Goal: Task Accomplishment & Management: Use online tool/utility

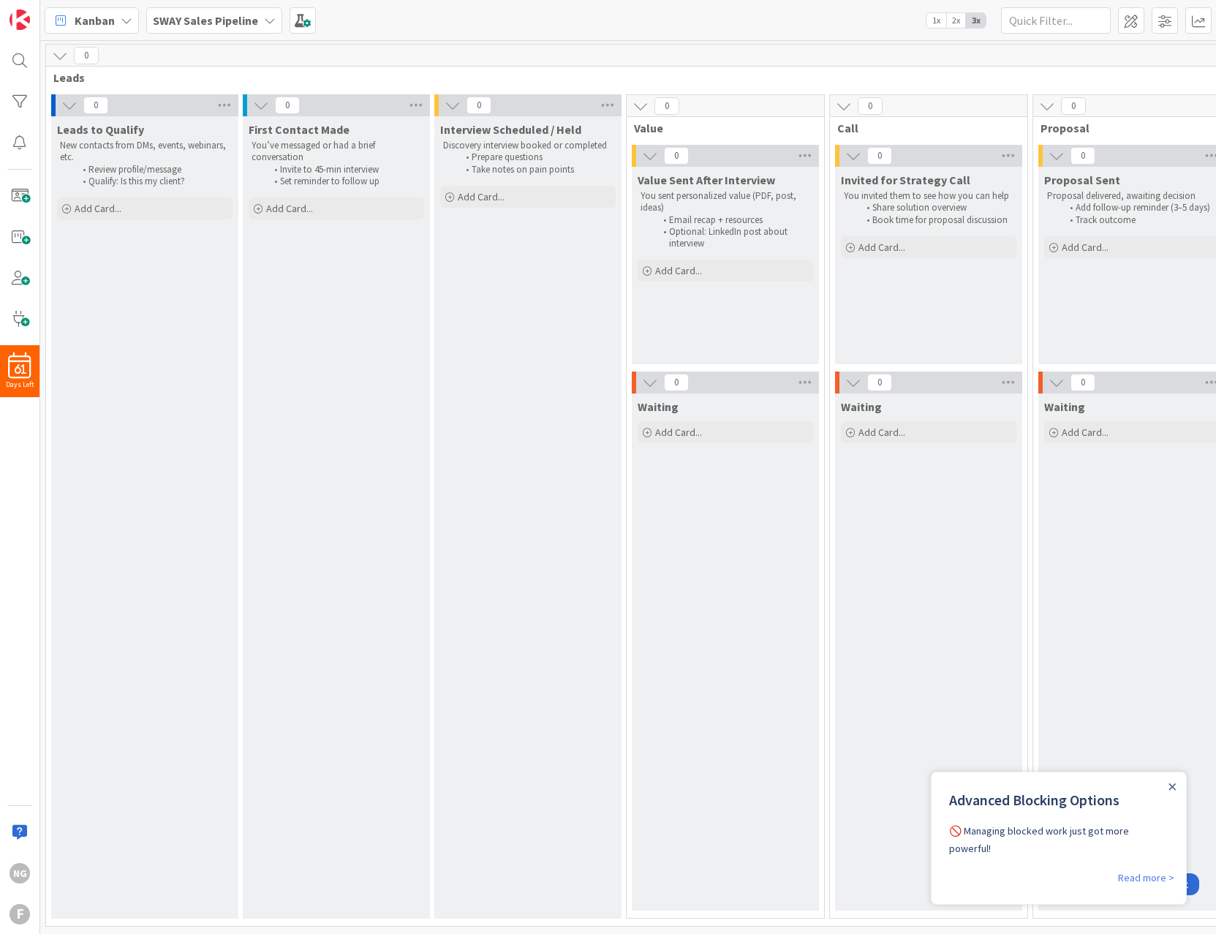
click at [218, 16] on b "SWAY Sales Pipeline" at bounding box center [205, 20] width 105 height 15
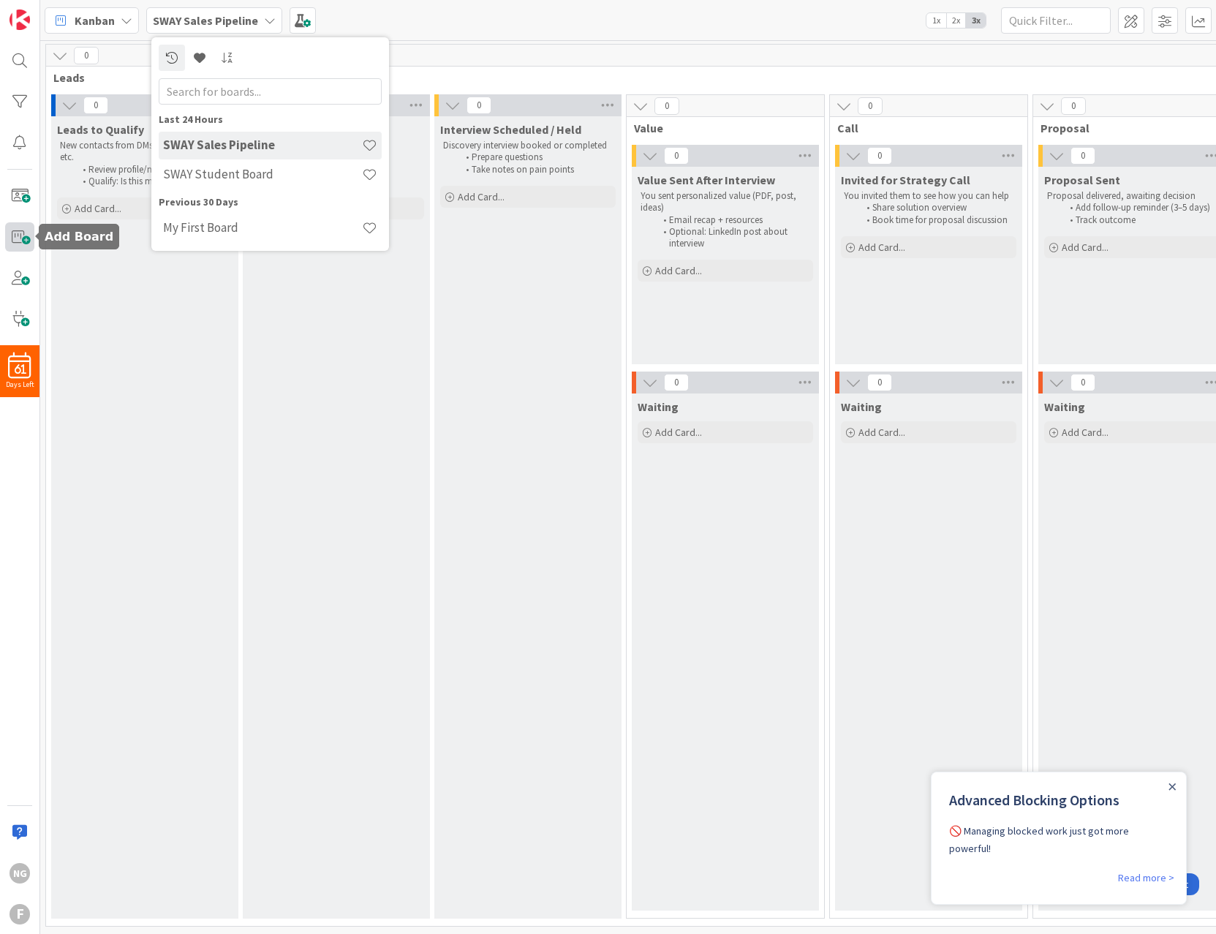
click at [21, 233] on span at bounding box center [19, 236] width 29 height 29
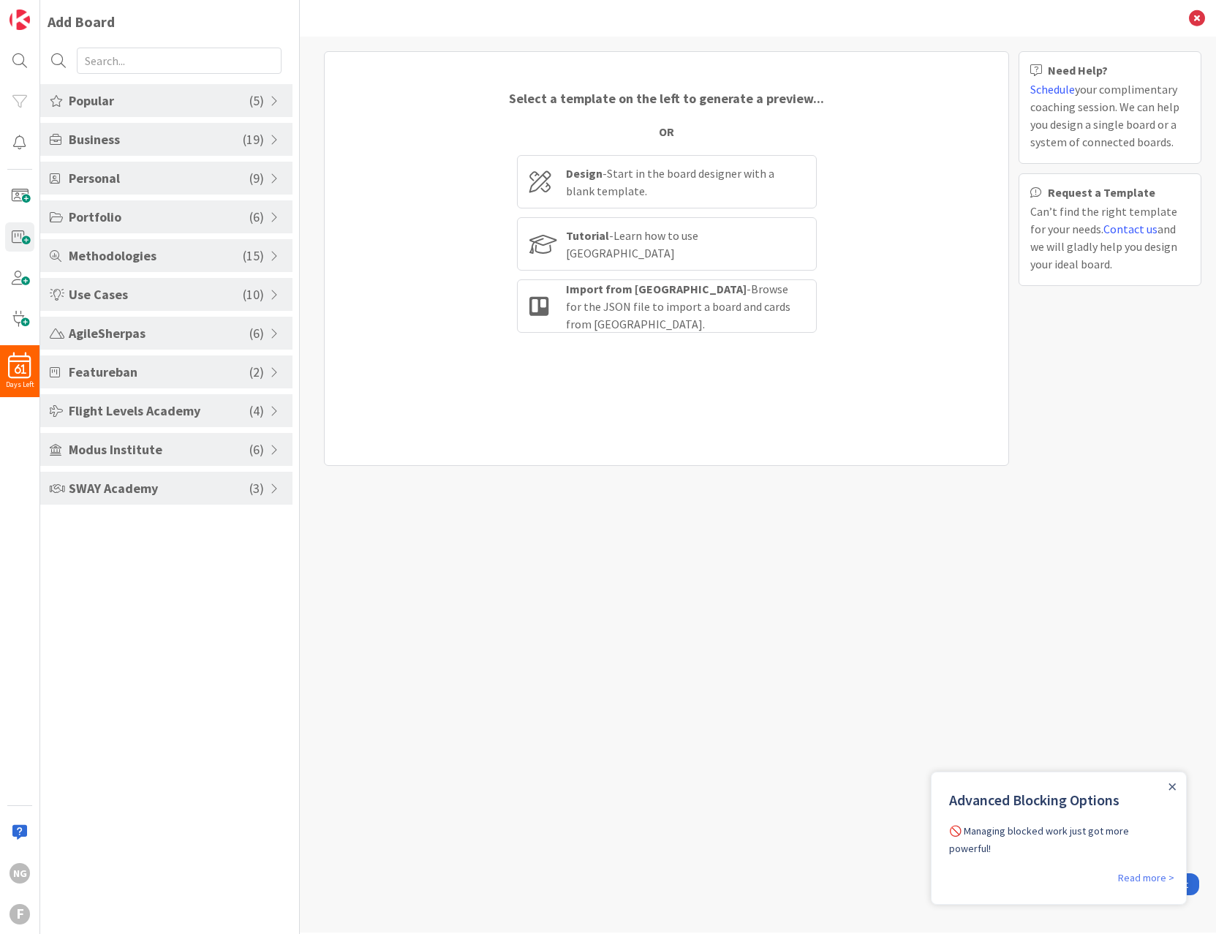
click at [182, 499] on div "SWAY Academy ( 3 )" at bounding box center [166, 488] width 252 height 33
click at [156, 525] on li "SWAY Business Board" at bounding box center [166, 524] width 252 height 24
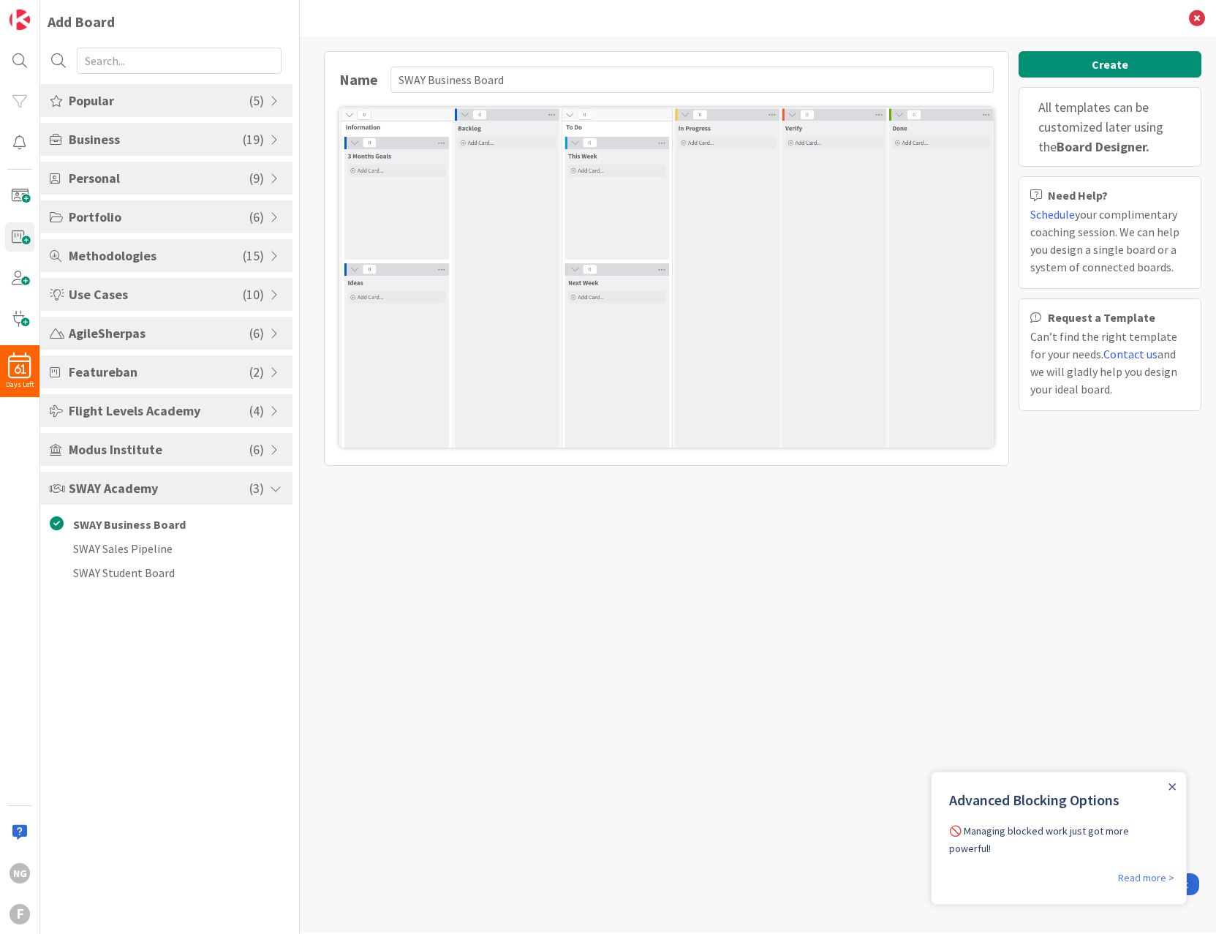
click at [217, 99] on span "Popular" at bounding box center [159, 101] width 181 height 20
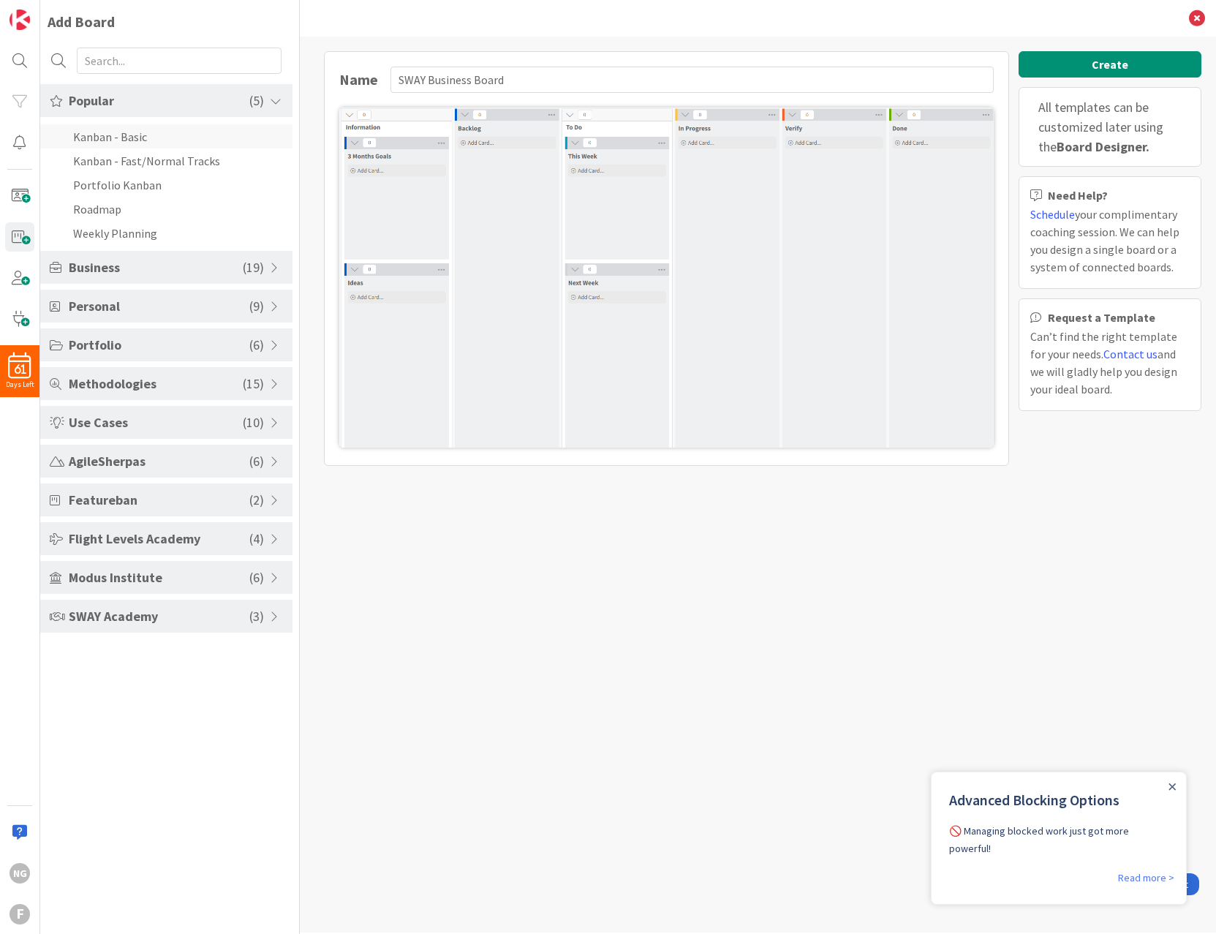
click at [143, 129] on li "Kanban - Basic" at bounding box center [166, 136] width 252 height 24
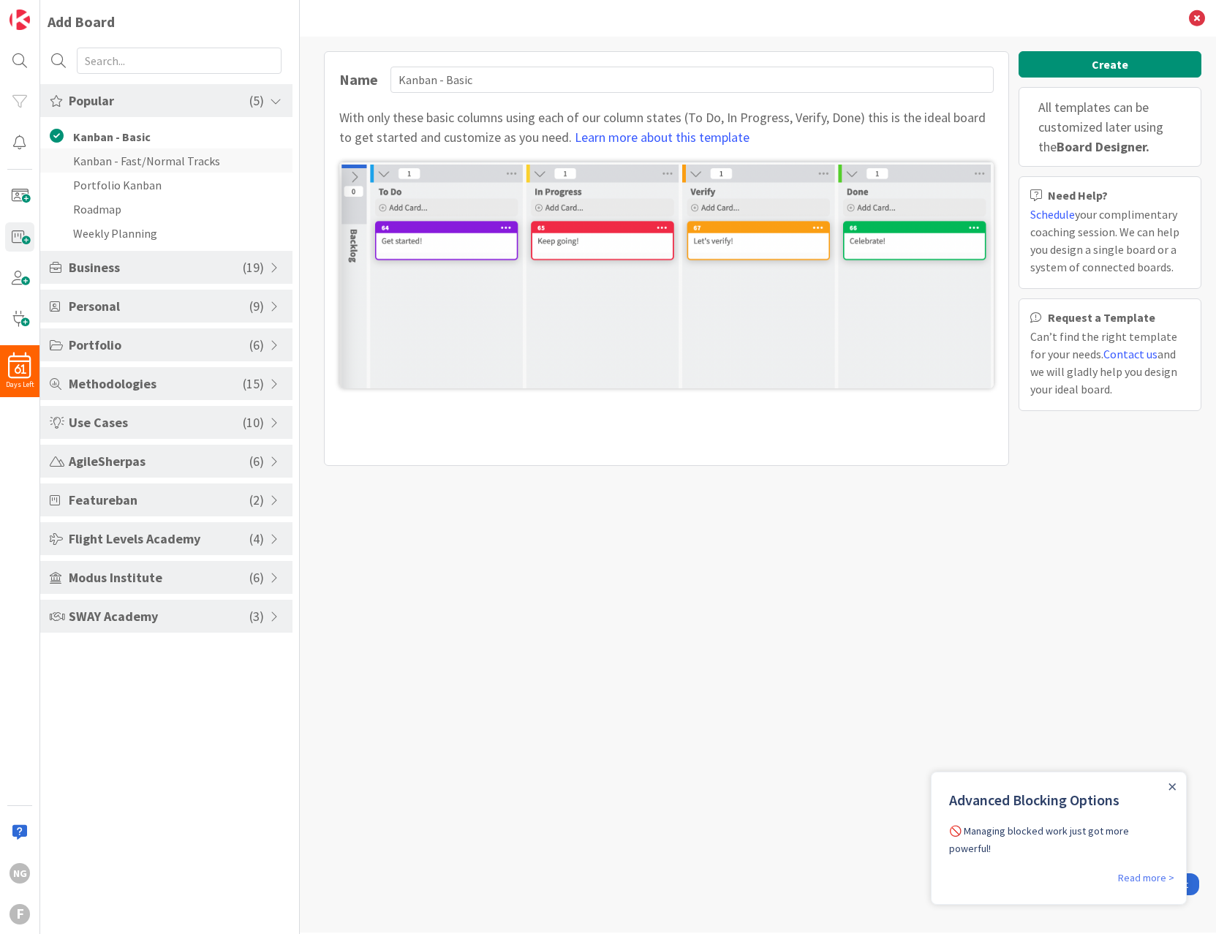
click at [144, 159] on li "Kanban - Fast/Normal Tracks" at bounding box center [166, 160] width 252 height 24
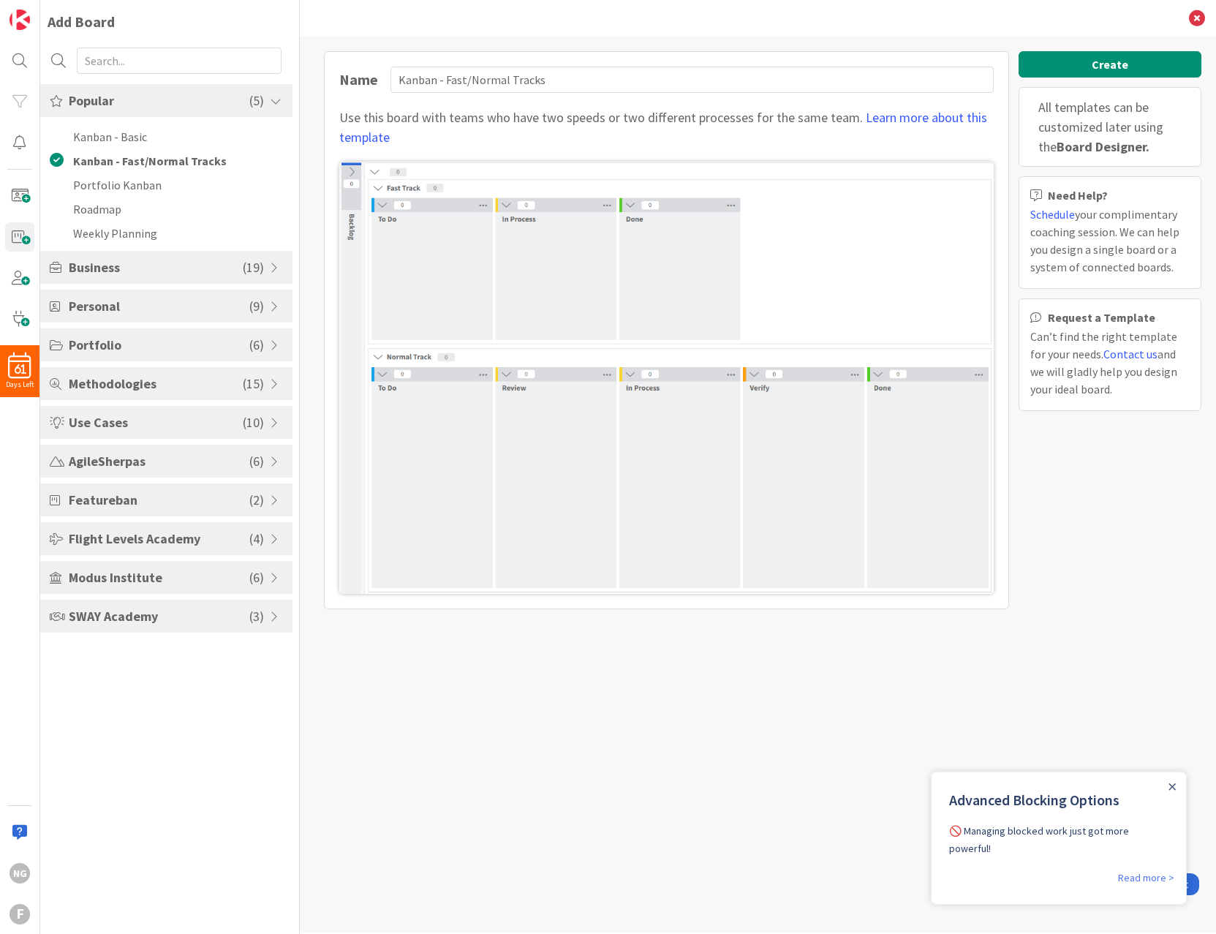
click at [190, 265] on span "Business" at bounding box center [156, 267] width 174 height 20
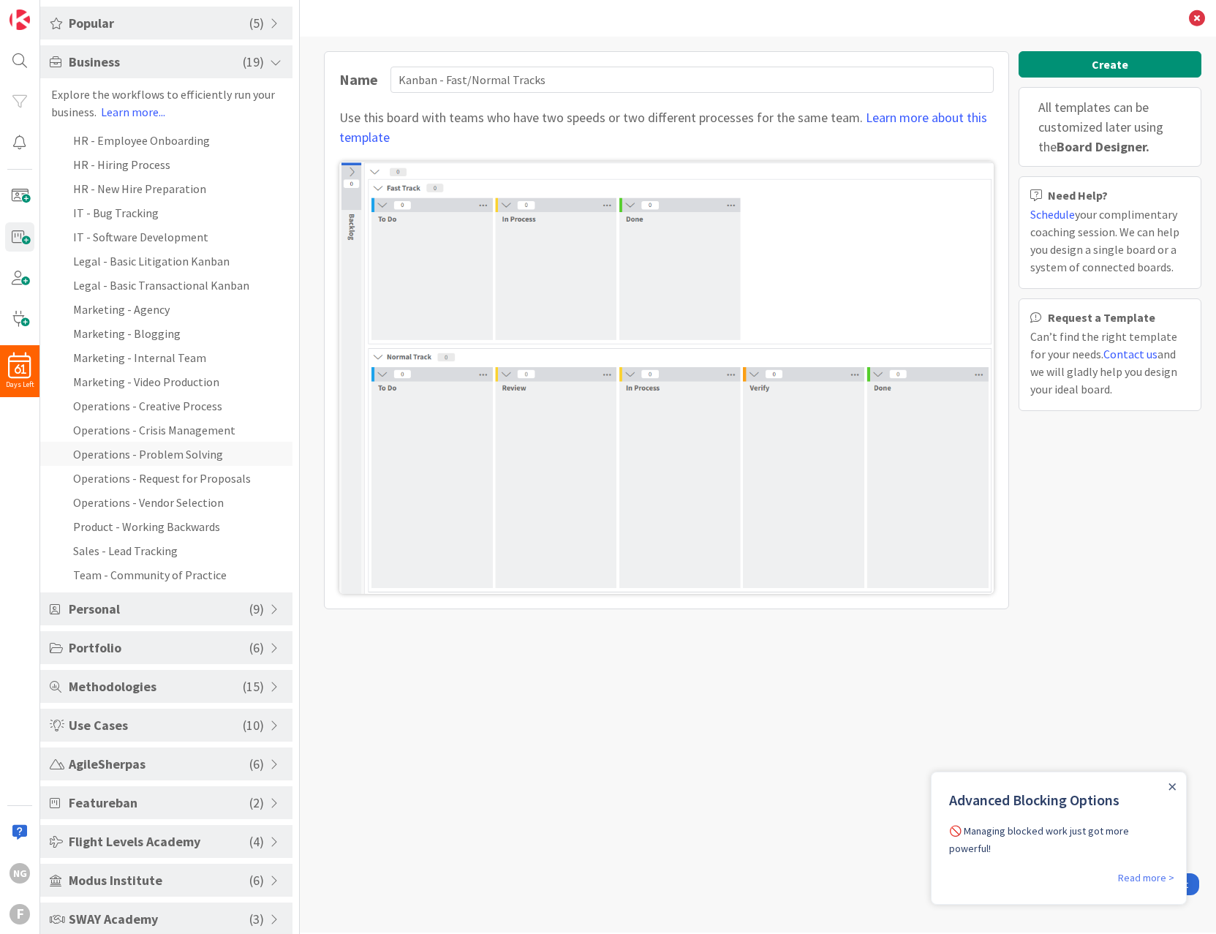
scroll to position [78, 0]
click at [167, 404] on li "Operations - Creative Process" at bounding box center [166, 405] width 252 height 24
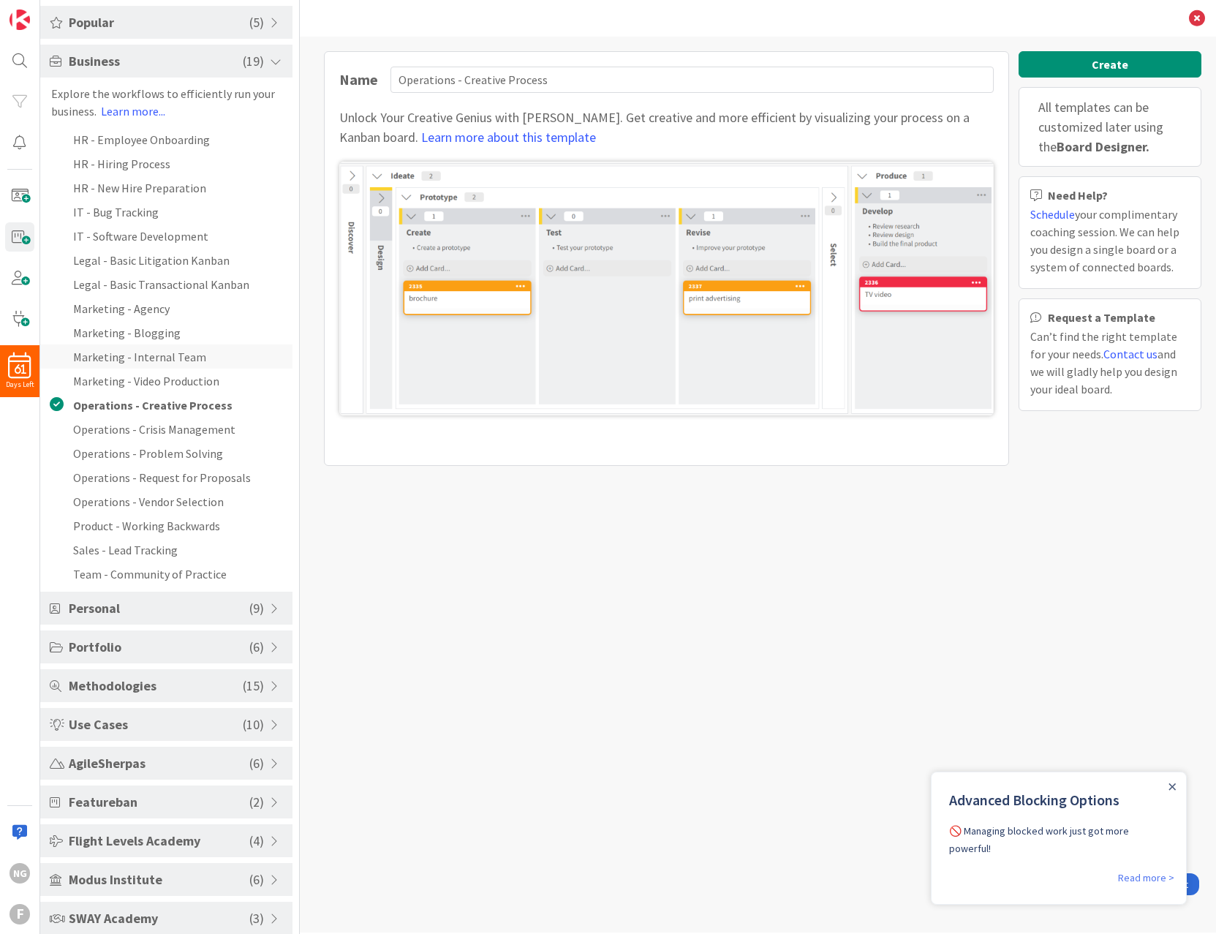
click at [156, 355] on li "Marketing - Internal Team" at bounding box center [166, 356] width 252 height 24
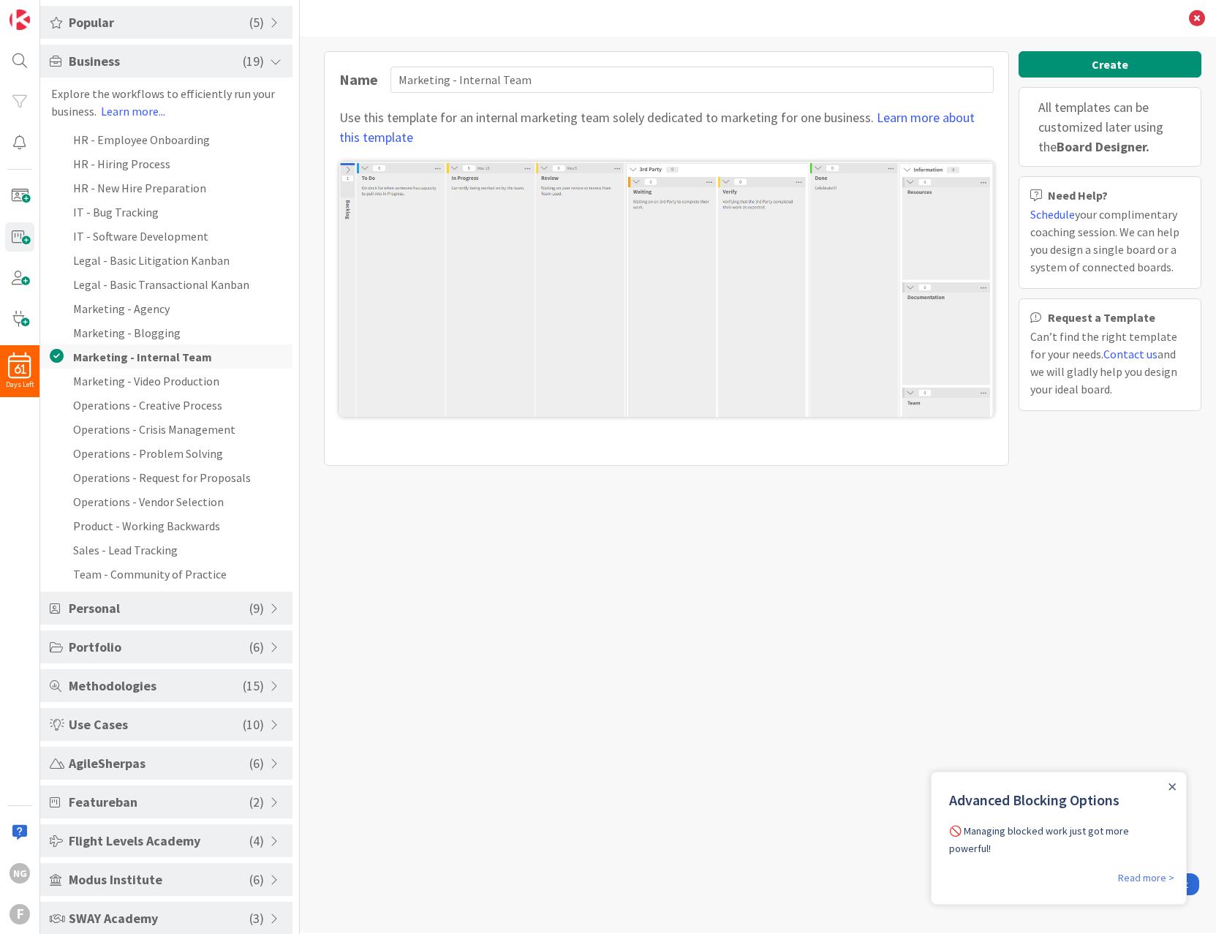
scroll to position [90, 0]
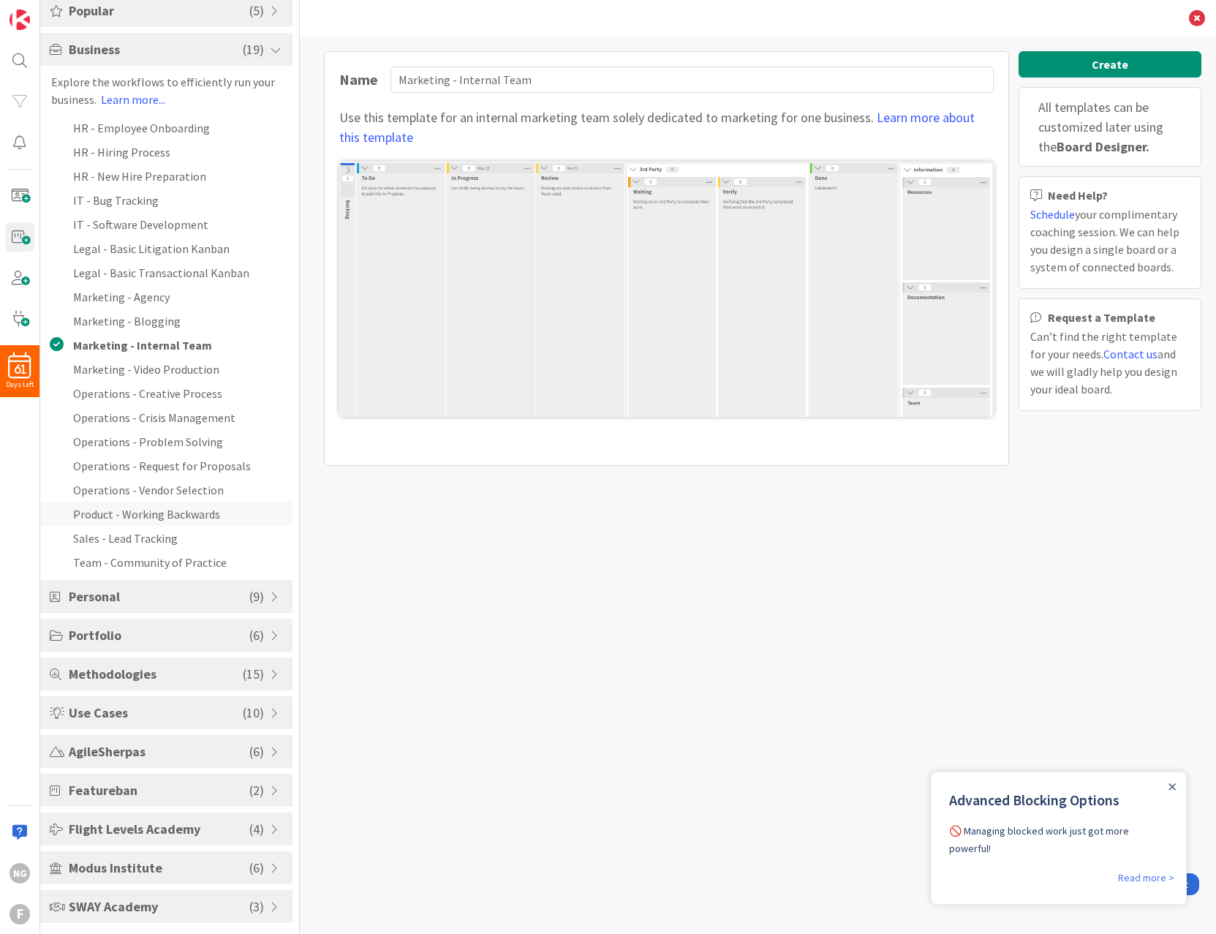
click at [160, 513] on li "Product - Working Backwards" at bounding box center [166, 514] width 252 height 24
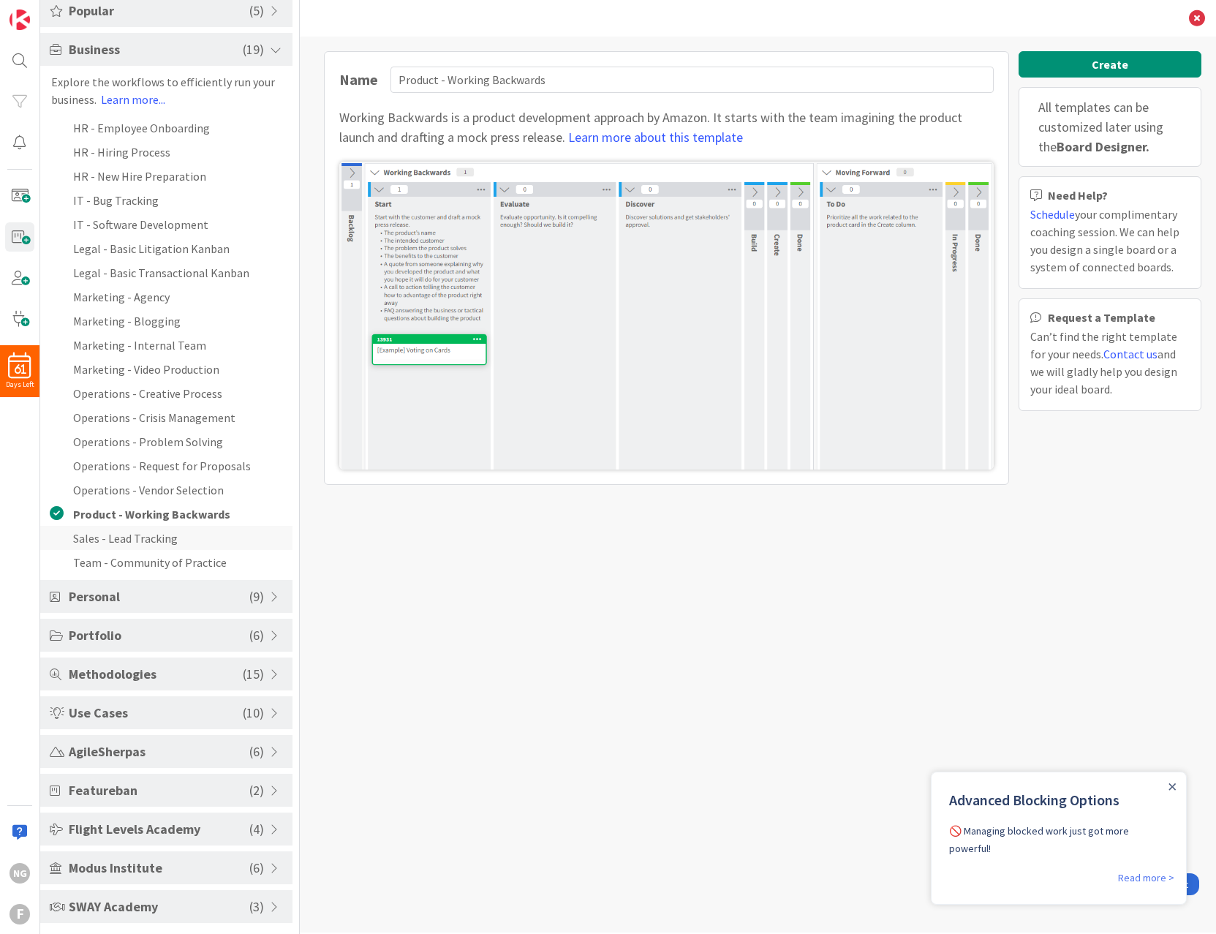
click at [121, 537] on li "Sales - Lead Tracking" at bounding box center [166, 538] width 252 height 24
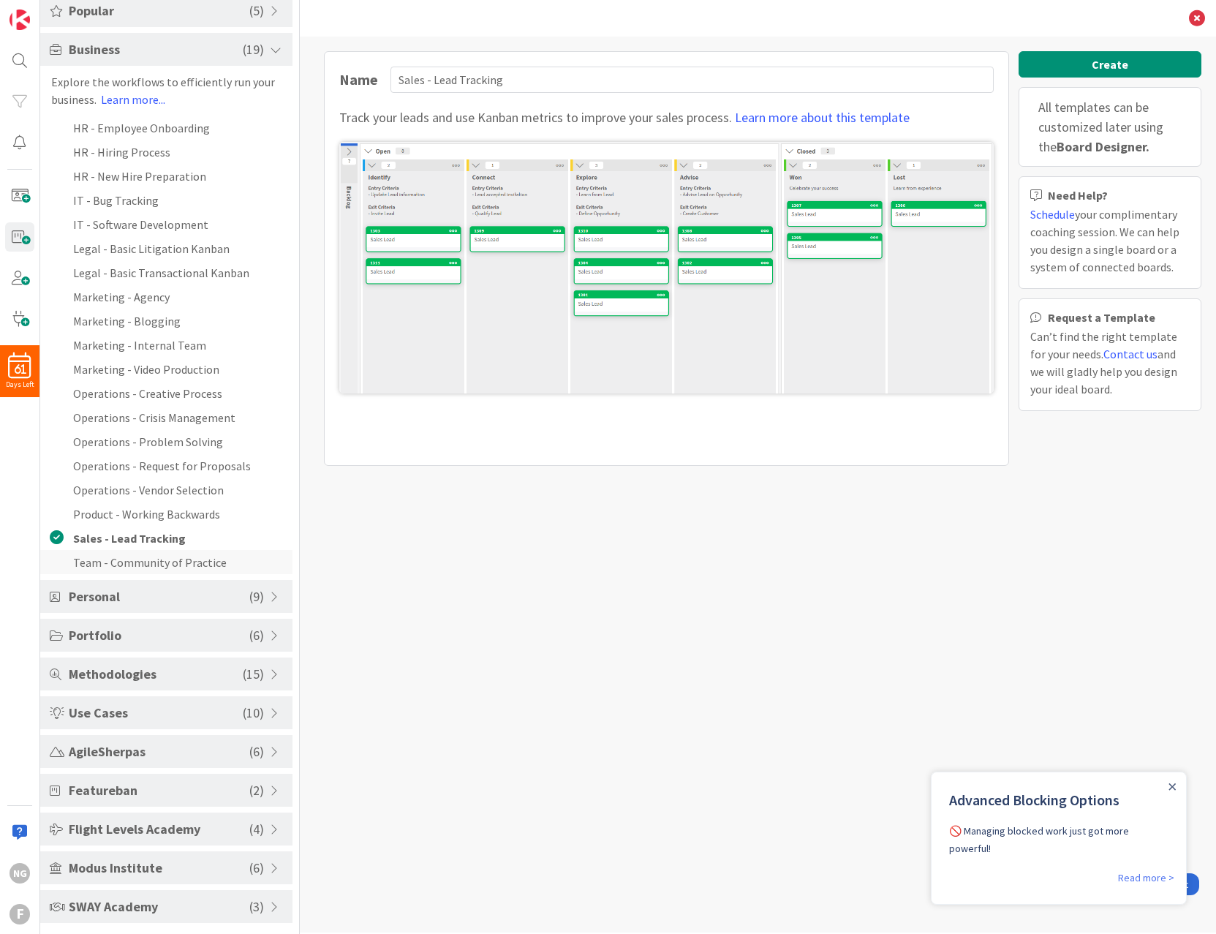
click at [136, 560] on li "Team - Community of Practice" at bounding box center [166, 562] width 252 height 24
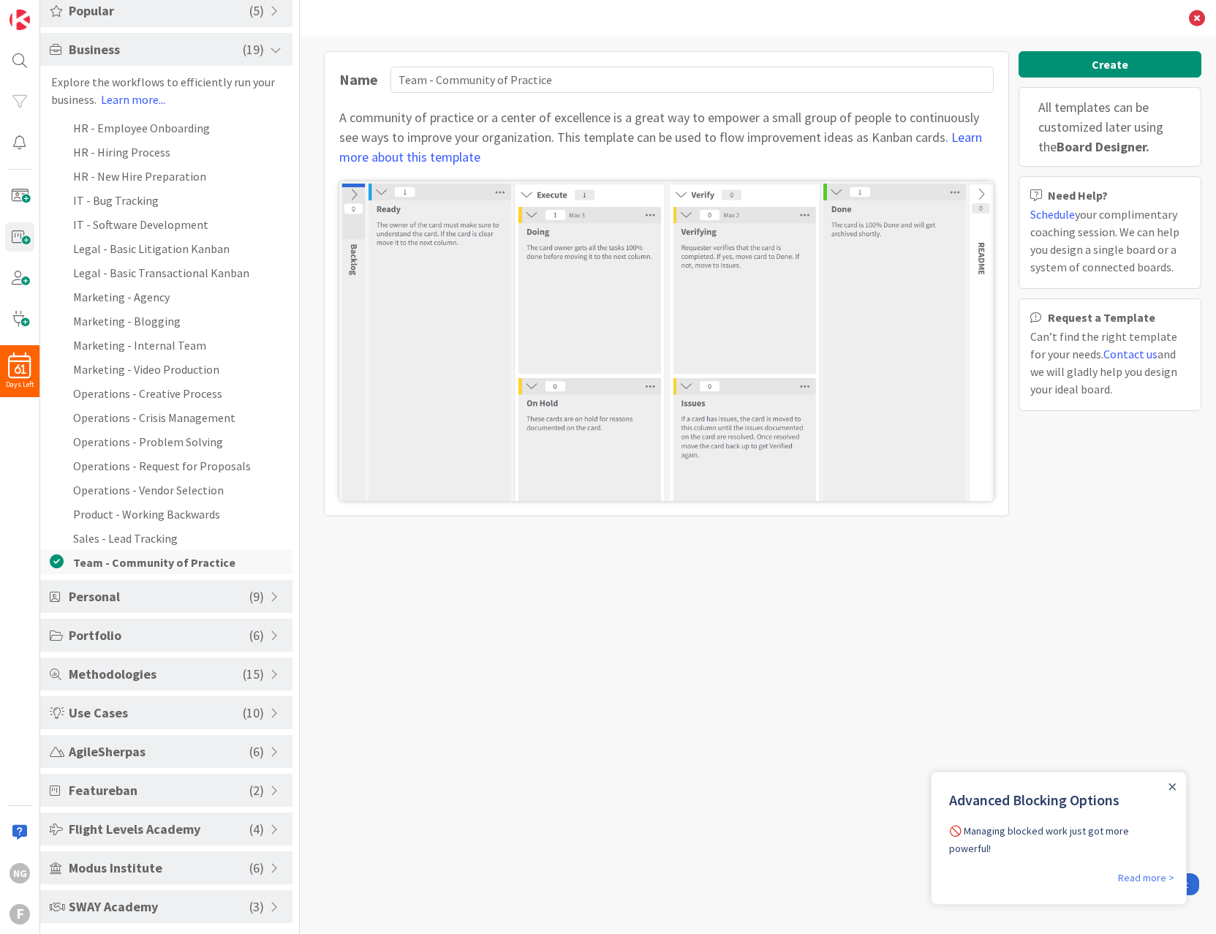
click at [123, 562] on li "Team - Community of Practice" at bounding box center [166, 562] width 252 height 24
click at [99, 585] on div "Personal ( 9 )" at bounding box center [166, 596] width 252 height 33
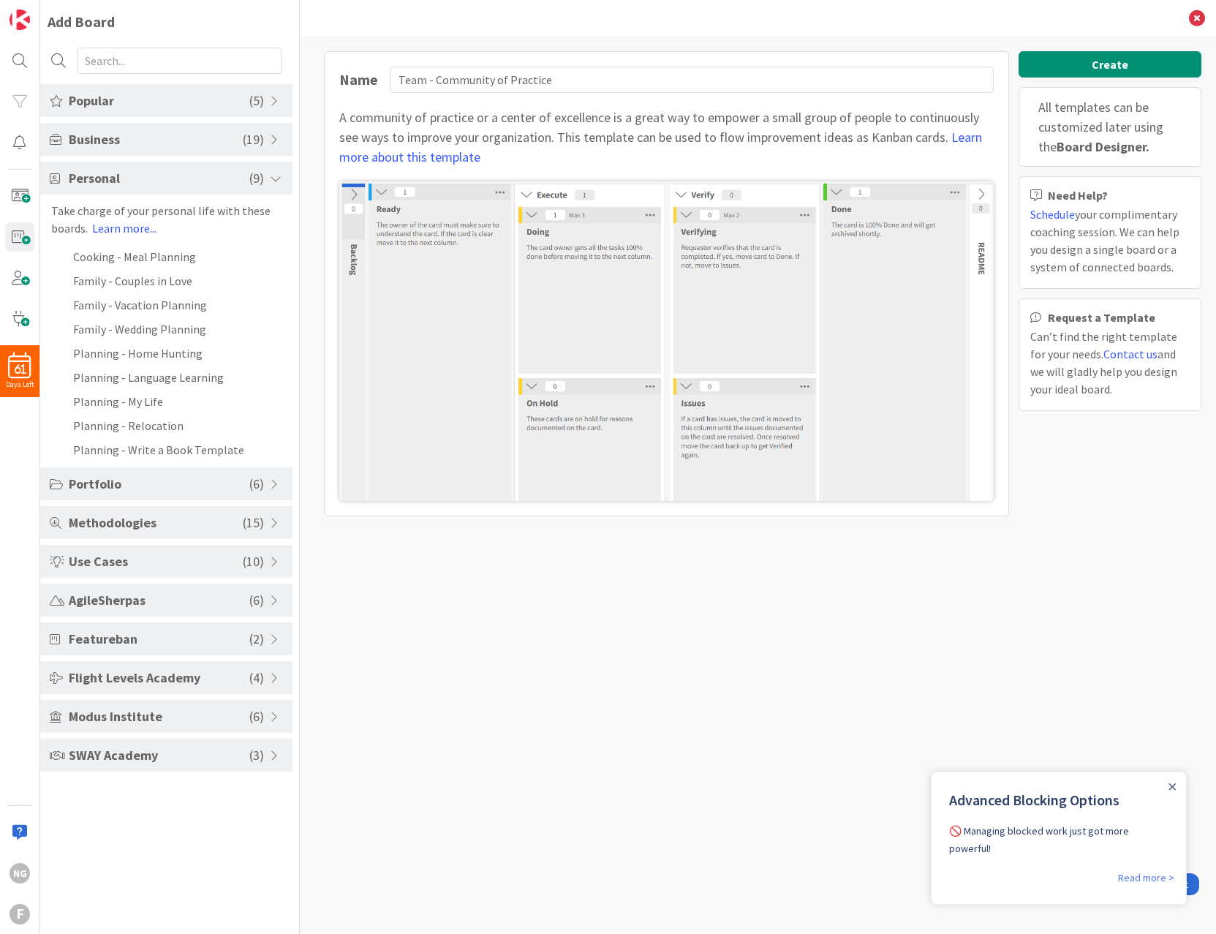
click at [183, 490] on span "Portfolio" at bounding box center [159, 484] width 181 height 20
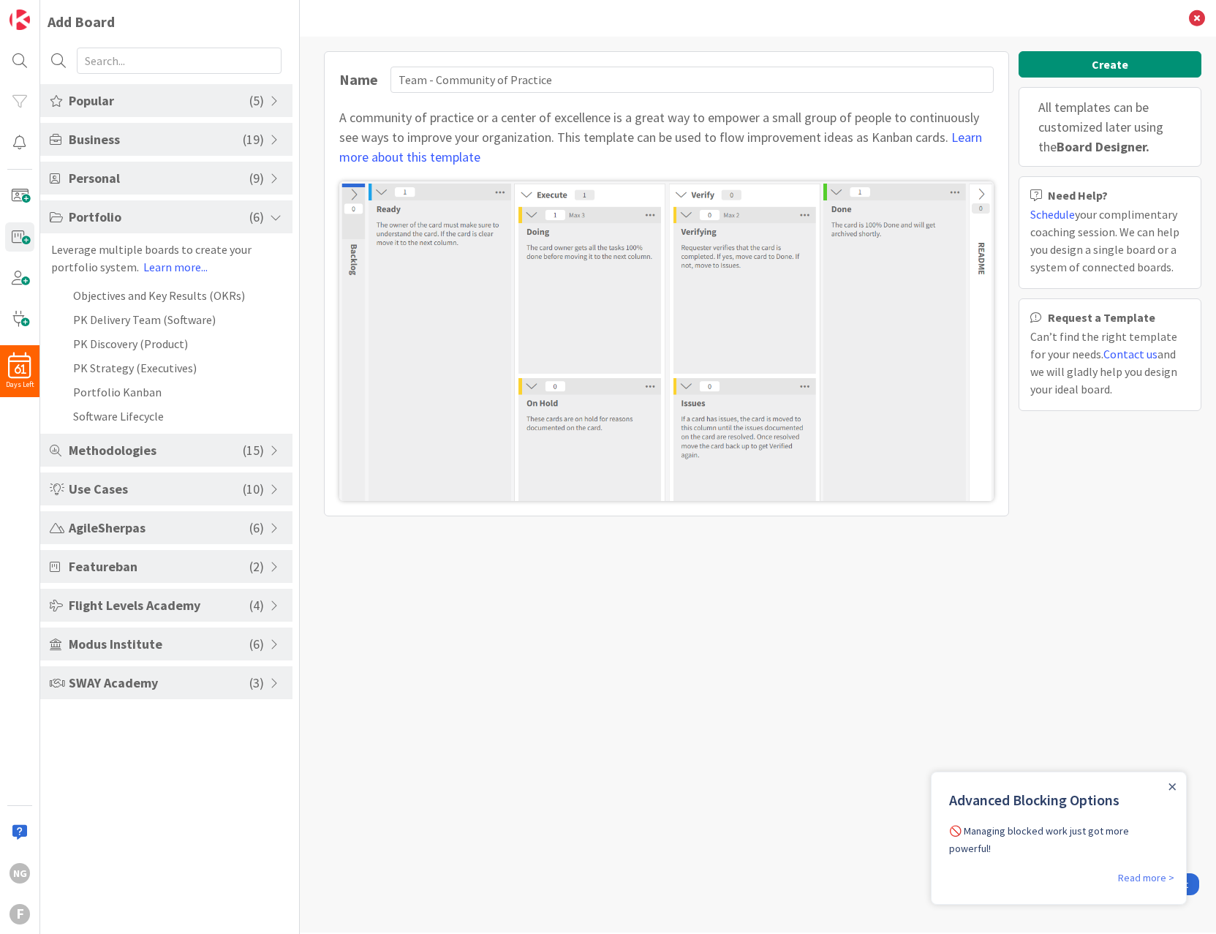
click at [117, 189] on div "Personal ( 9 )" at bounding box center [166, 178] width 252 height 33
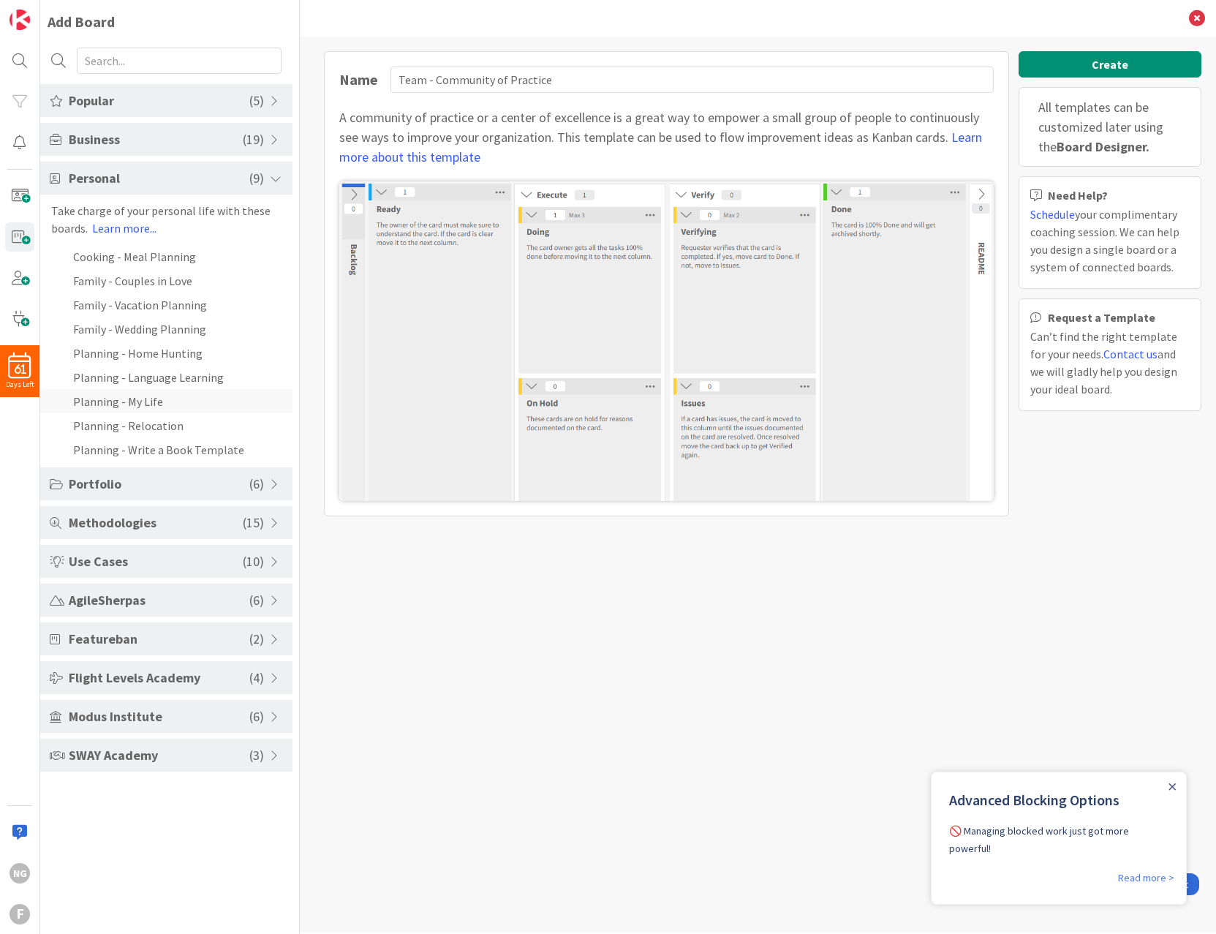
click at [134, 399] on li "Planning - My Life" at bounding box center [166, 401] width 252 height 24
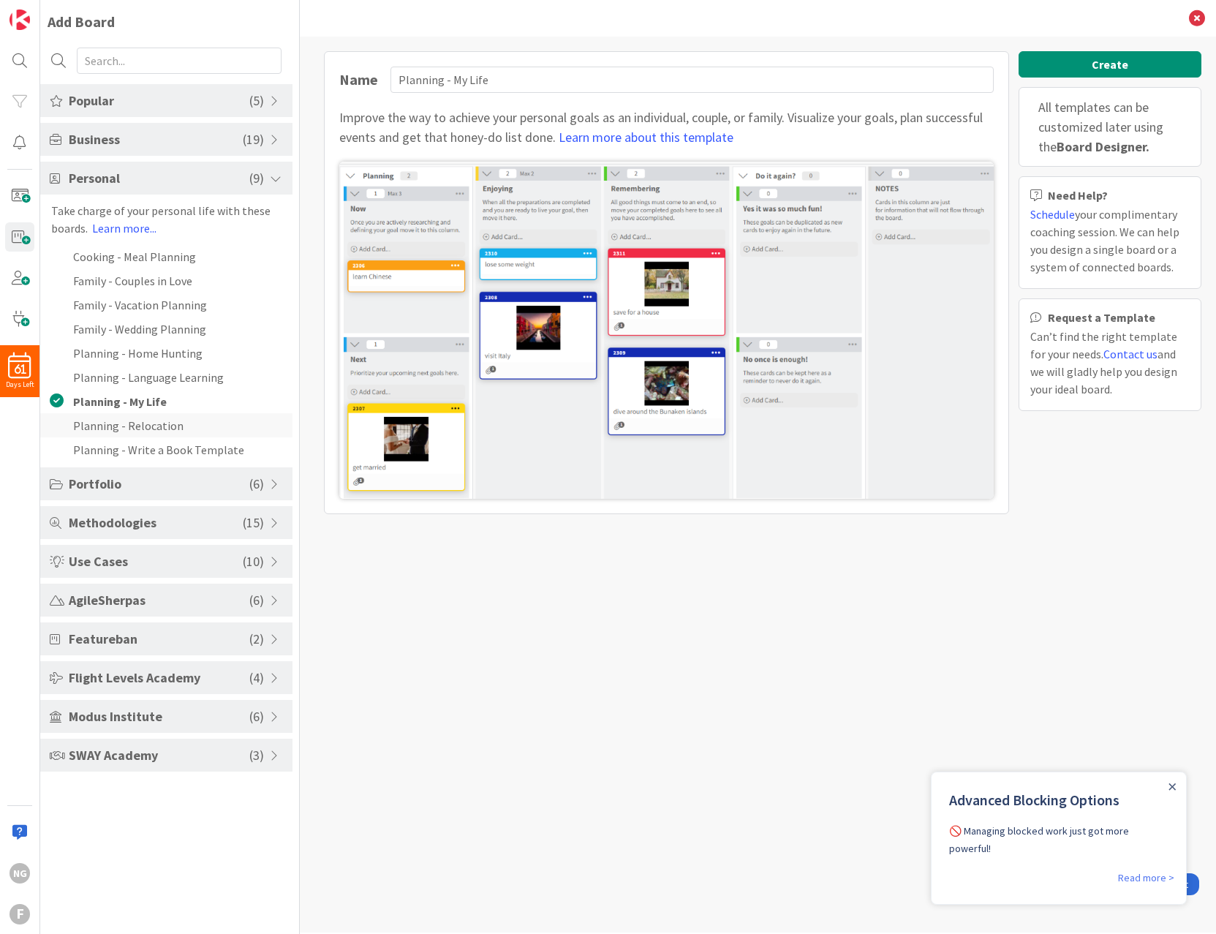
click at [156, 423] on li "Planning - Relocation" at bounding box center [166, 425] width 252 height 24
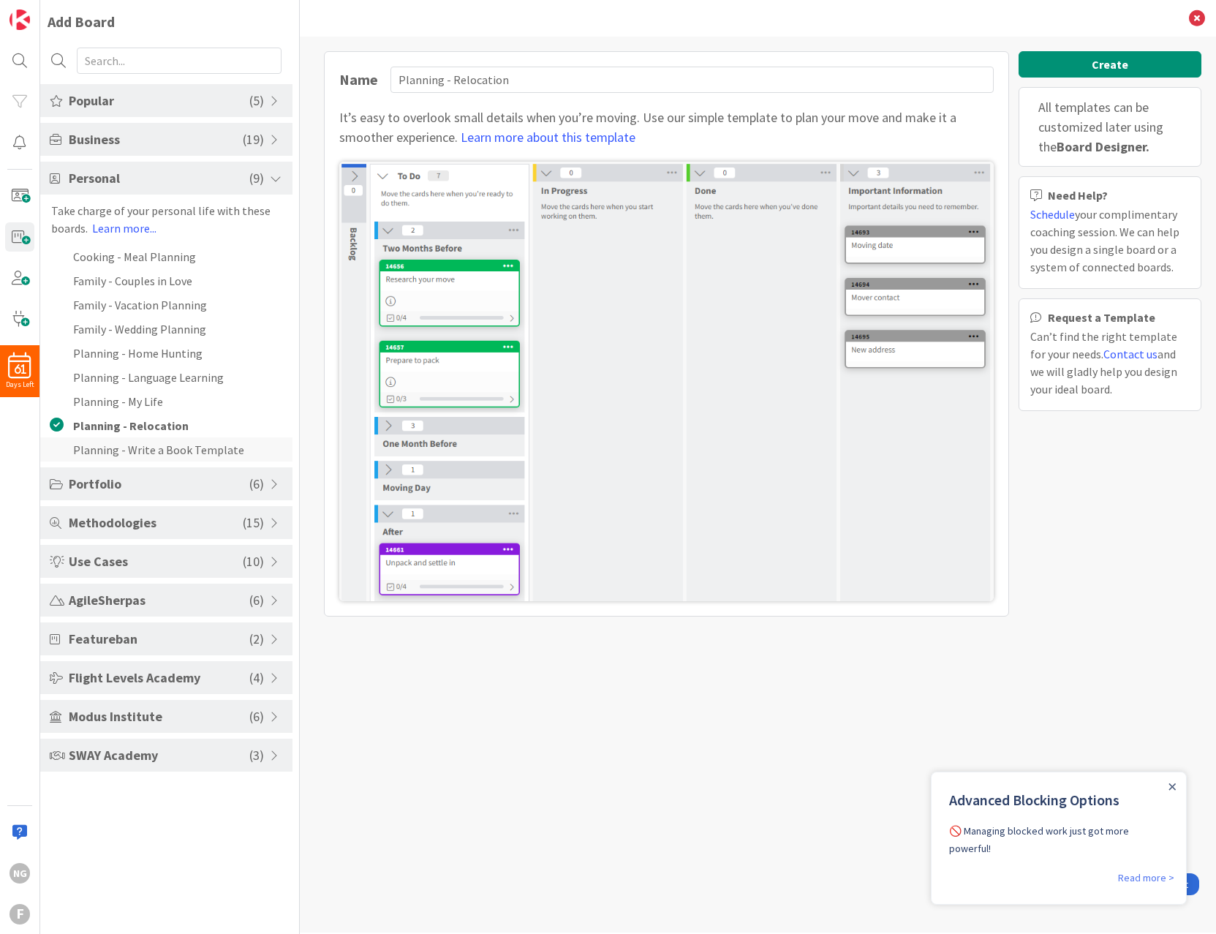
click at [169, 450] on li "Planning - Write a Book Template" at bounding box center [166, 449] width 252 height 24
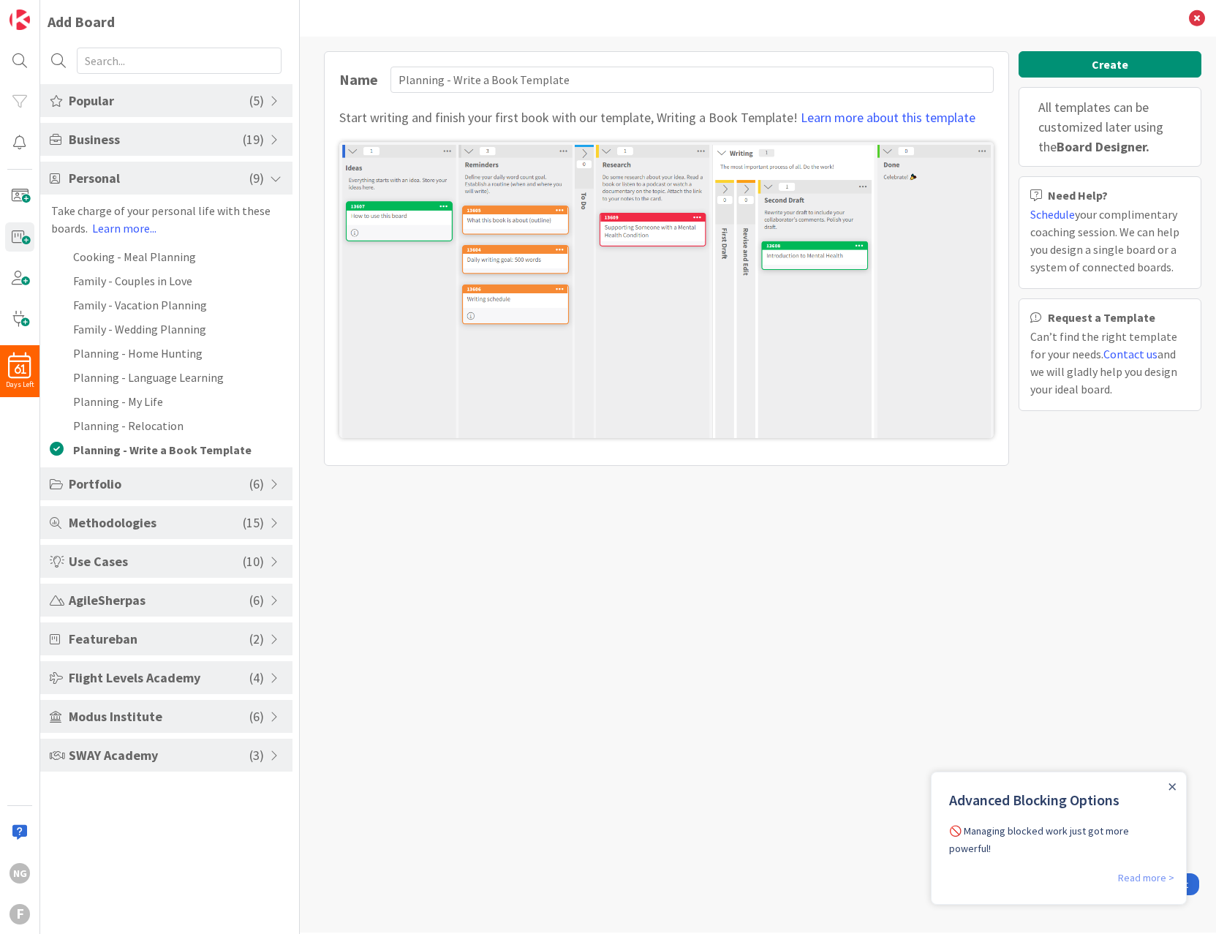
click at [1141, 869] on link "Read more >" at bounding box center [1146, 878] width 56 height 18
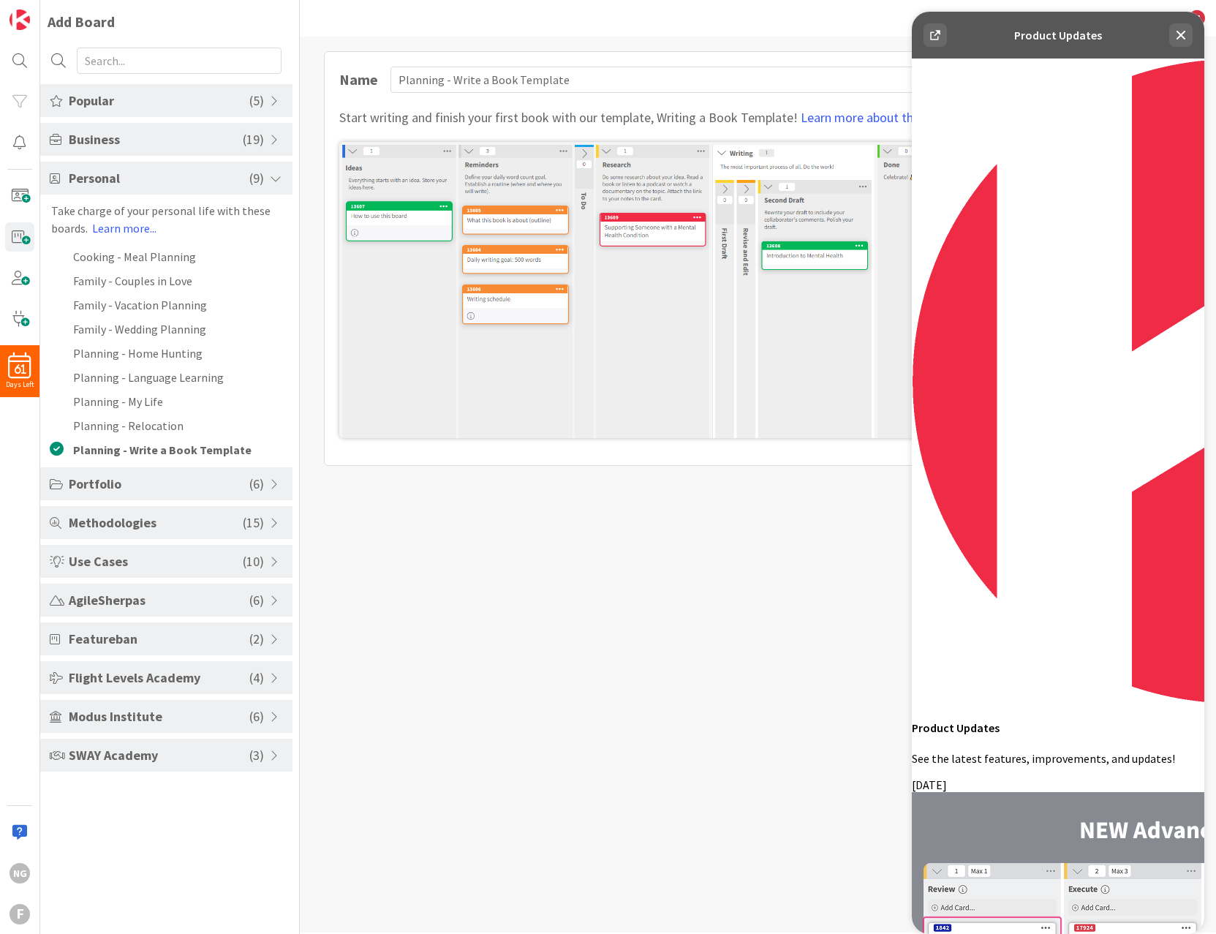
scroll to position [2922, 0]
click at [1180, 31] on icon at bounding box center [1181, 35] width 18 height 18
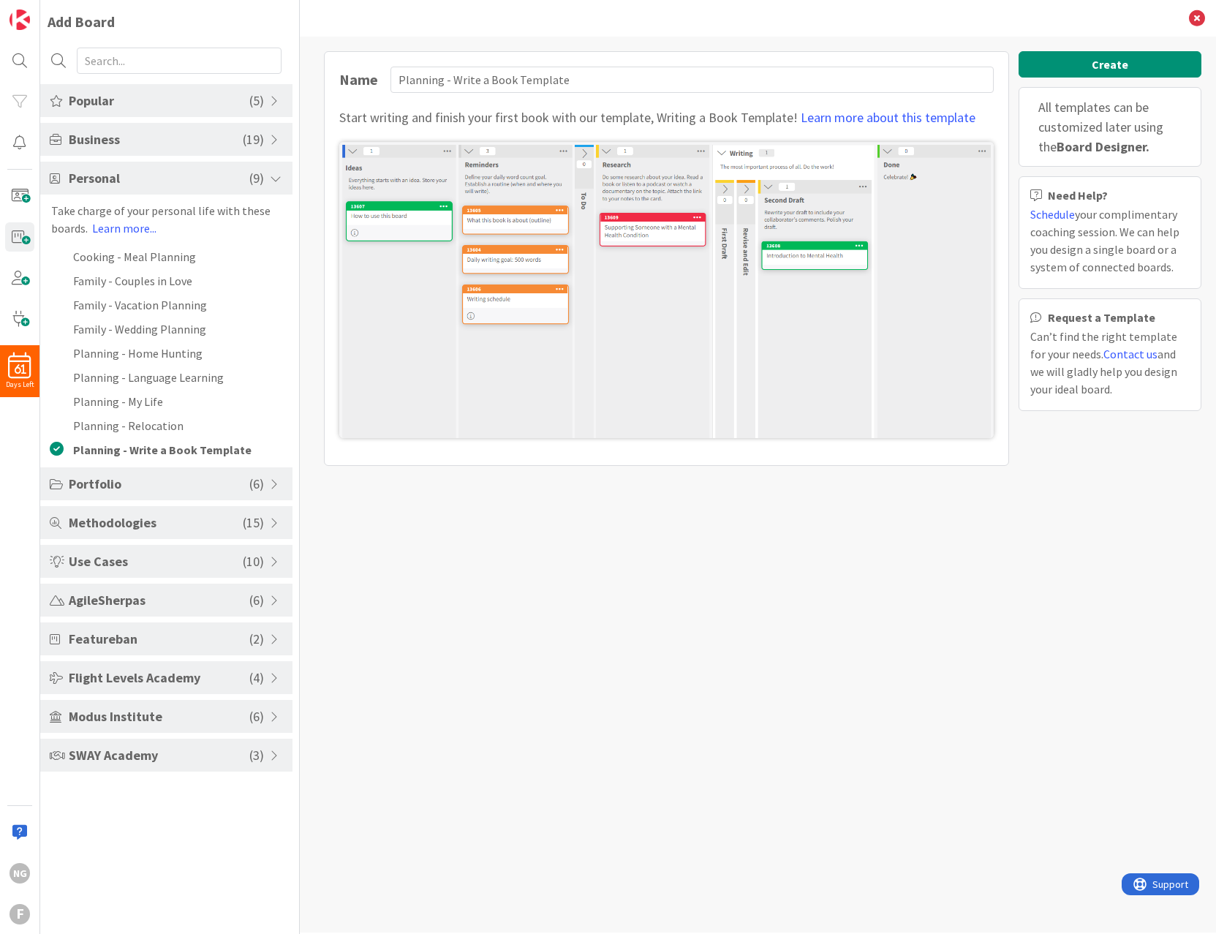
scroll to position [0, 0]
click at [630, 785] on div "Name Planning - Write a Book Template Start writing and finish your first book …" at bounding box center [758, 485] width 916 height 896
click at [102, 599] on span "AgileSherpas" at bounding box center [159, 600] width 181 height 20
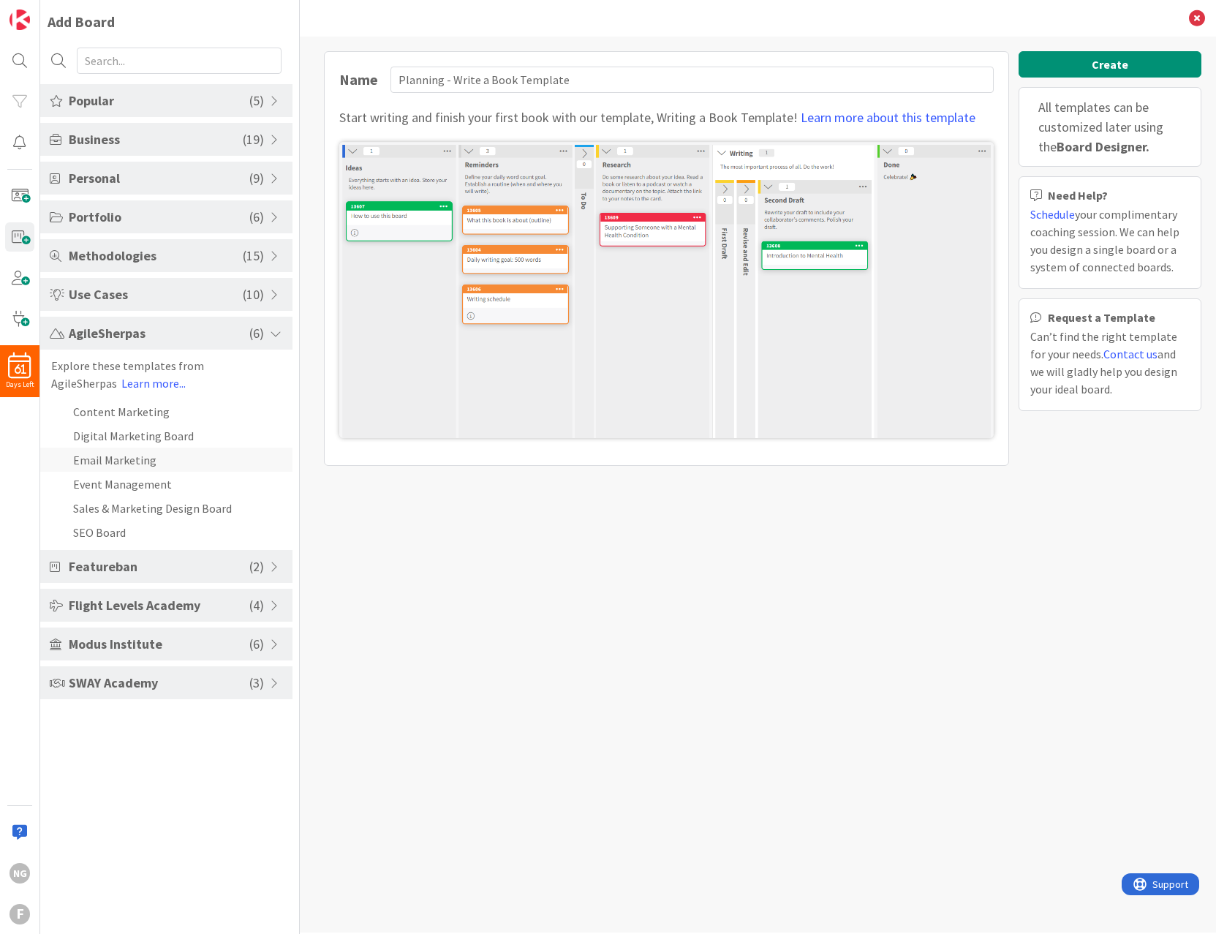
click at [125, 456] on li "Email Marketing" at bounding box center [166, 459] width 252 height 24
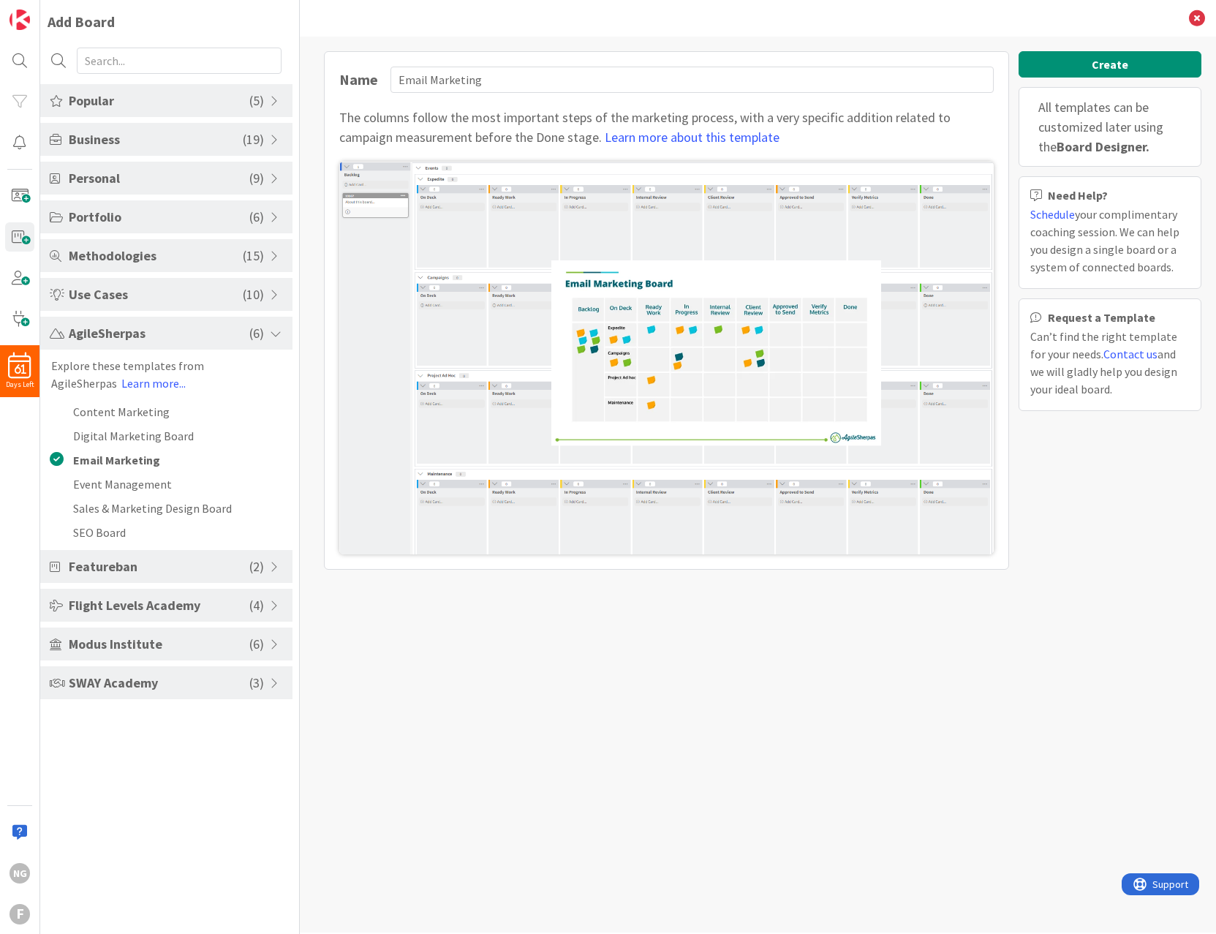
click at [144, 562] on span "Featureban" at bounding box center [159, 566] width 181 height 20
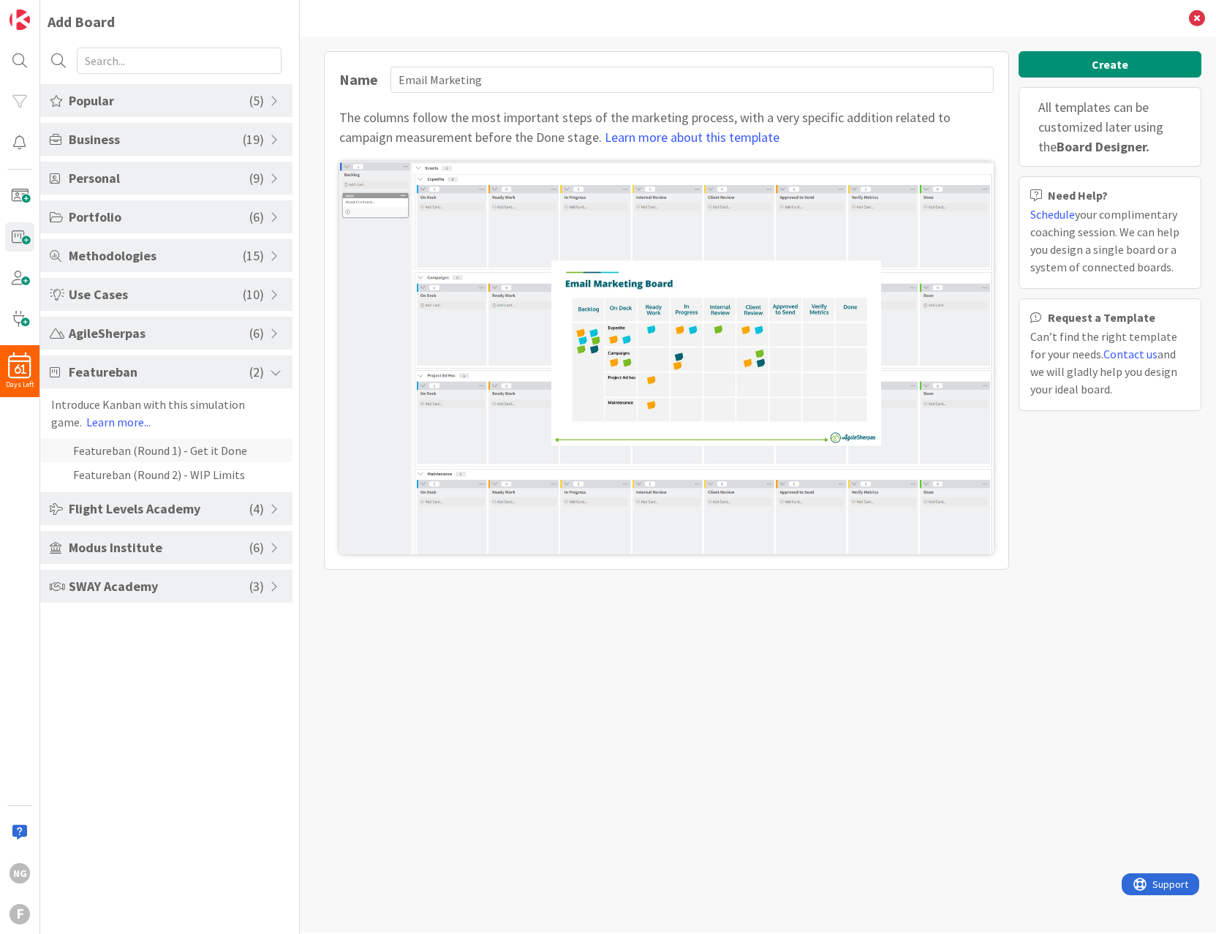
click at [174, 449] on li "Featureban (Round 1) - Get it Done" at bounding box center [166, 450] width 252 height 24
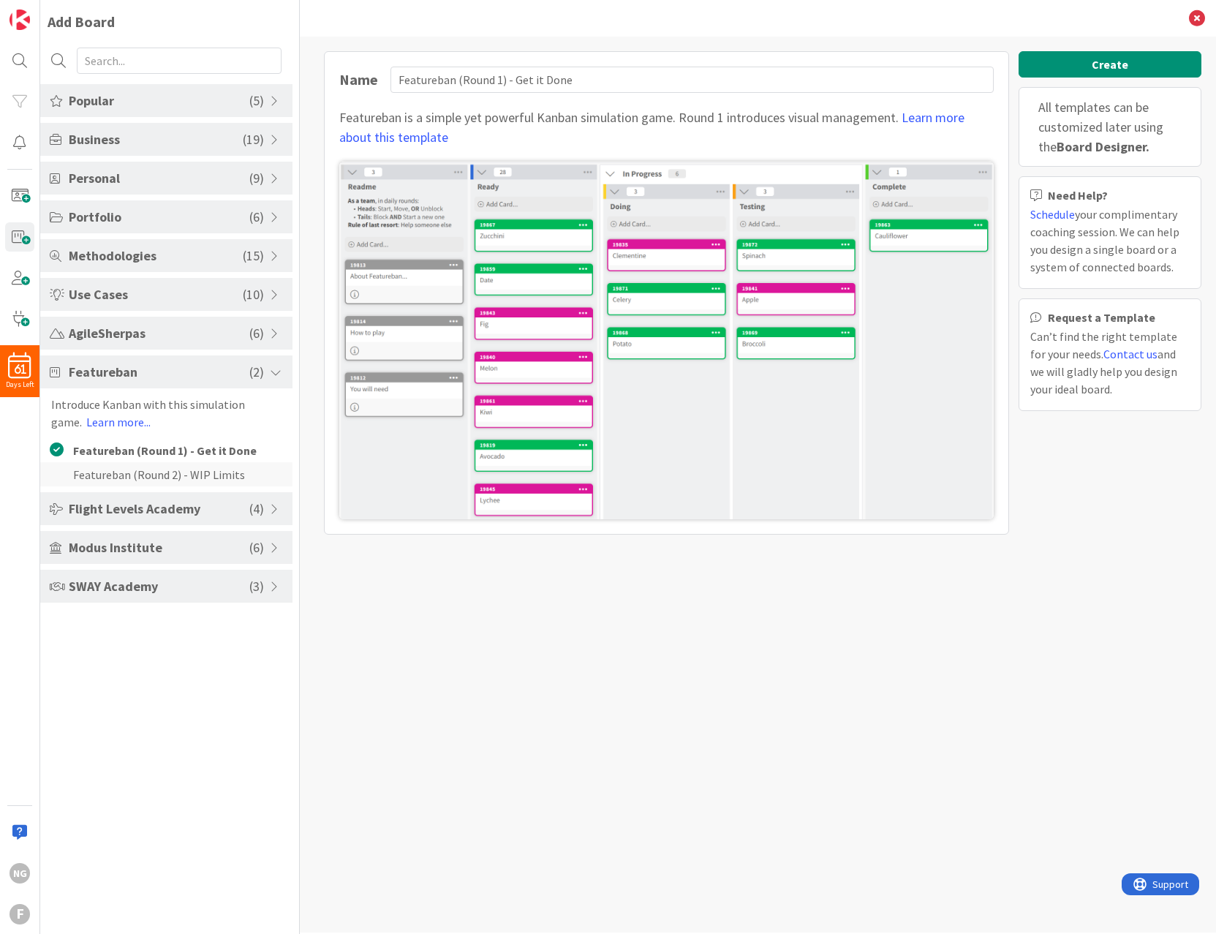
click at [169, 468] on li "Featureban (Round 2) - WIP Limits" at bounding box center [166, 474] width 252 height 24
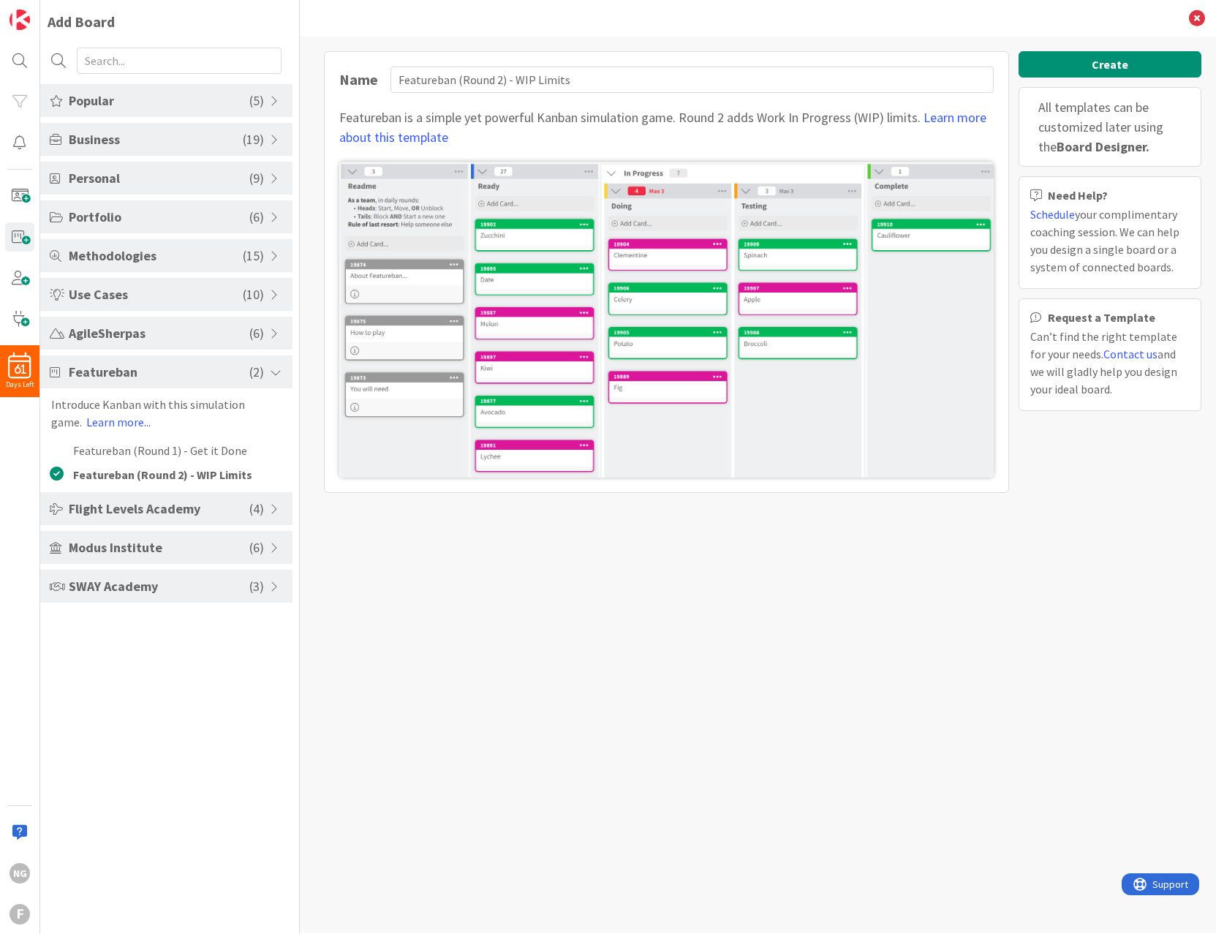
click at [140, 301] on span "Use Cases" at bounding box center [156, 294] width 174 height 20
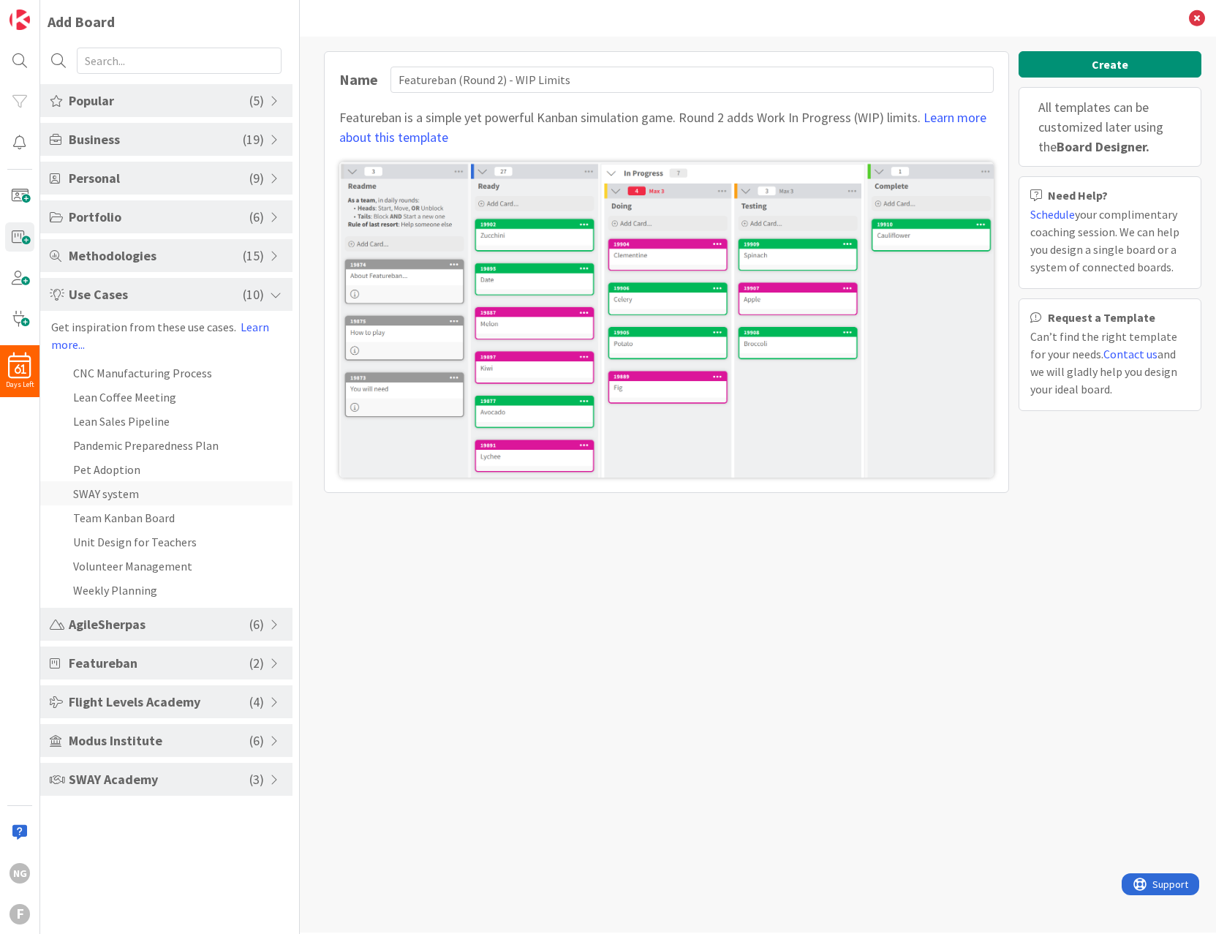
click at [107, 487] on li "SWAY system" at bounding box center [166, 493] width 252 height 24
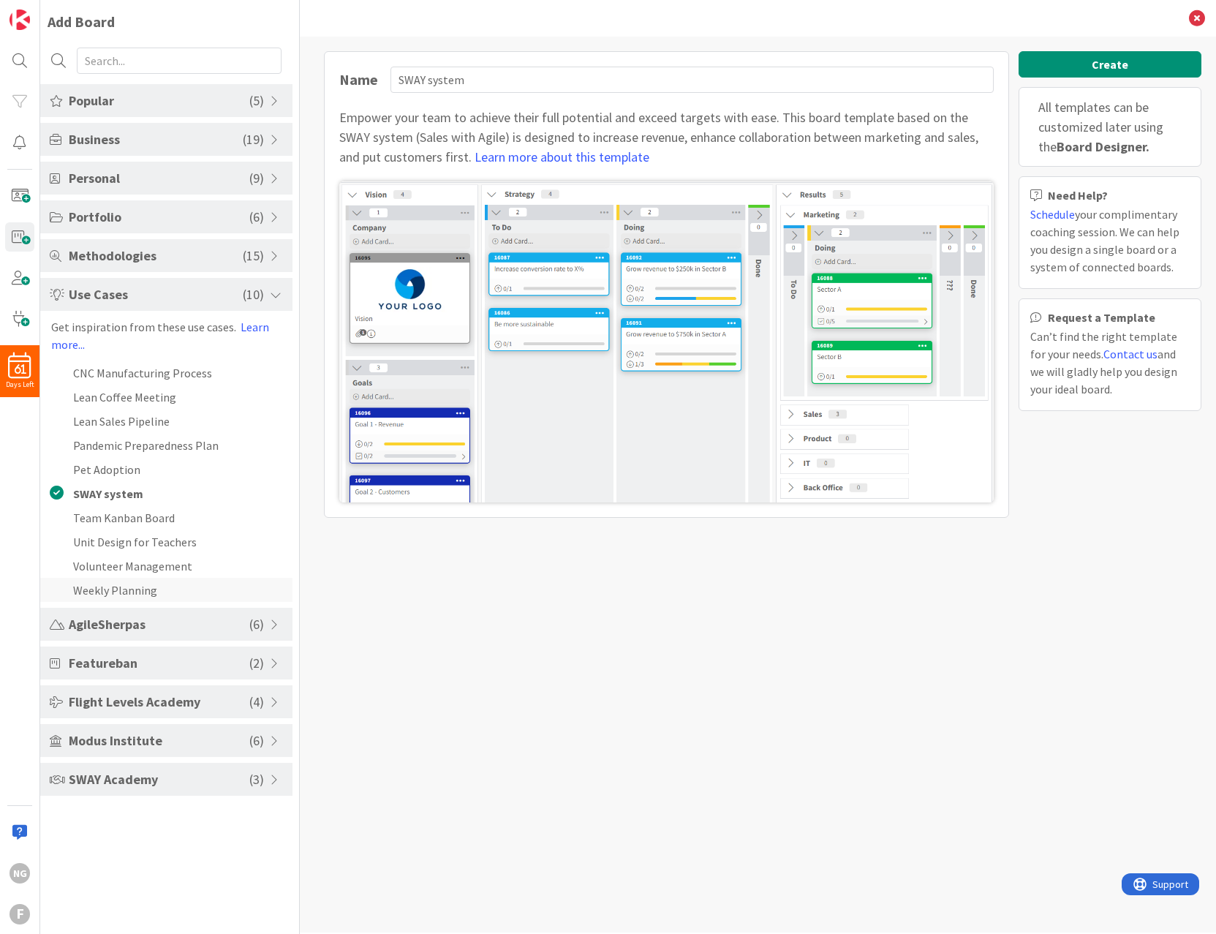
click at [121, 586] on li "Weekly Planning" at bounding box center [166, 590] width 252 height 24
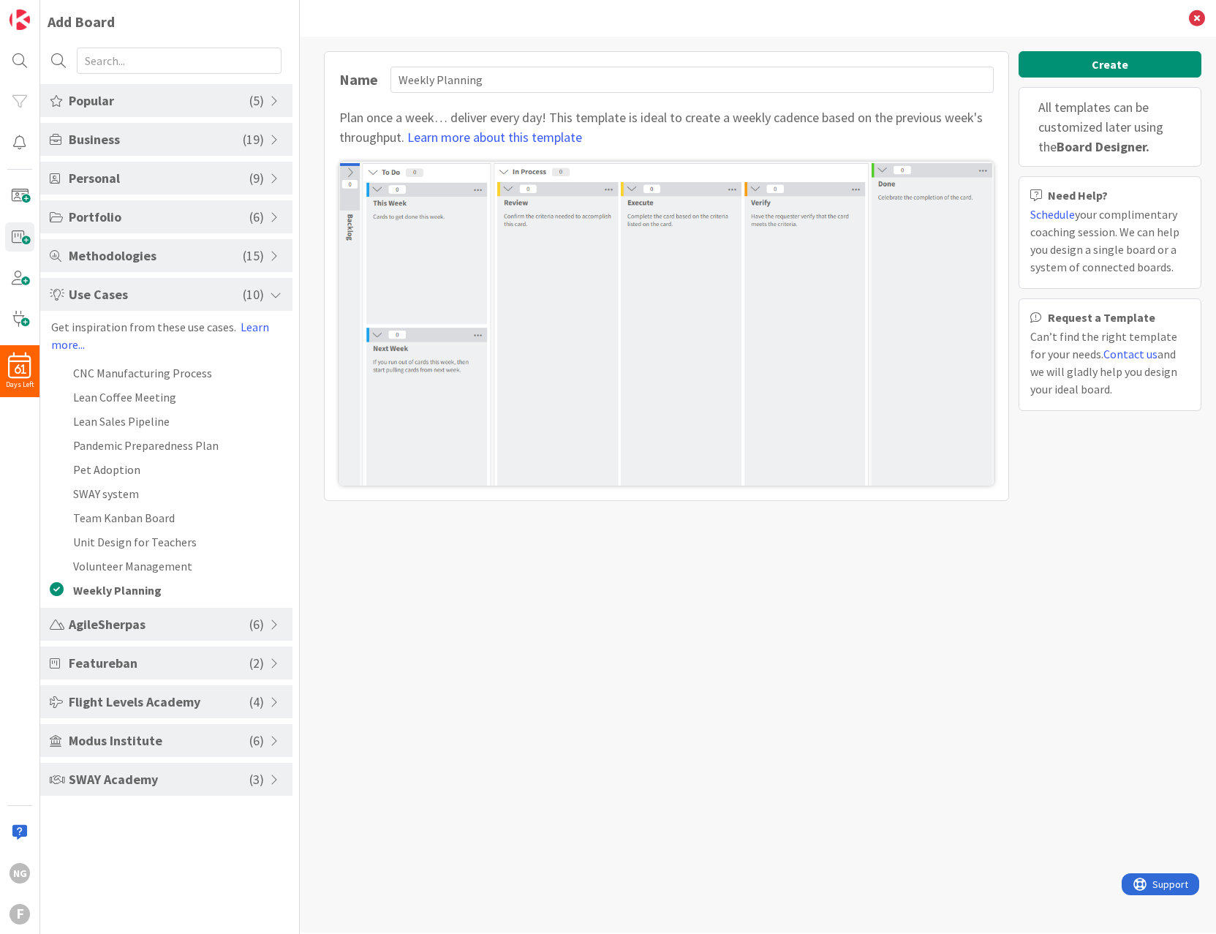
click at [688, 605] on div "Name Weekly Planning Plan once a week… deliver every day! This template is idea…" at bounding box center [758, 485] width 916 height 896
click at [128, 733] on span "Modus Institute" at bounding box center [159, 740] width 181 height 20
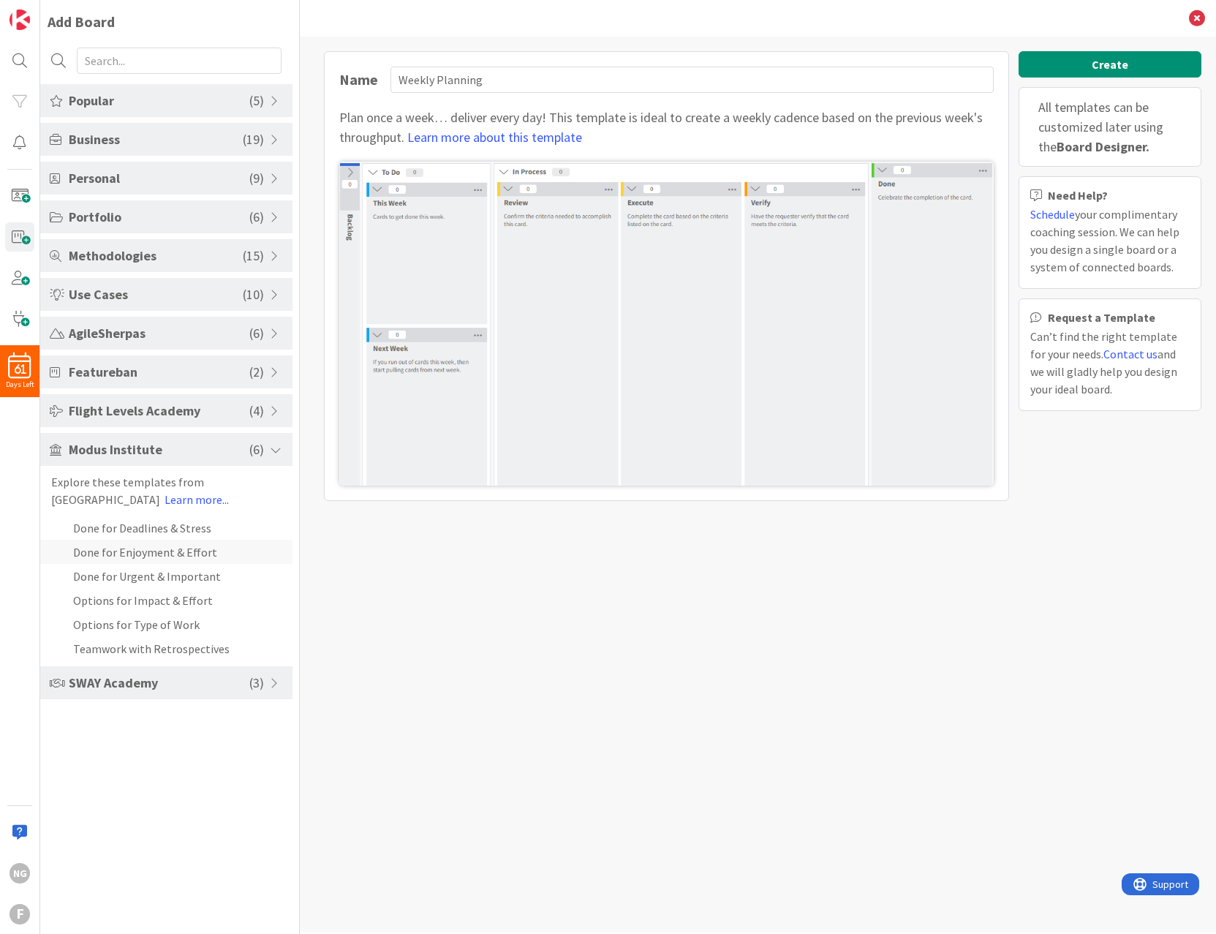
click at [179, 555] on li "Done for Enjoyment & Effort" at bounding box center [166, 552] width 252 height 24
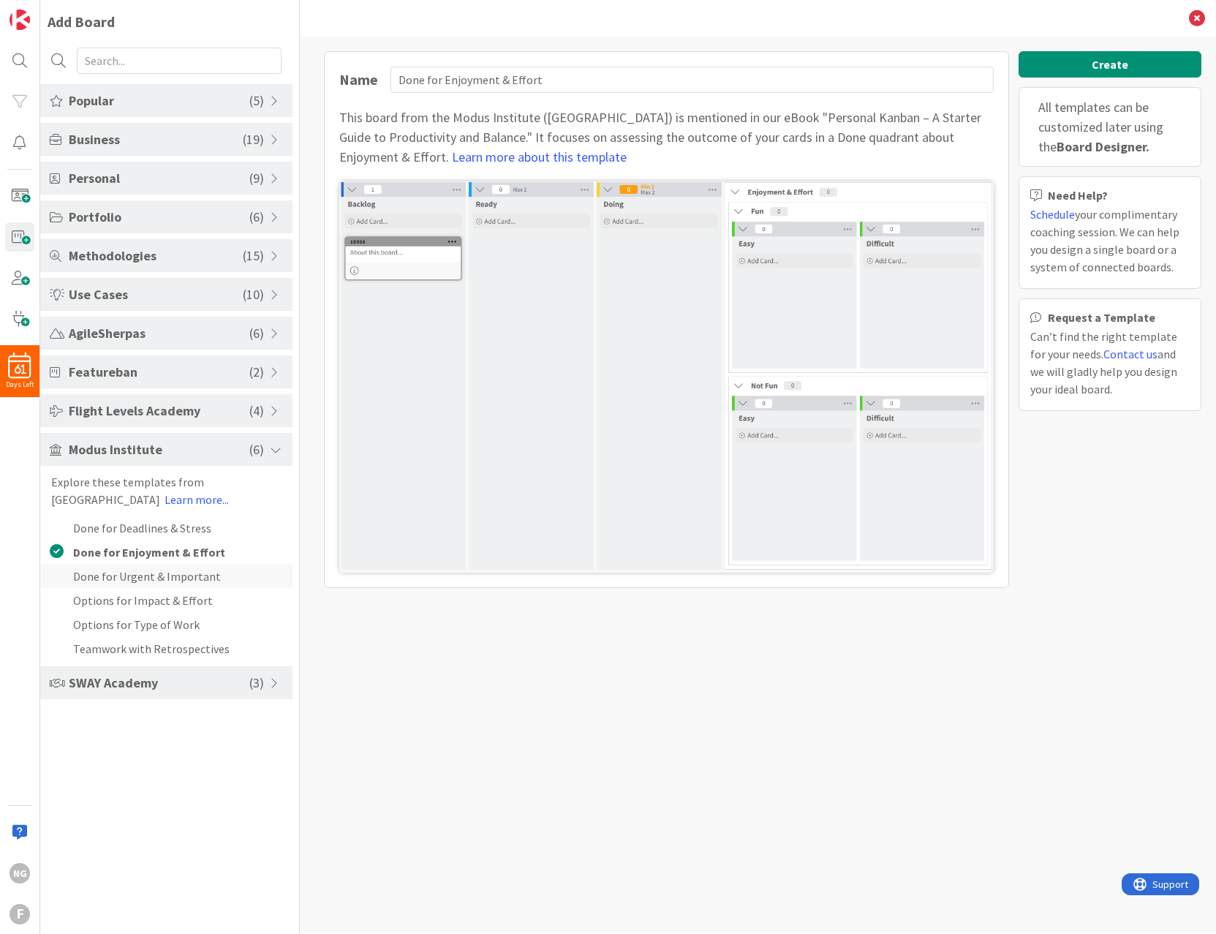
click at [177, 578] on li "Done for Urgent & Important" at bounding box center [166, 576] width 252 height 24
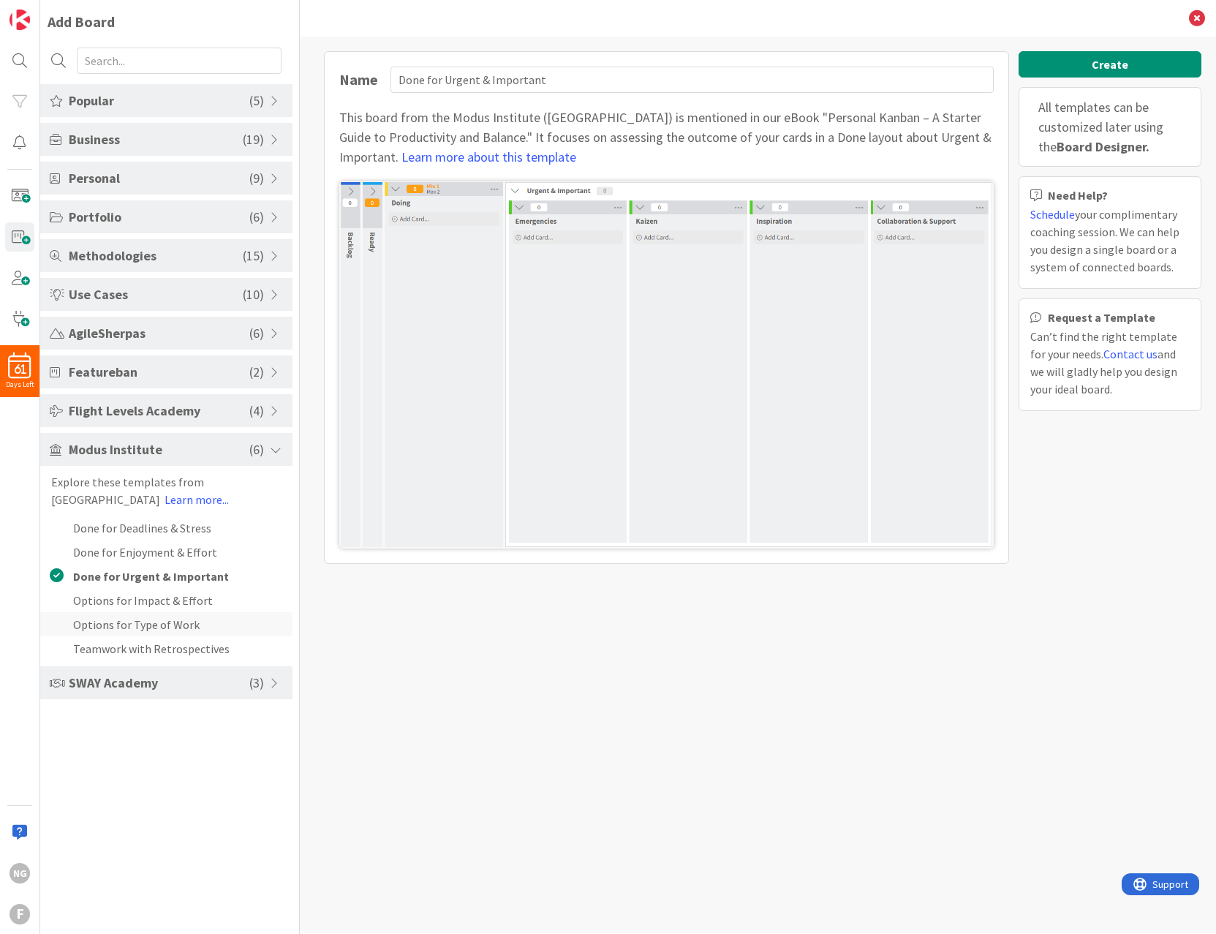
click at [121, 624] on li "Options for Type of Work" at bounding box center [166, 624] width 252 height 24
type input "Options for Type of Work"
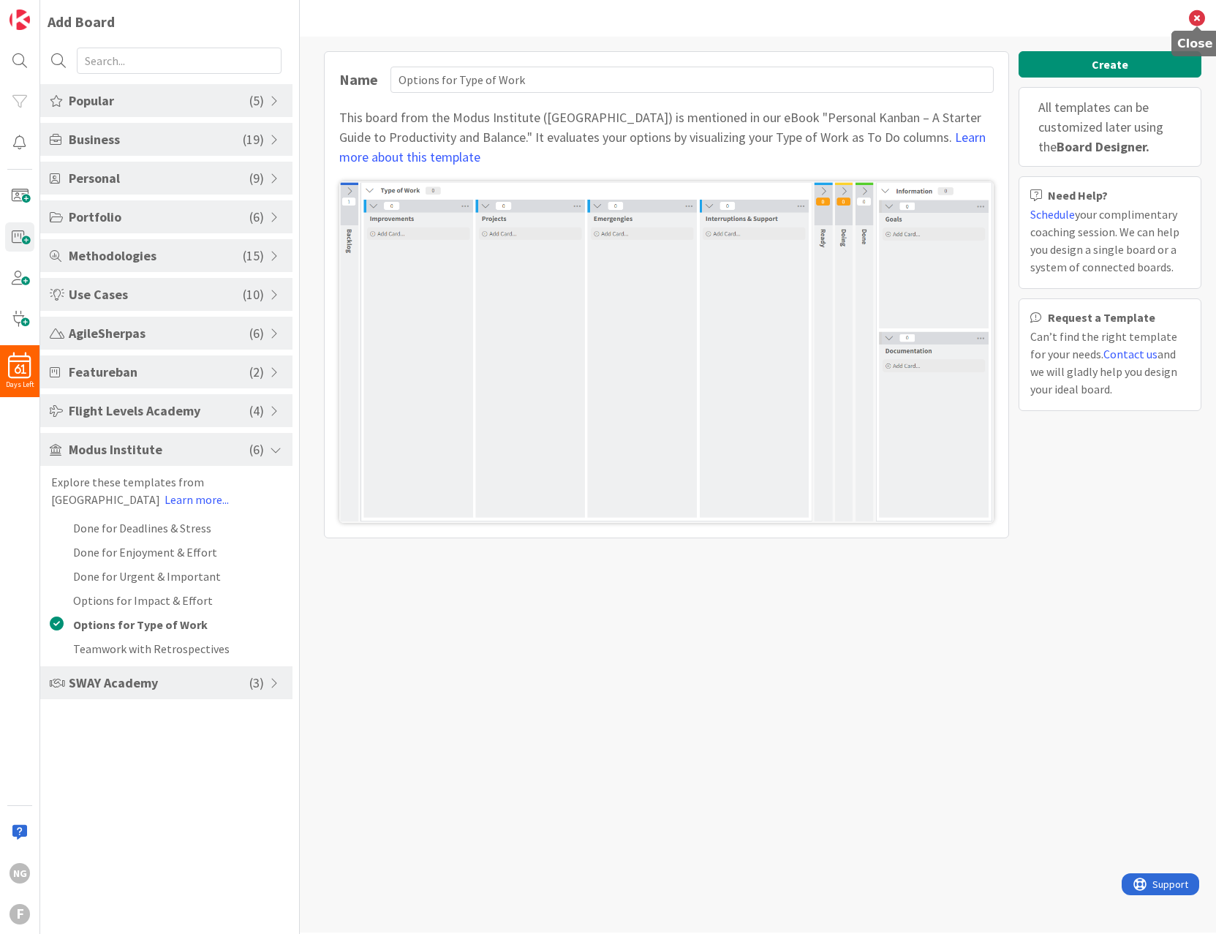
click at [1201, 10] on icon at bounding box center [1197, 18] width 16 height 16
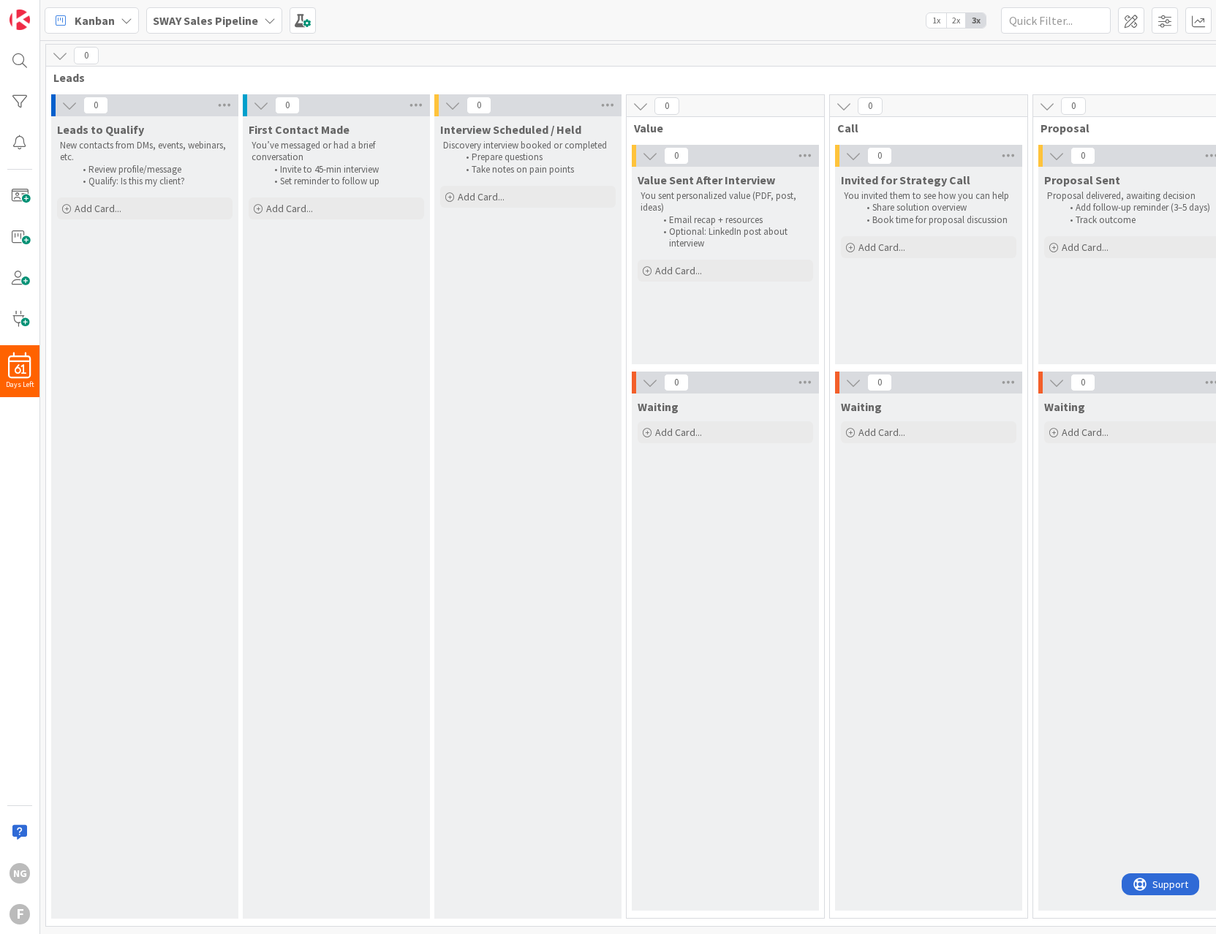
click at [203, 20] on b "SWAY Sales Pipeline" at bounding box center [205, 20] width 105 height 15
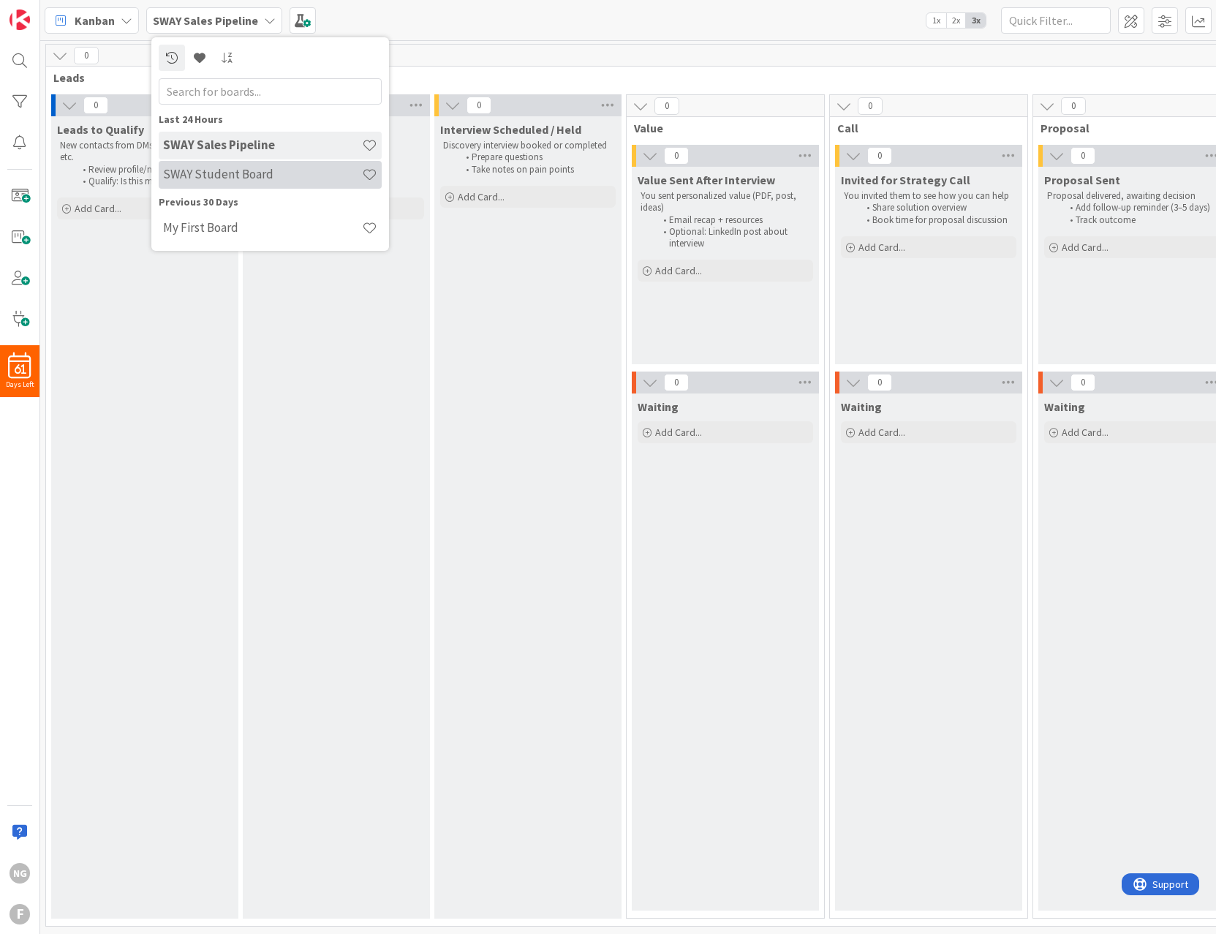
click at [211, 167] on h4 "SWAY Student Board" at bounding box center [262, 174] width 199 height 15
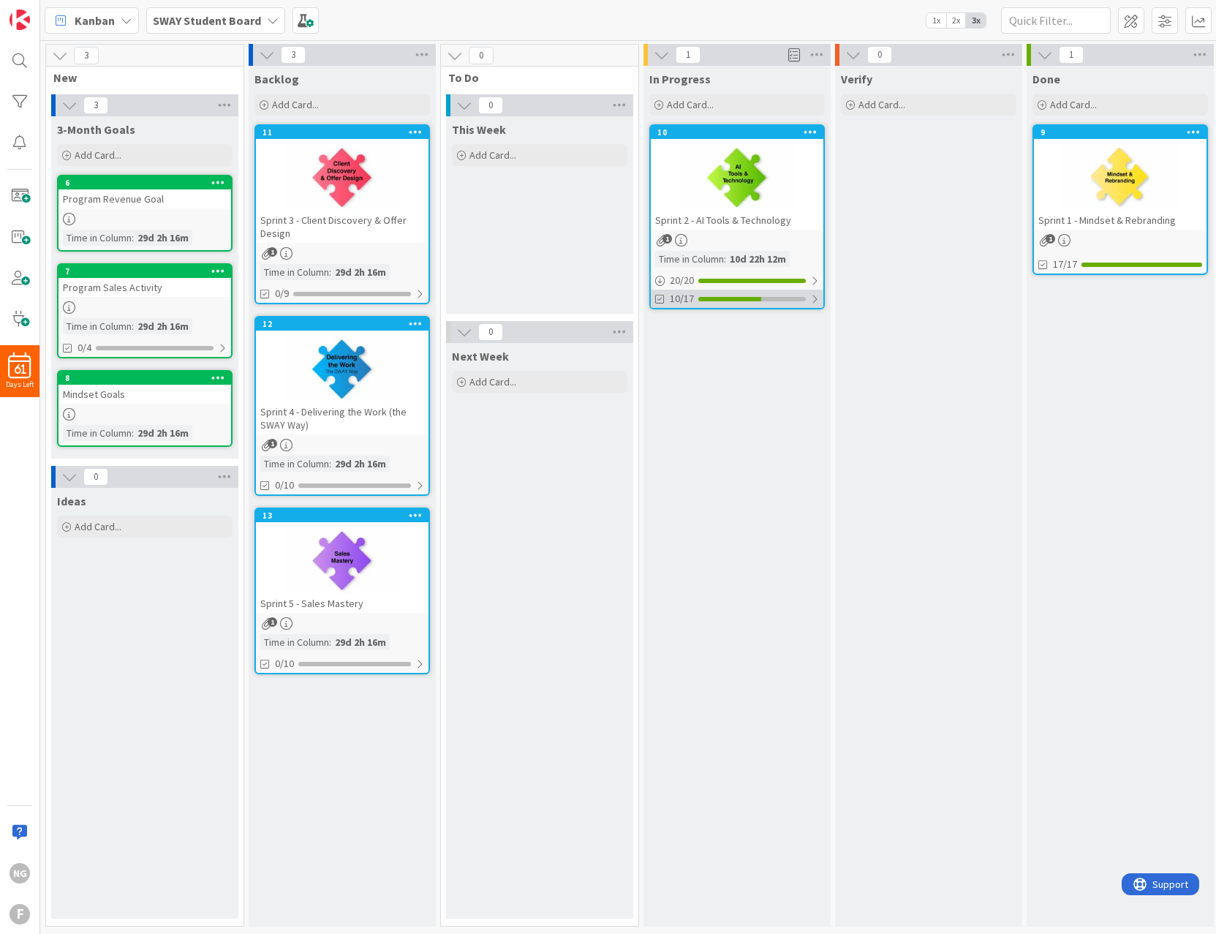
click at [686, 306] on span "10/17" at bounding box center [682, 298] width 24 height 15
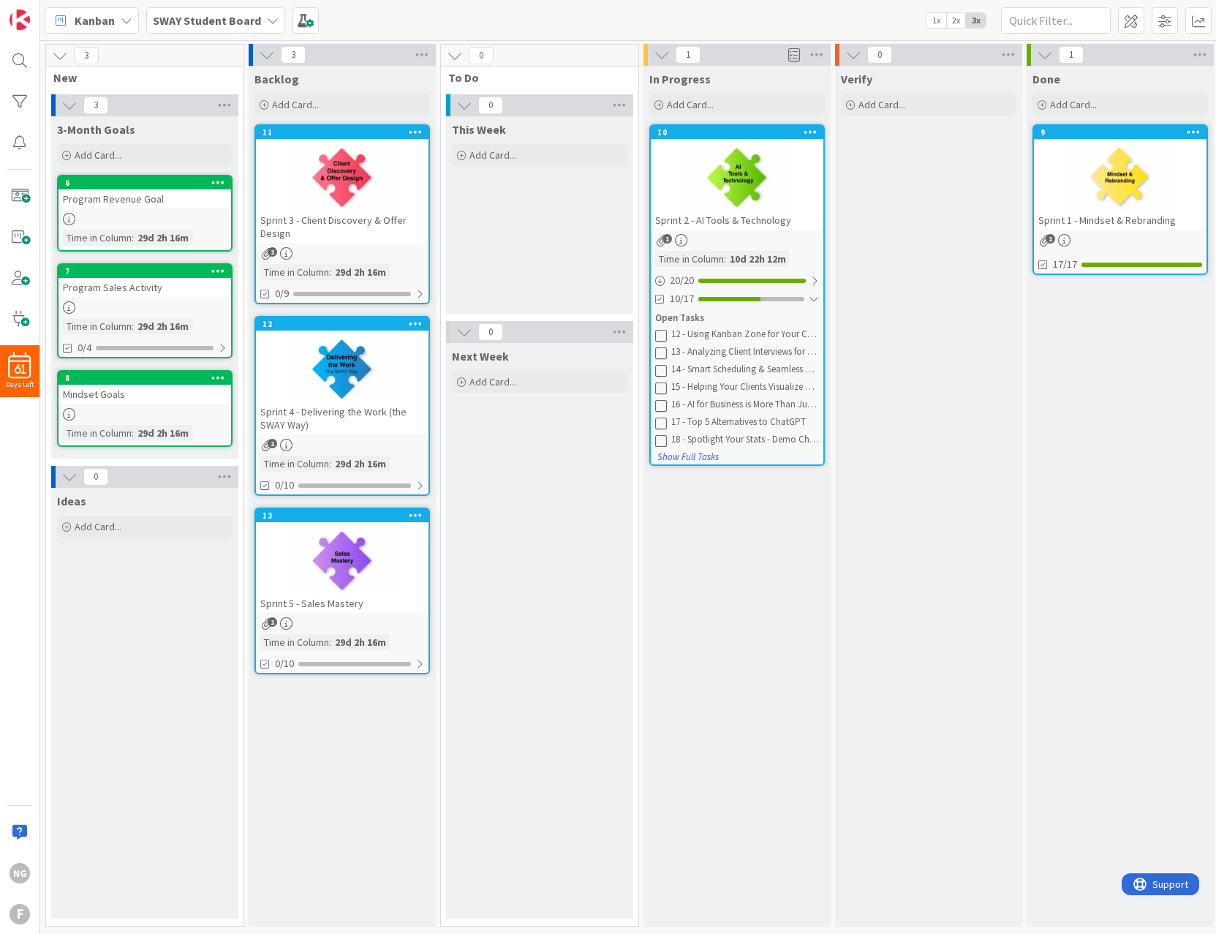
click at [660, 332] on icon at bounding box center [661, 335] width 12 height 12
click at [732, 640] on div "In Progress Add Card... 10 Sprint 2 - AI Tools & Technology 1 Time in [GEOGRAPH…" at bounding box center [736, 496] width 187 height 861
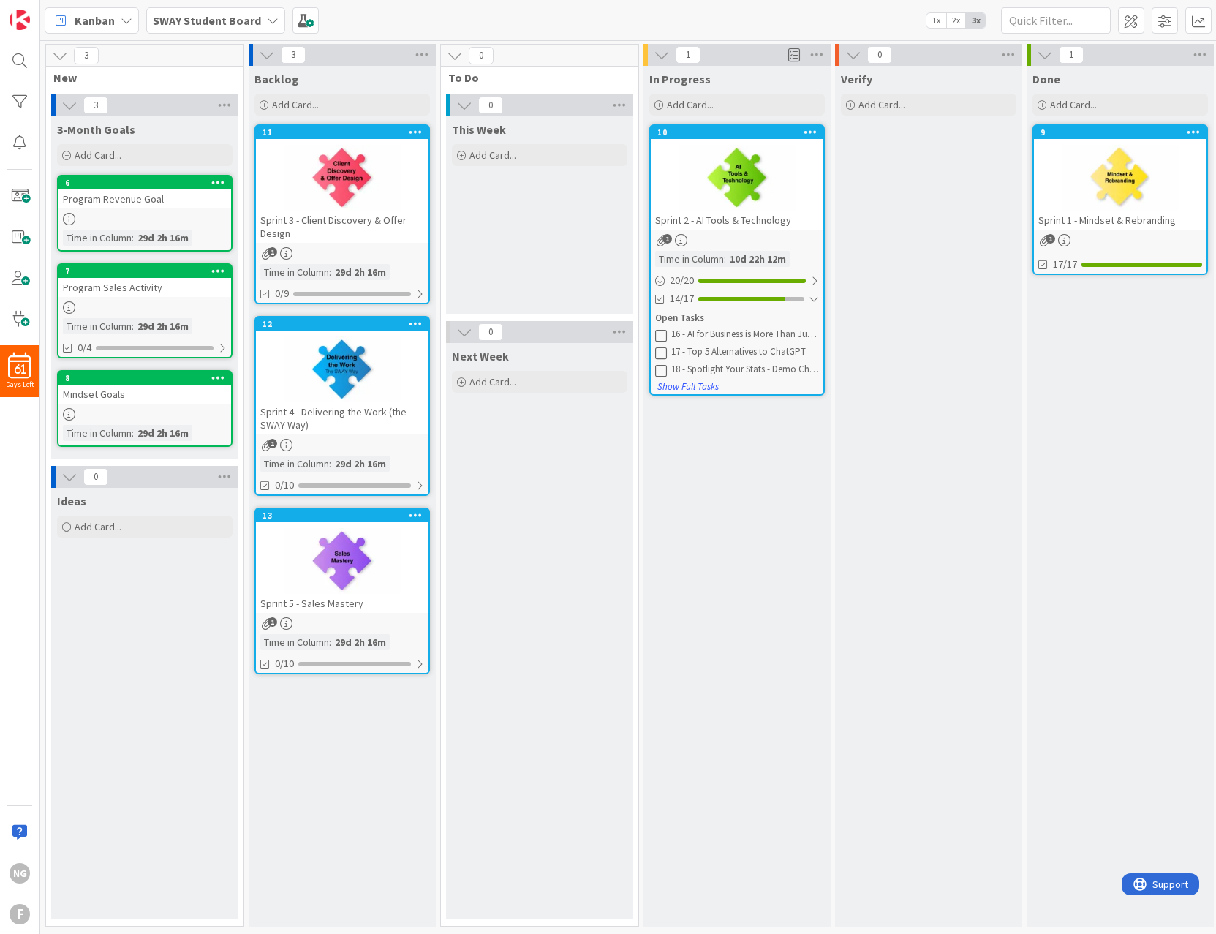
click at [548, 608] on div "Next Week Add Card..." at bounding box center [539, 630] width 187 height 575
click at [747, 635] on div "In Progress Add Card... 10 Sprint 2 - AI Tools & Technology 1 Time in [GEOGRAPH…" at bounding box center [736, 496] width 187 height 861
click at [909, 544] on div "Verify Add Card..." at bounding box center [928, 496] width 187 height 861
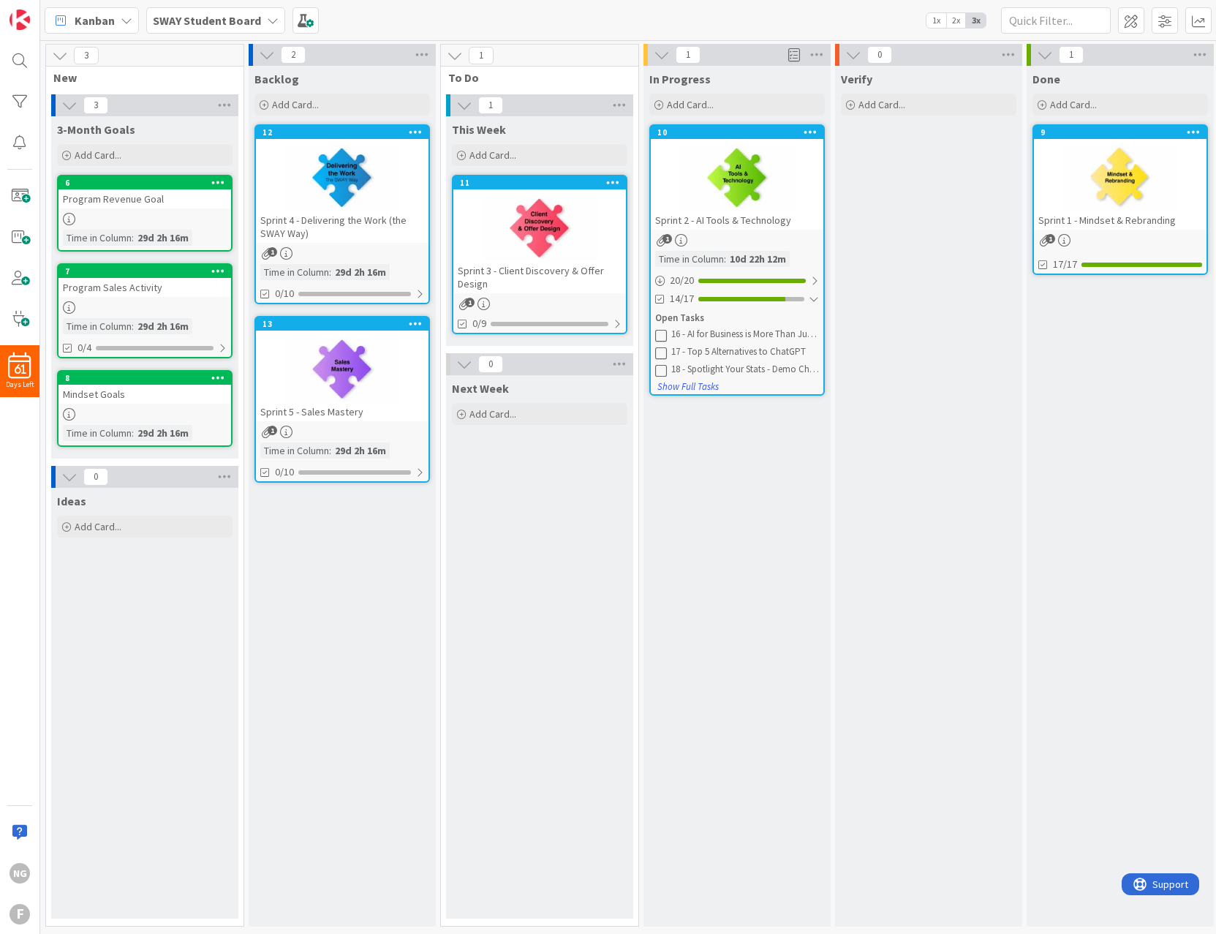
click at [523, 621] on div "Next Week Add Card..." at bounding box center [539, 646] width 187 height 543
click at [729, 484] on div "In Progress Add Card... 10 Sprint 2 - AI Tools & Technology 1 Time in [GEOGRAPH…" at bounding box center [736, 496] width 187 height 861
click at [483, 613] on div "Next Week Add Card..." at bounding box center [539, 646] width 187 height 543
click at [347, 670] on div "Backlog Add Card... 12 Sprint 4 - Delivering the Work (the SWAY Way) 1 Time in …" at bounding box center [342, 496] width 187 height 861
click at [106, 681] on div "Ideas Add Card..." at bounding box center [144, 703] width 187 height 431
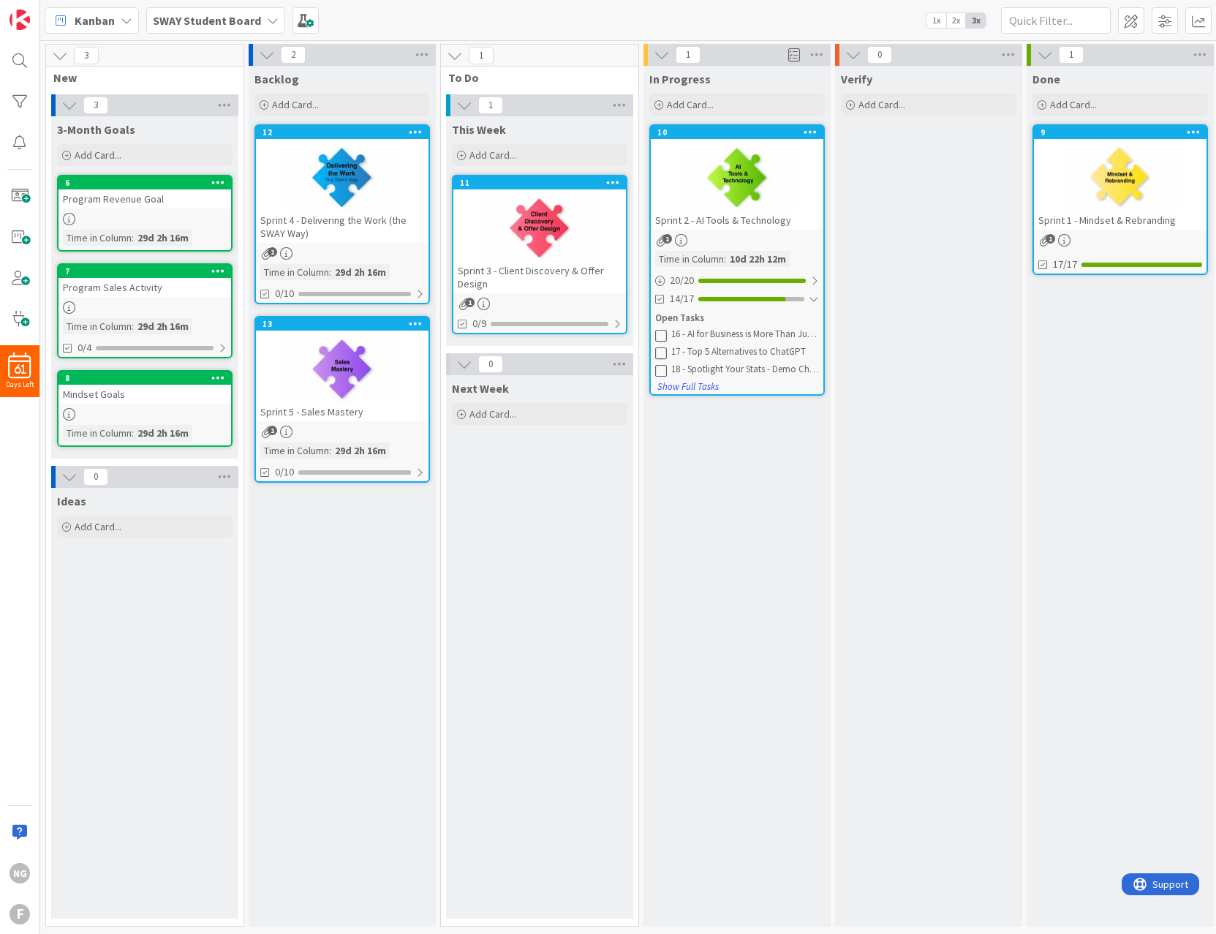
click at [1078, 459] on div "Done Add Card... 9 Sprint 1 - Mindset & Rebranding 1 17/17" at bounding box center [1120, 496] width 187 height 861
click at [13, 233] on span at bounding box center [19, 236] width 29 height 29
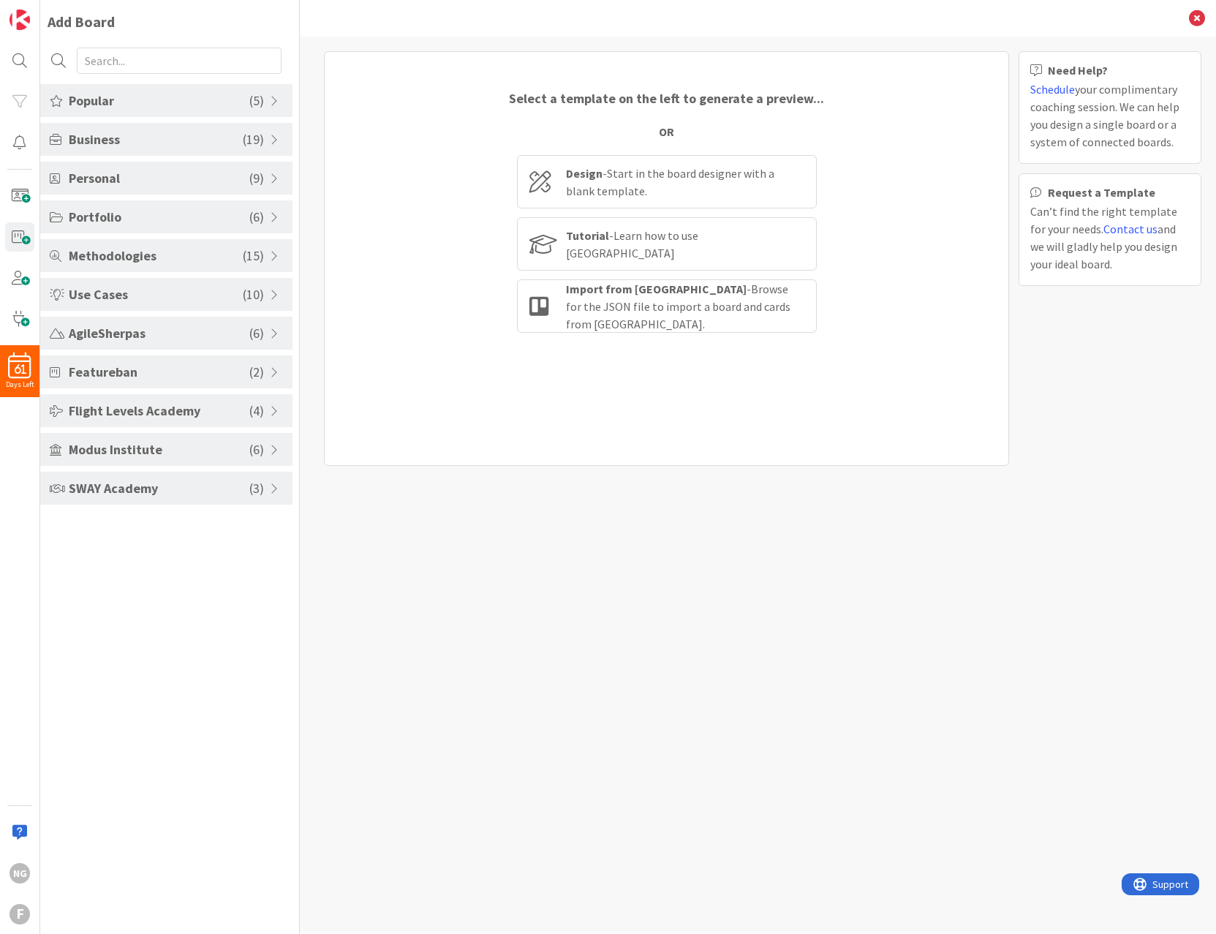
click at [158, 494] on span "SWAY Academy" at bounding box center [159, 488] width 181 height 20
click at [136, 181] on span "Personal" at bounding box center [159, 178] width 181 height 20
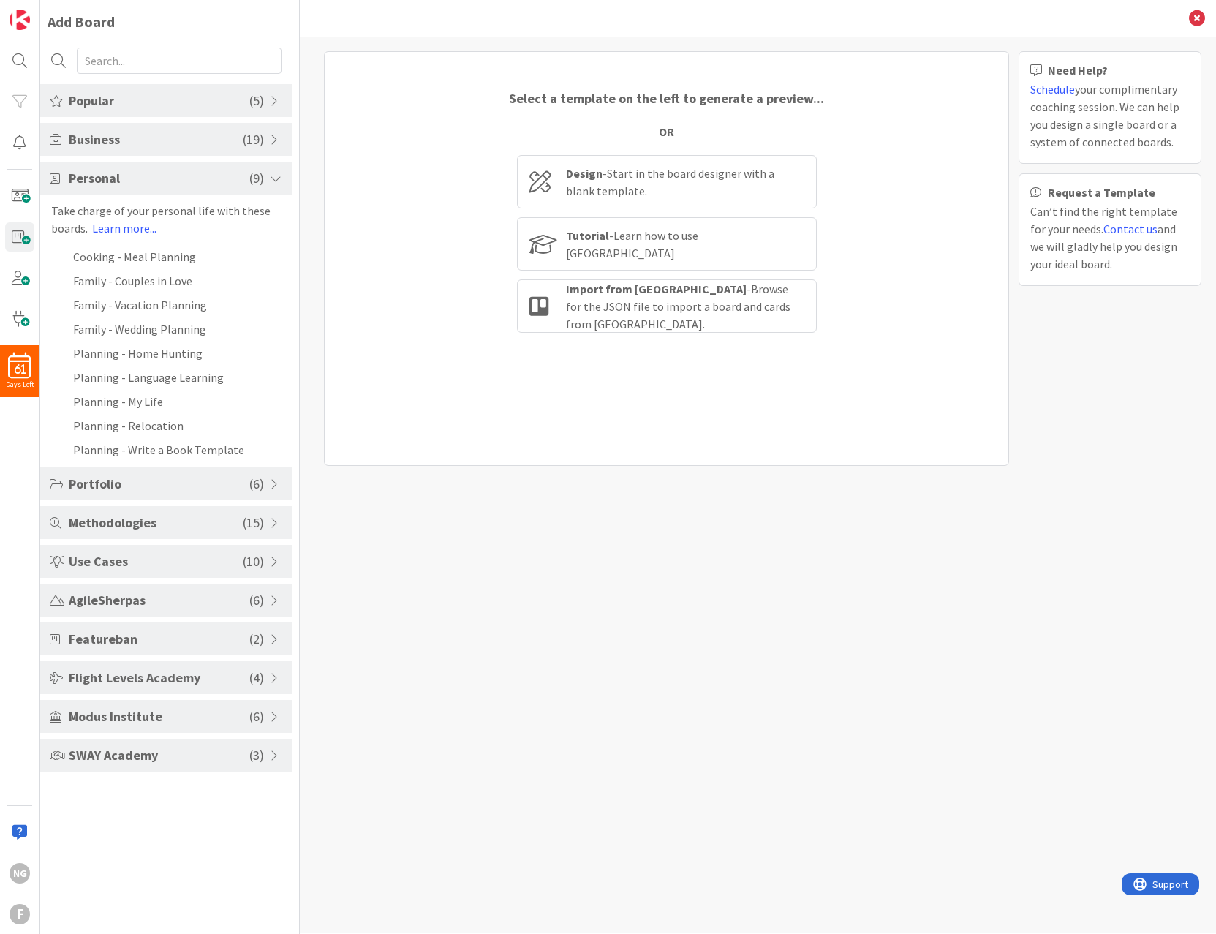
click at [513, 665] on div "Select a template on the left to generate a preview... OR Design - Start in the…" at bounding box center [758, 485] width 916 height 896
click at [17, 237] on span at bounding box center [19, 236] width 29 height 29
click at [88, 181] on span "Personal" at bounding box center [159, 178] width 181 height 20
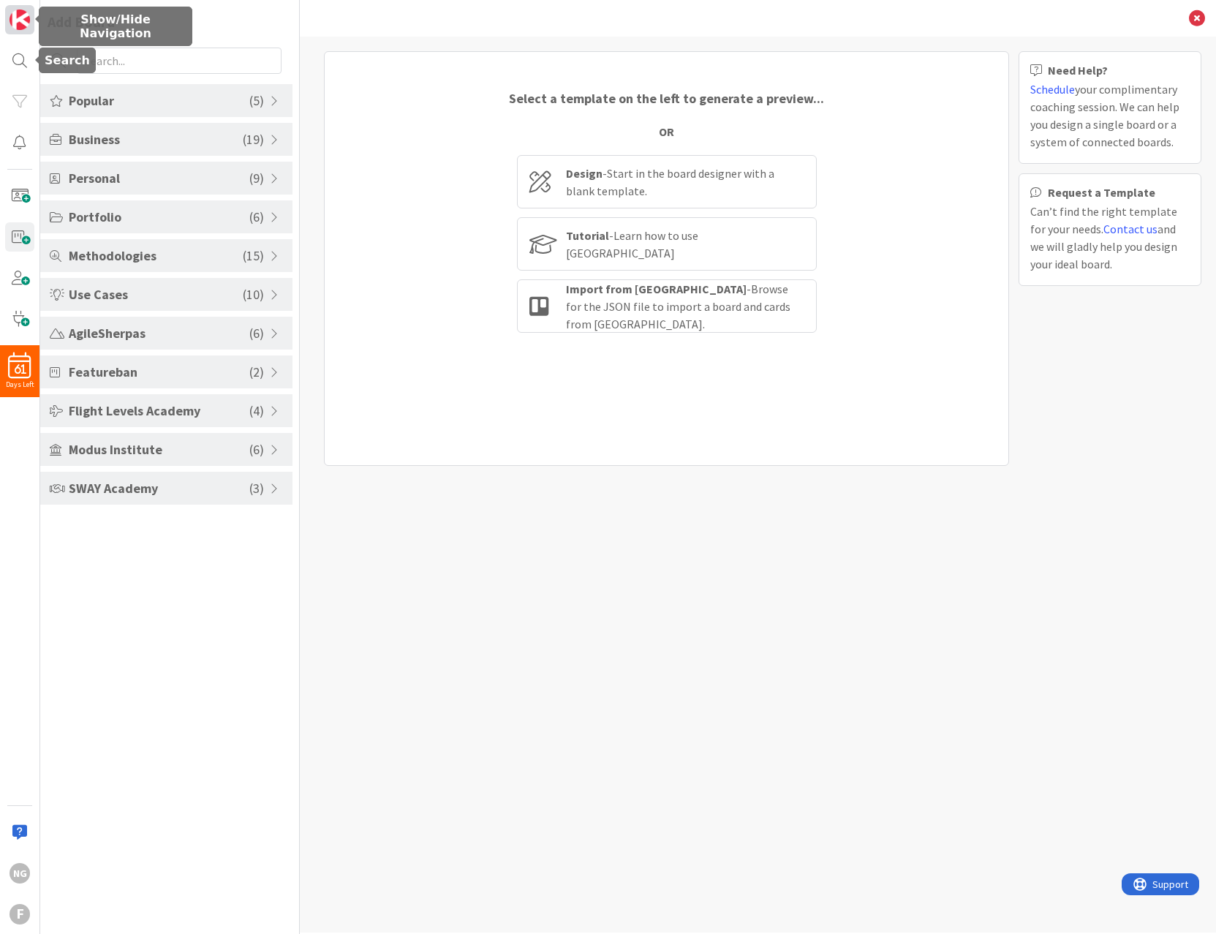
click at [20, 6] on link at bounding box center [19, 19] width 29 height 29
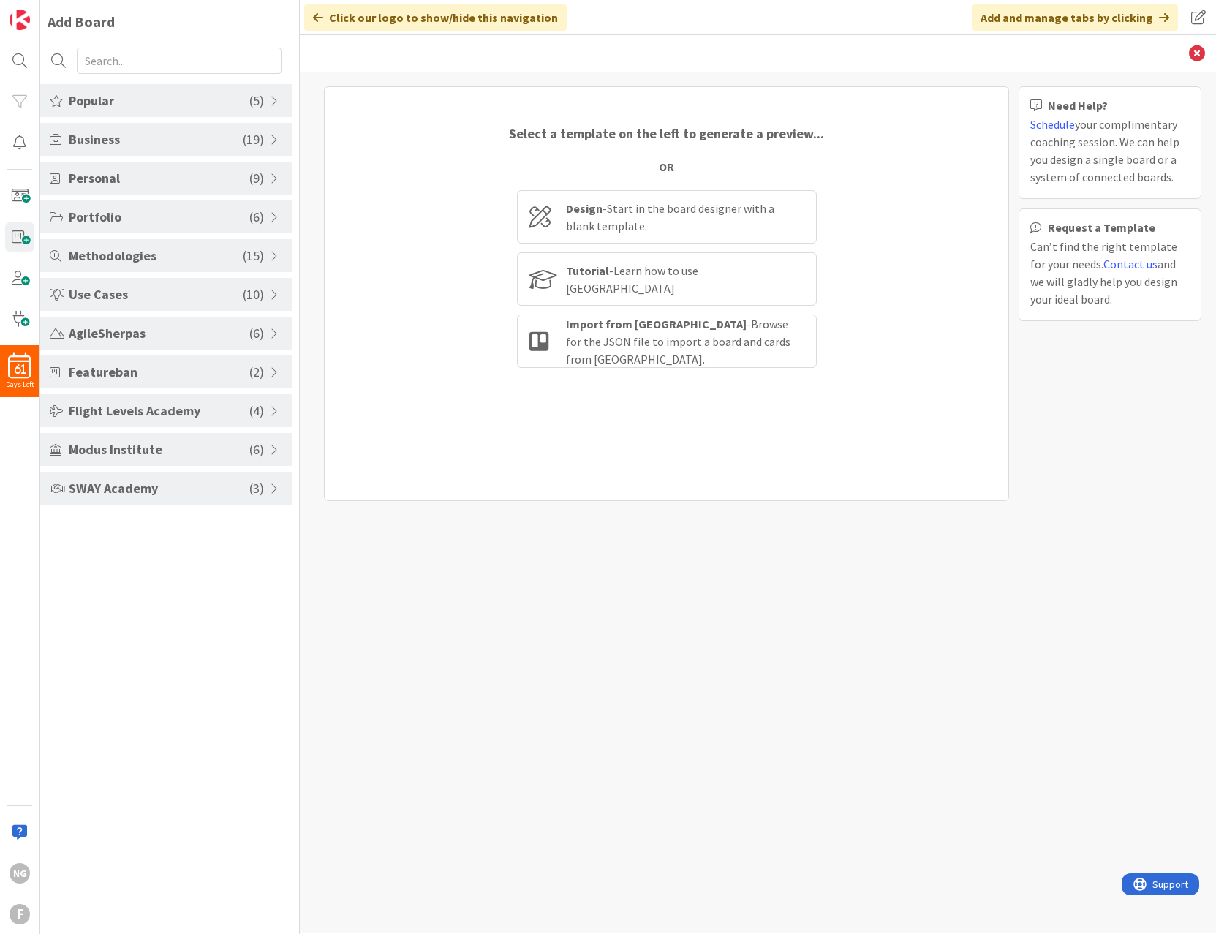
click at [645, 654] on div "Select a template on the left to generate a preview... OR Design - Start in the…" at bounding box center [758, 502] width 916 height 861
click at [606, 673] on div "Select a template on the left to generate a preview... OR Design - Start in the…" at bounding box center [758, 502] width 916 height 861
click at [641, 217] on div "Design - Start in the board designer with a blank template." at bounding box center [685, 217] width 238 height 35
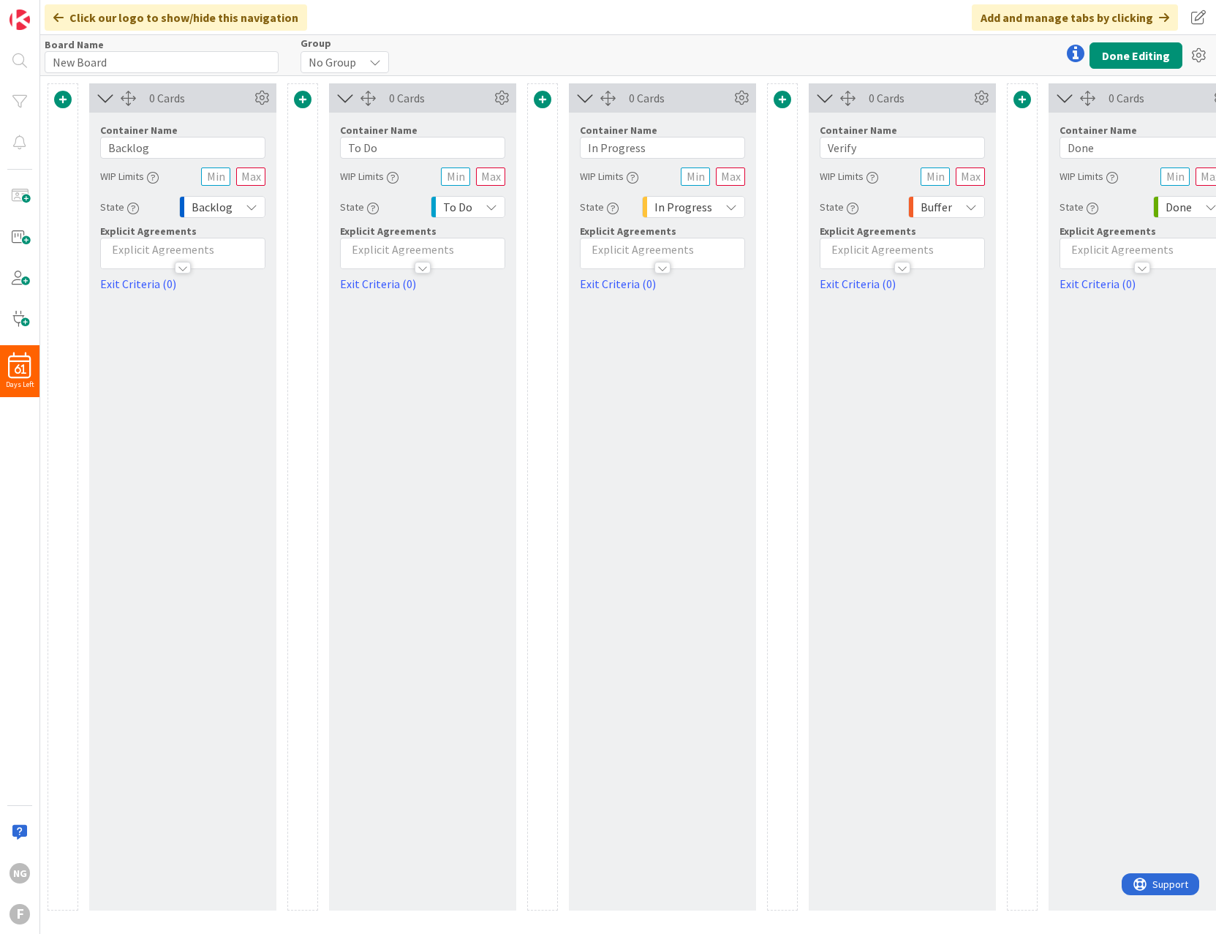
scroll to position [0, 69]
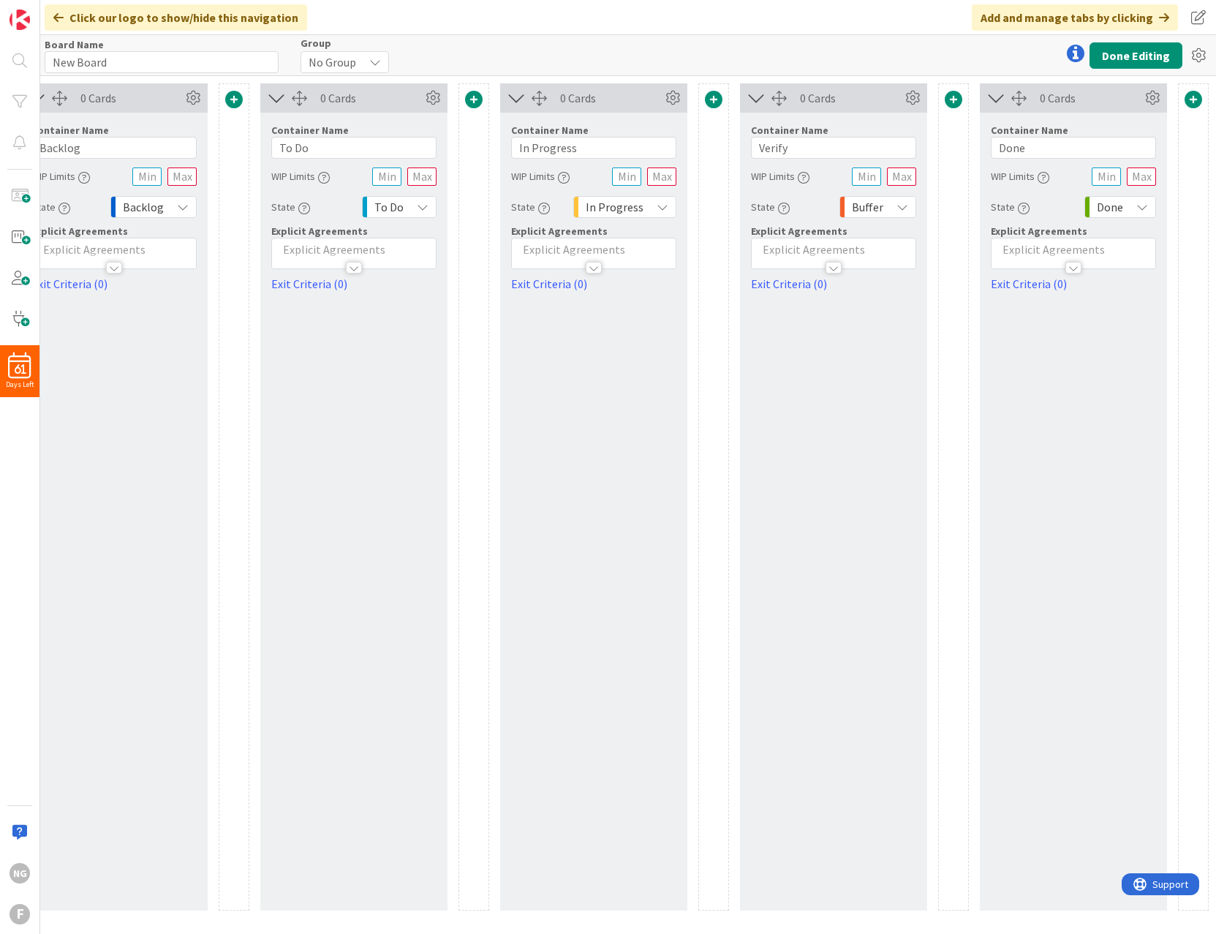
click at [898, 202] on icon at bounding box center [902, 207] width 12 height 12
click at [778, 213] on icon "button" at bounding box center [784, 209] width 12 height 12
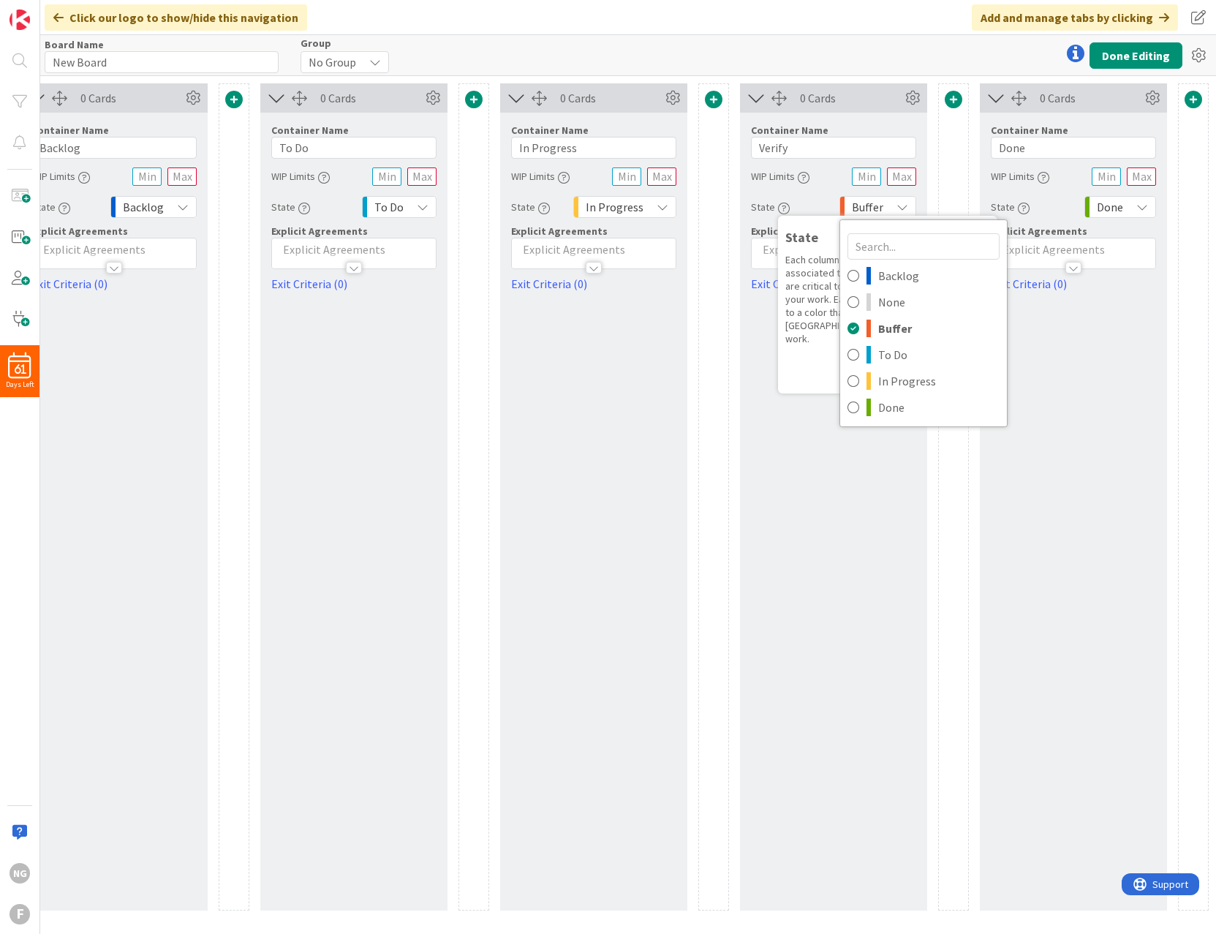
click at [749, 380] on div "0 Cards Container Name 6 / 64 Verify WIP Limits State State Each column of a Ka…" at bounding box center [833, 496] width 187 height 827
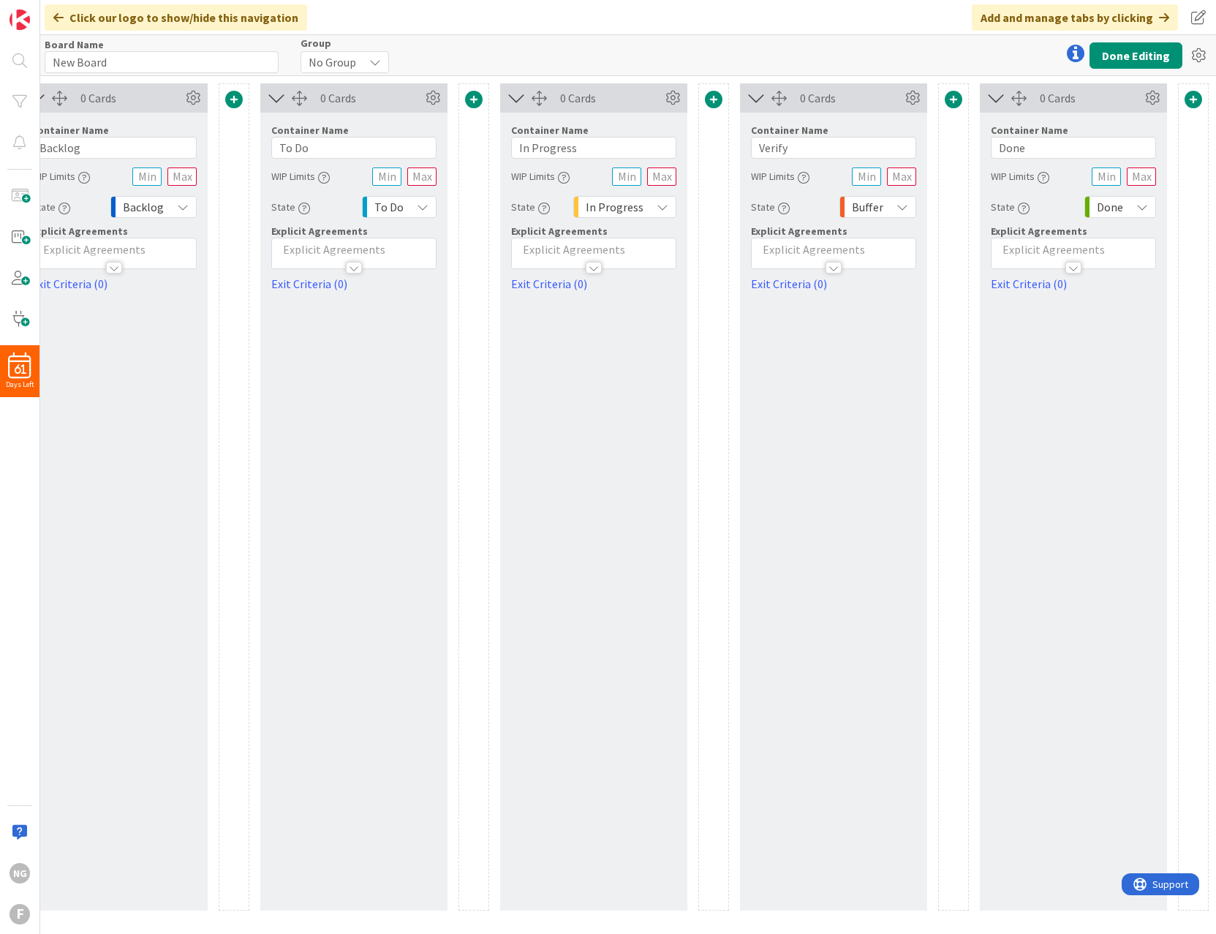
click at [778, 205] on icon "button" at bounding box center [784, 209] width 12 height 12
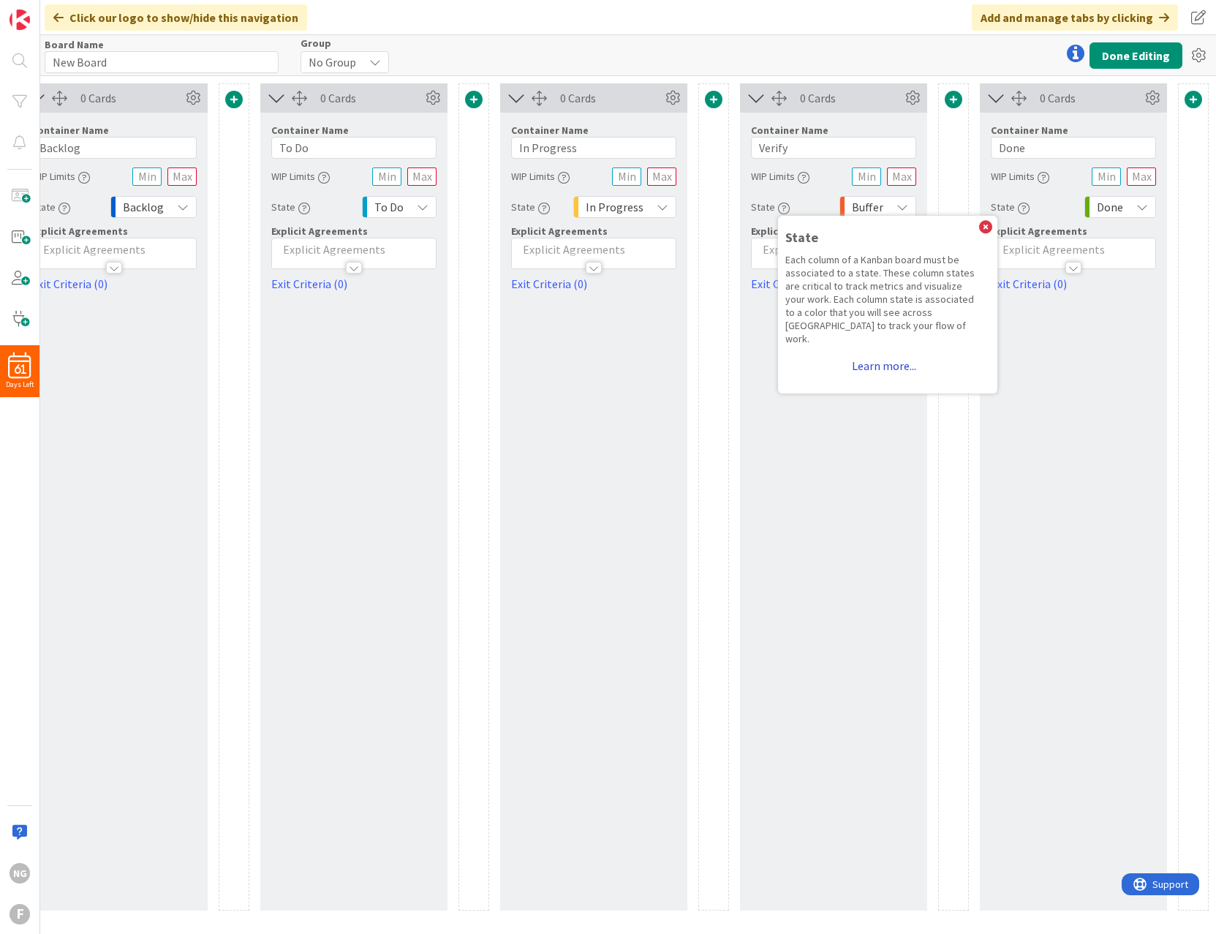
click at [875, 352] on link "Learn more..." at bounding box center [883, 365] width 197 height 26
click at [872, 355] on link "Learn more..." at bounding box center [883, 365] width 197 height 26
click at [883, 352] on link "Learn more..." at bounding box center [883, 365] width 197 height 26
click at [23, 16] on img at bounding box center [20, 20] width 20 height 20
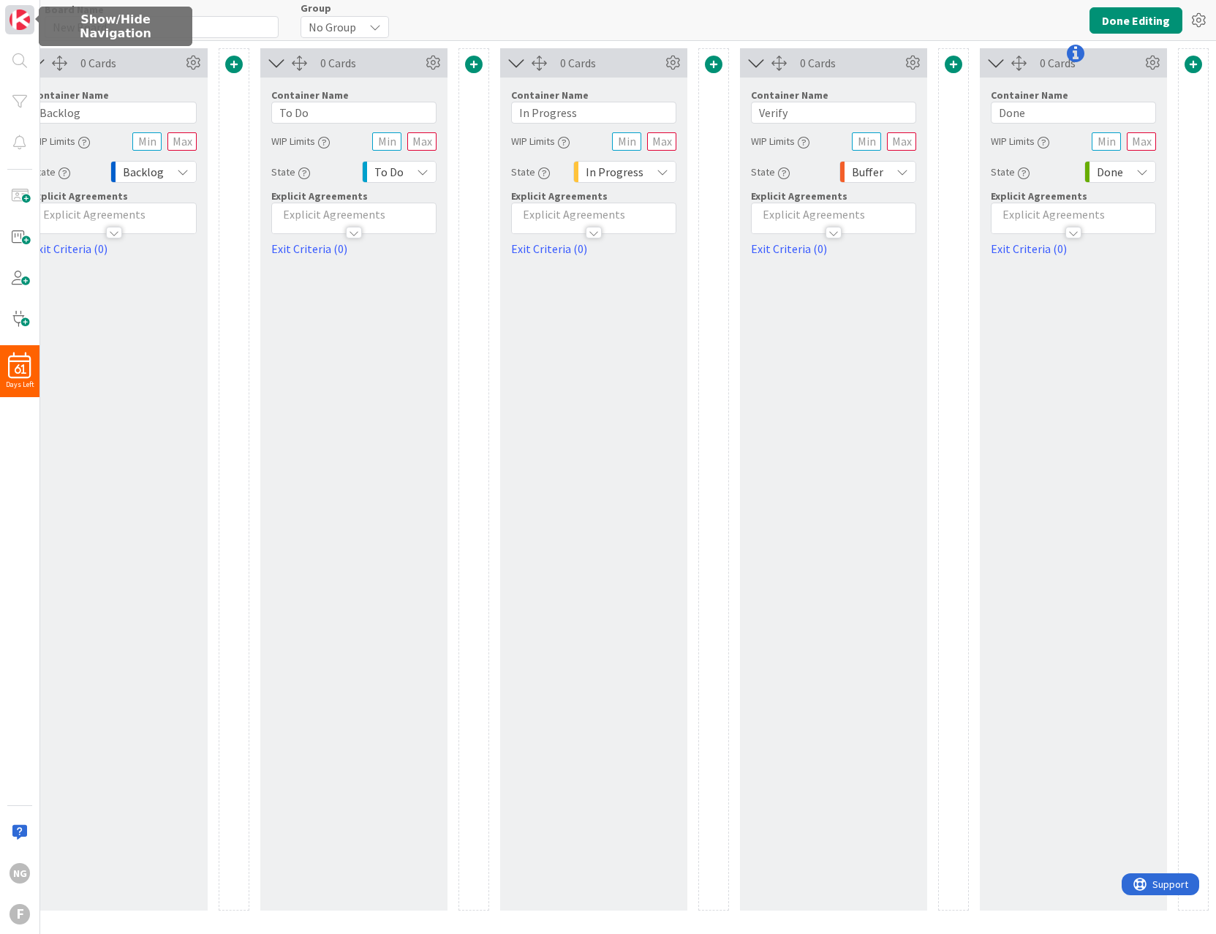
click at [23, 16] on img at bounding box center [20, 20] width 20 height 20
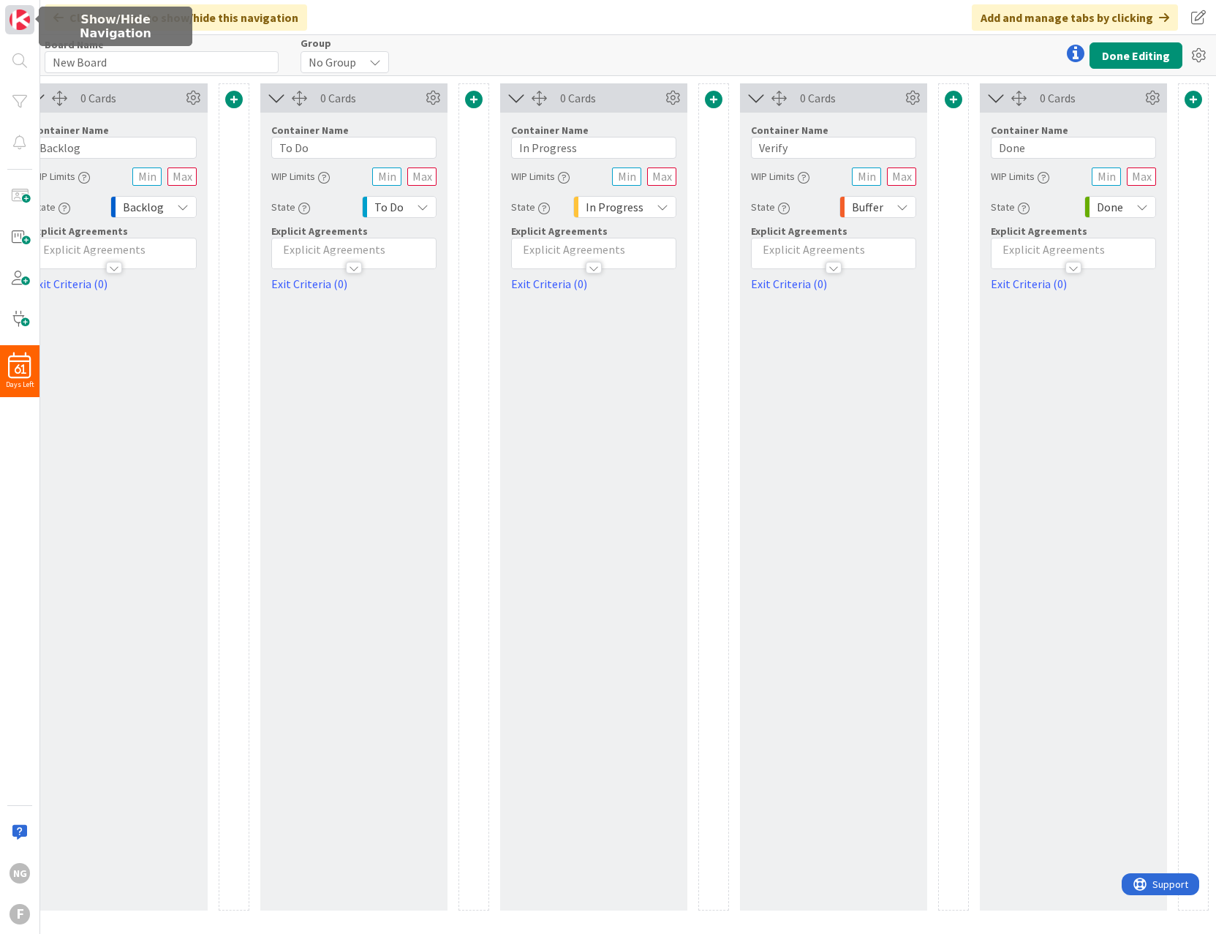
click at [23, 16] on img at bounding box center [20, 20] width 20 height 20
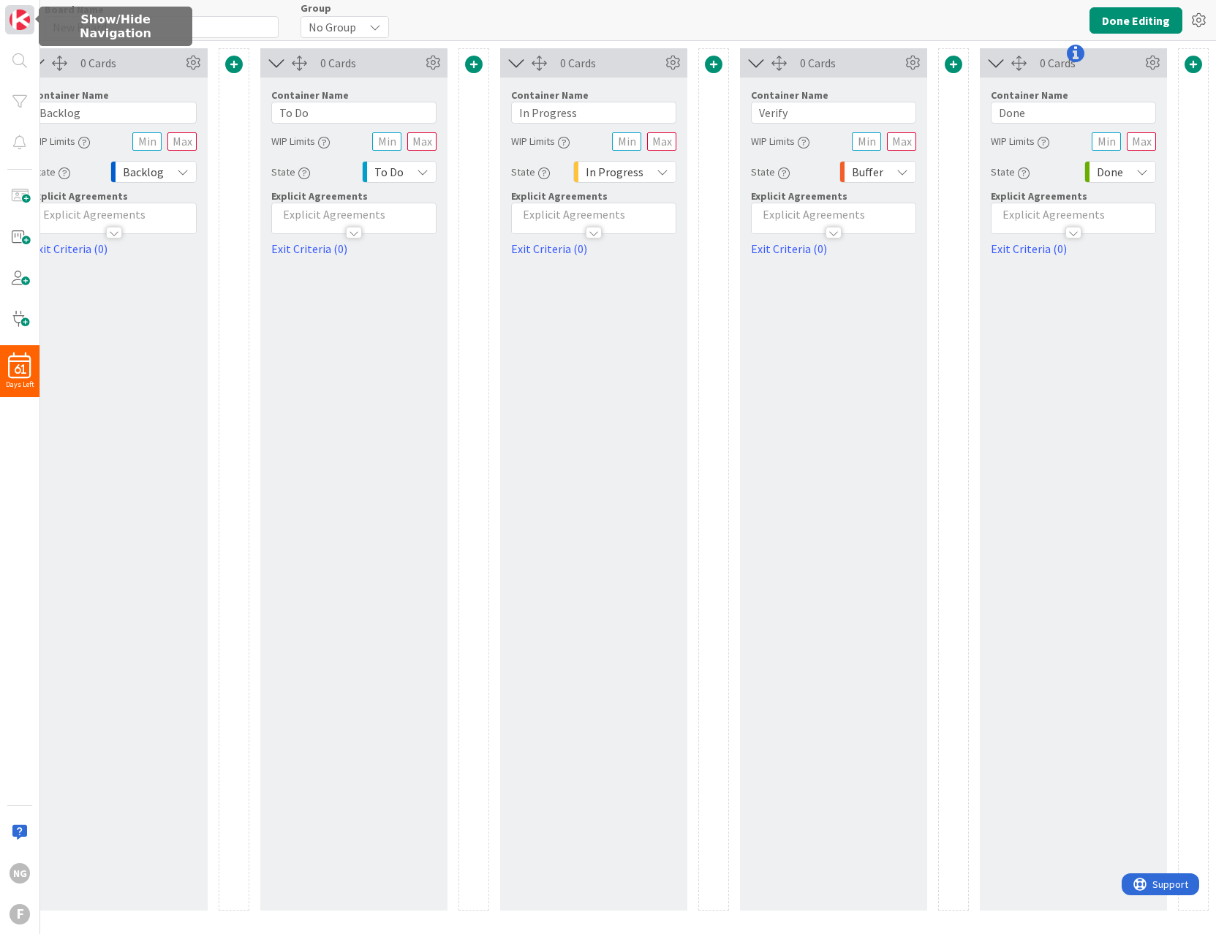
click at [23, 16] on img at bounding box center [20, 20] width 20 height 20
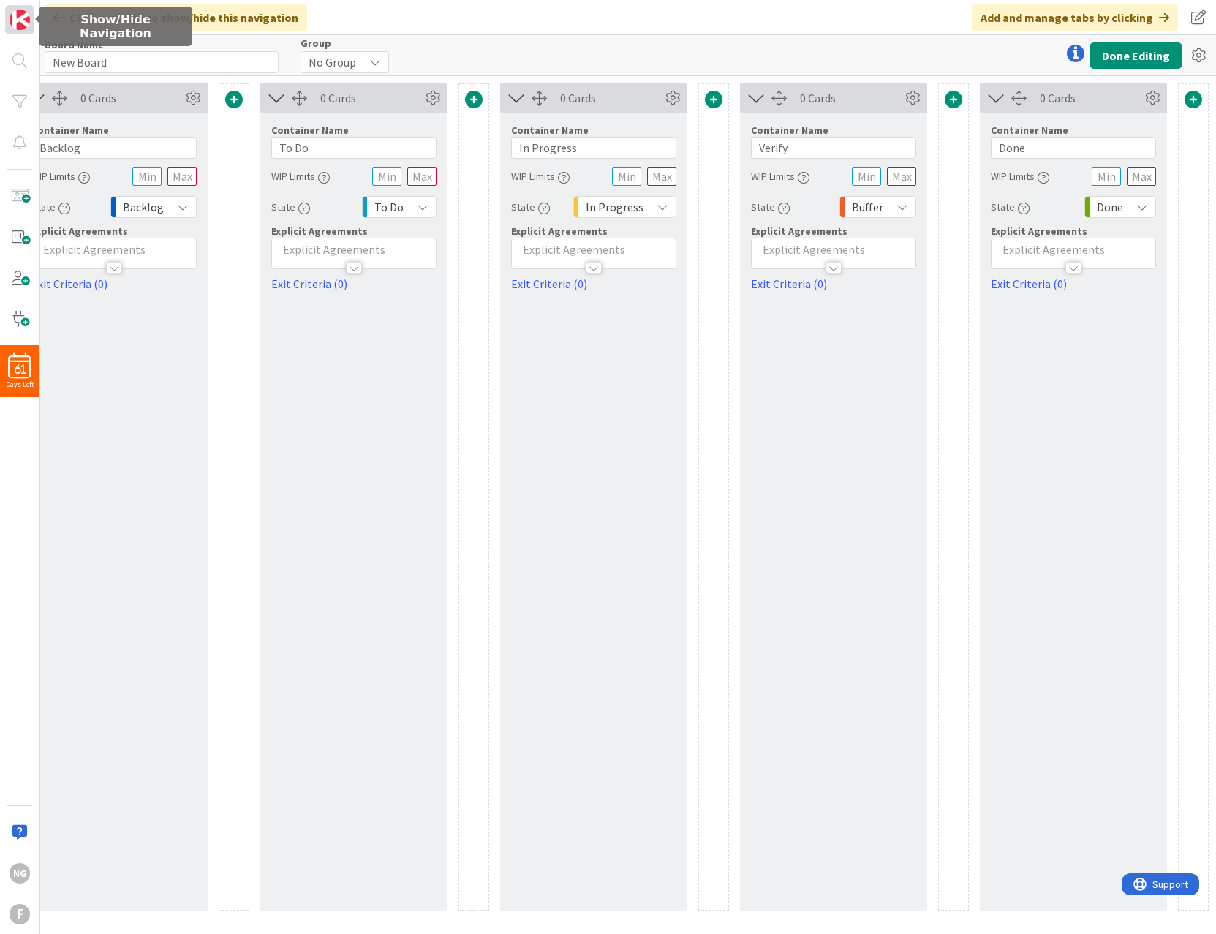
click at [18, 15] on img at bounding box center [20, 20] width 20 height 20
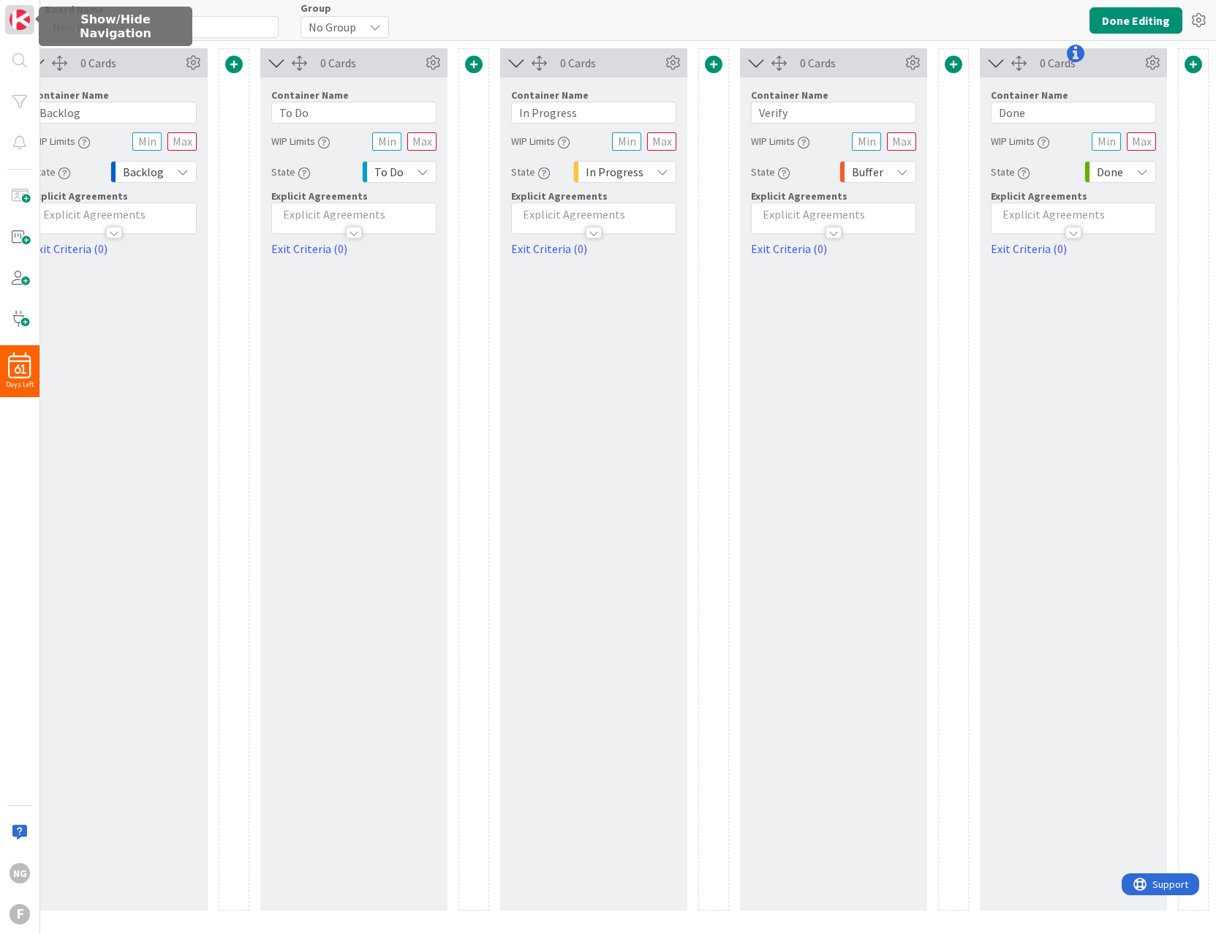
click at [18, 15] on img at bounding box center [20, 20] width 20 height 20
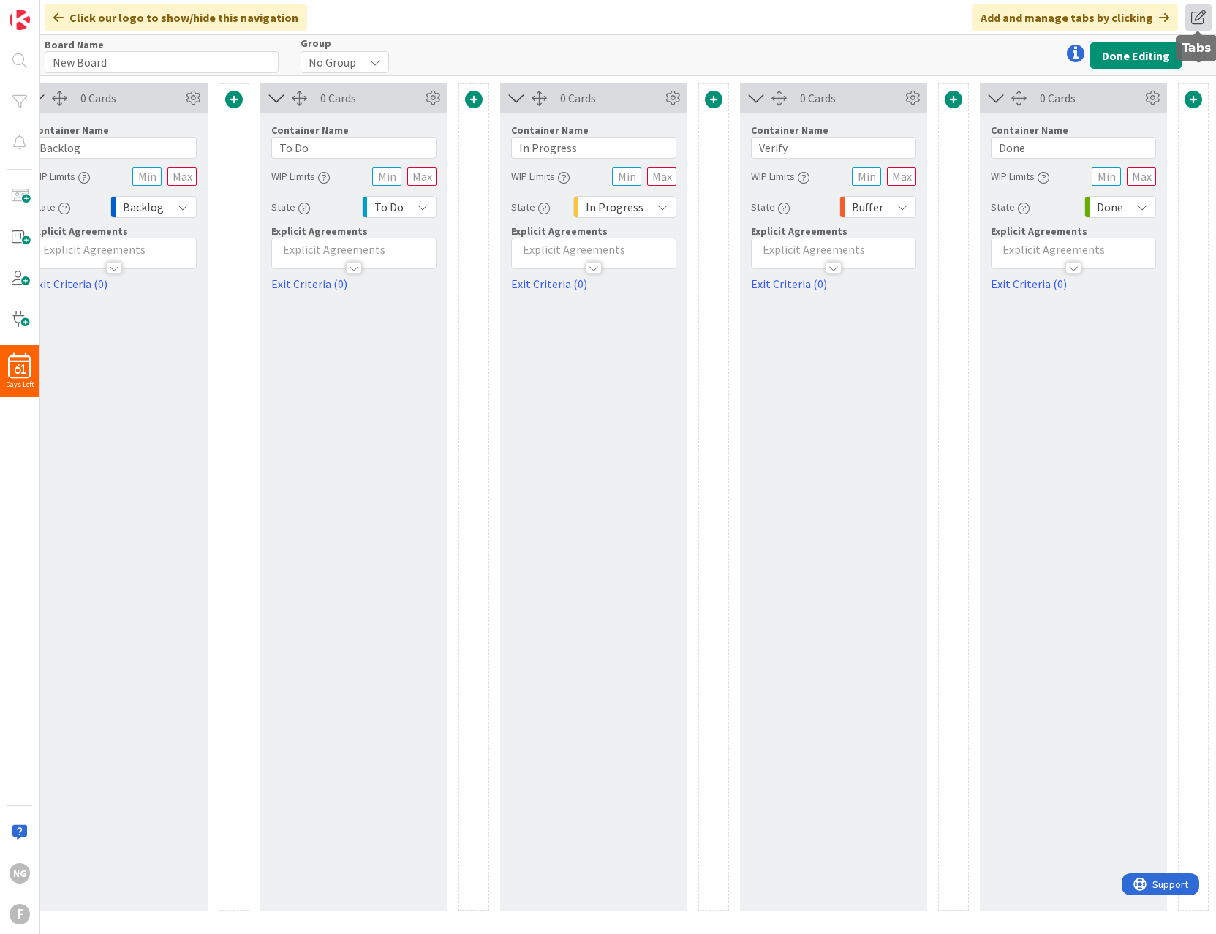
click at [1198, 22] on span at bounding box center [1198, 17] width 26 height 26
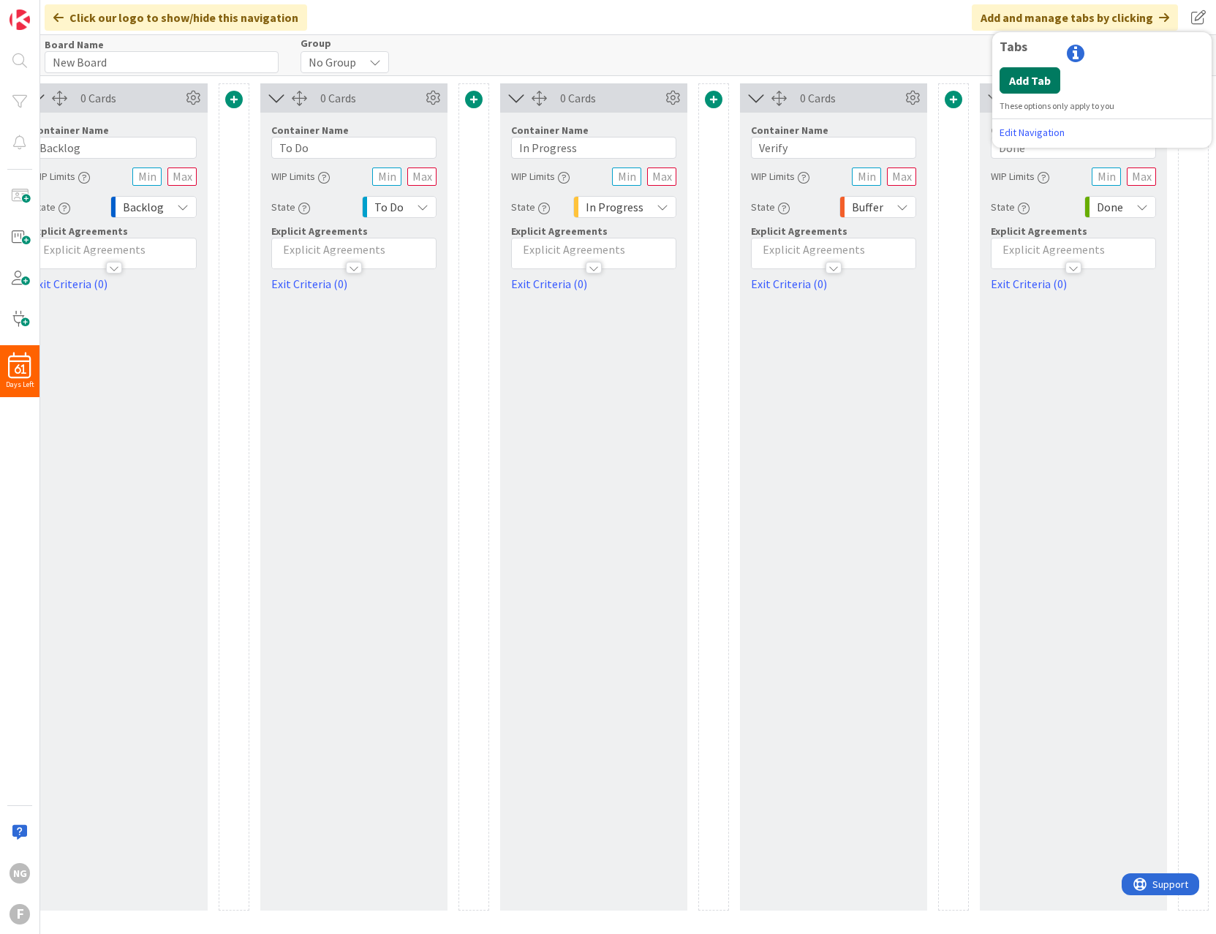
click at [1035, 79] on button "Add Tab" at bounding box center [1030, 80] width 61 height 26
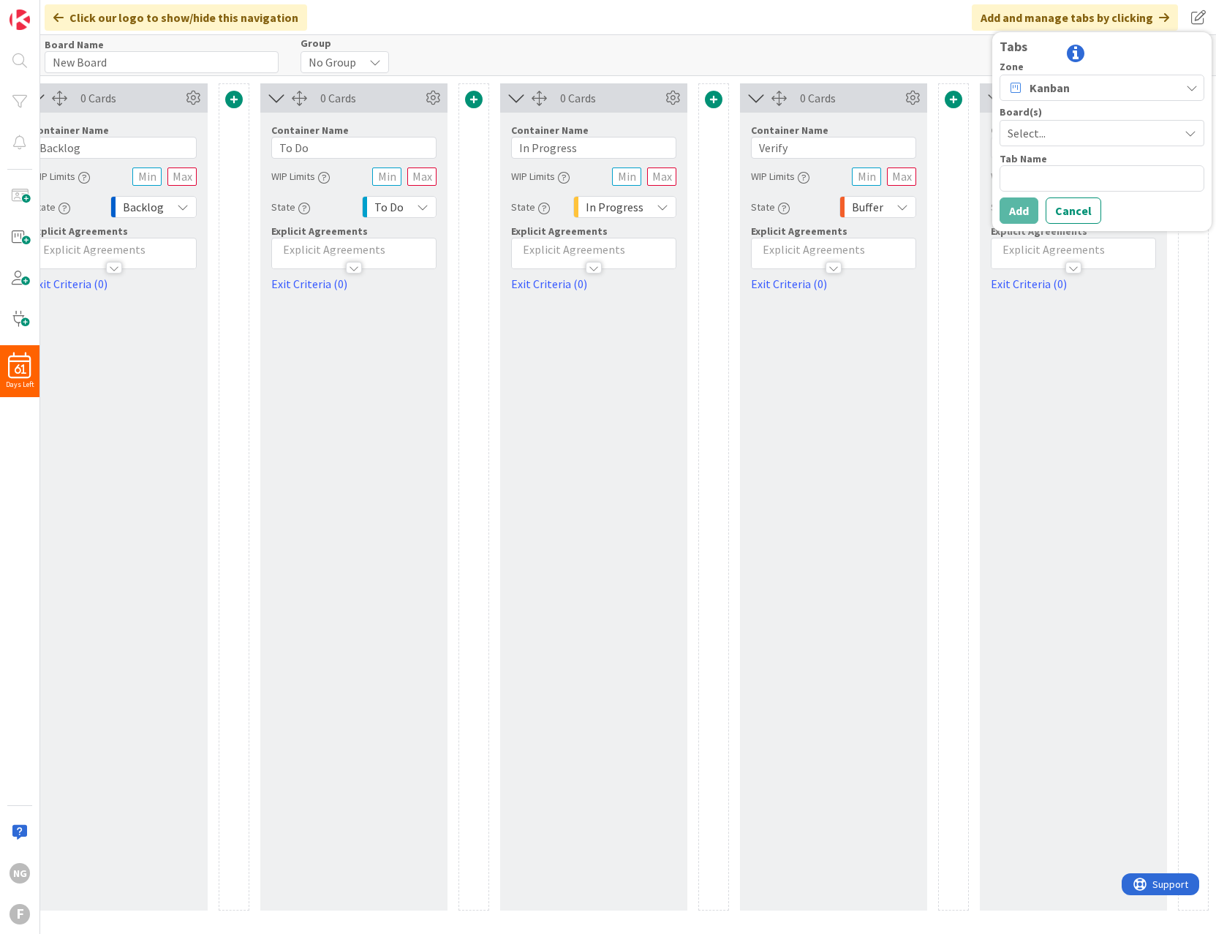
click at [1059, 90] on span "Kanban" at bounding box center [1049, 88] width 40 height 18
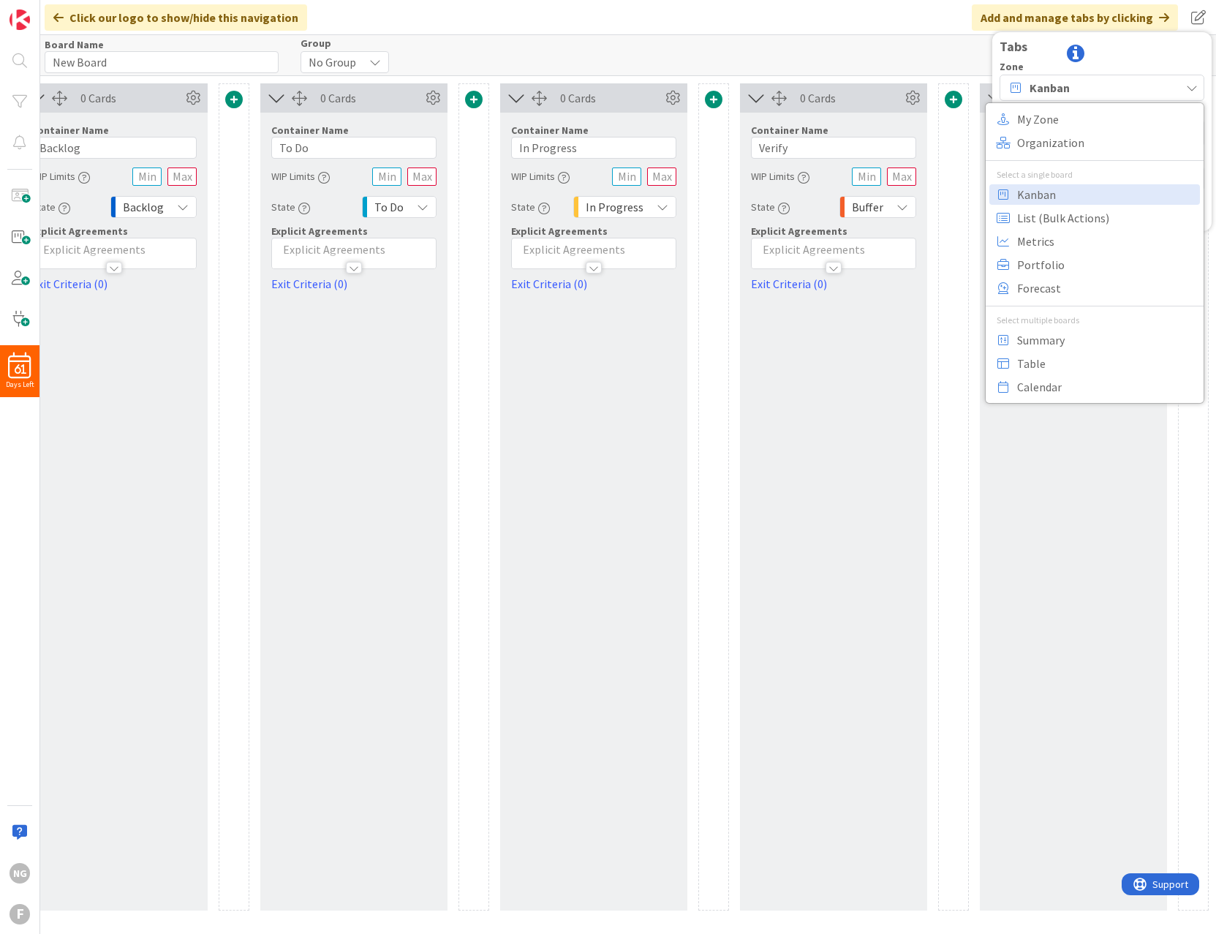
drag, startPoint x: 939, startPoint y: 33, endPoint x: 960, endPoint y: 42, distance: 23.2
click at [960, 42] on div "Click our logo to show/hide this navigation Add and manage tabs by clicking Tab…" at bounding box center [628, 467] width 1176 height 934
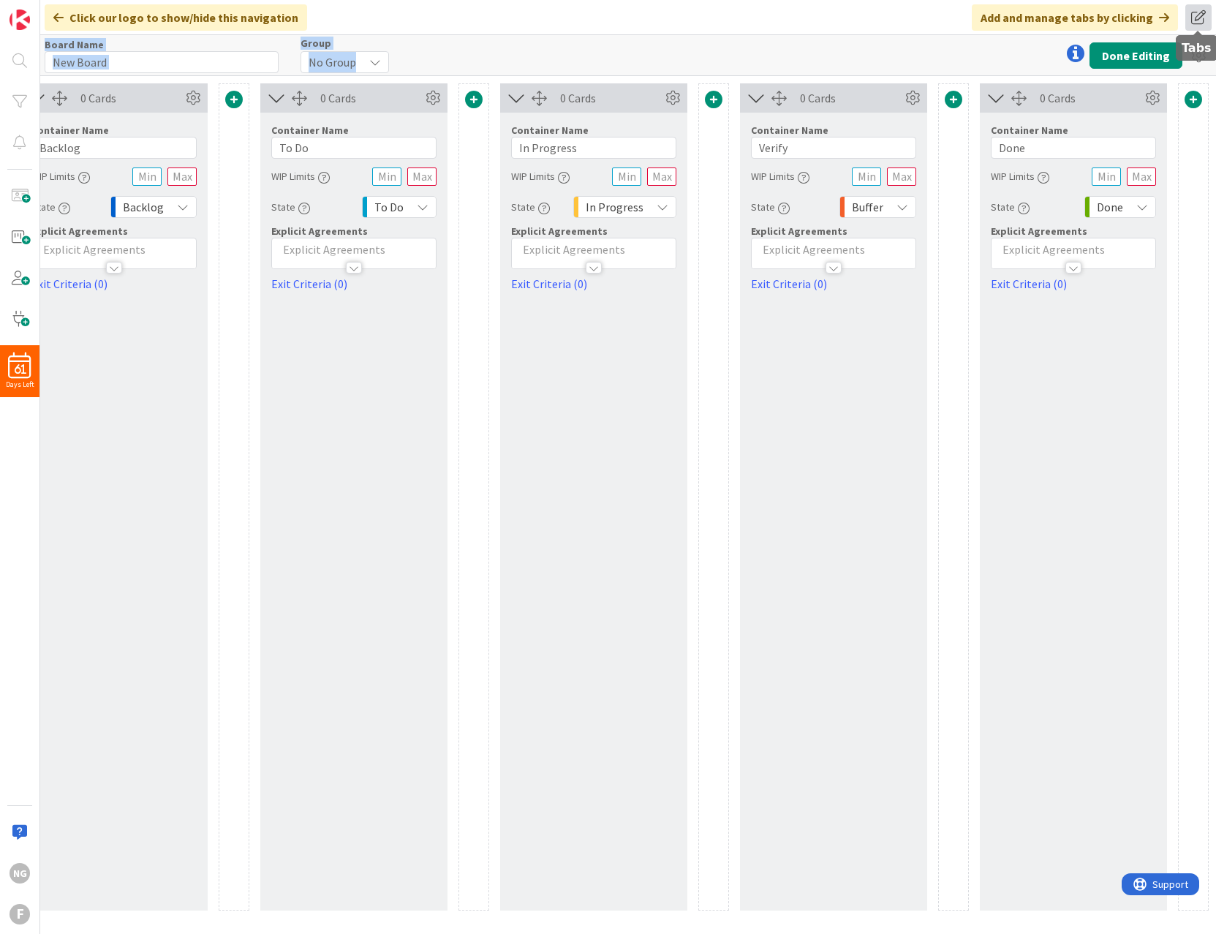
click at [1200, 10] on span at bounding box center [1198, 17] width 26 height 26
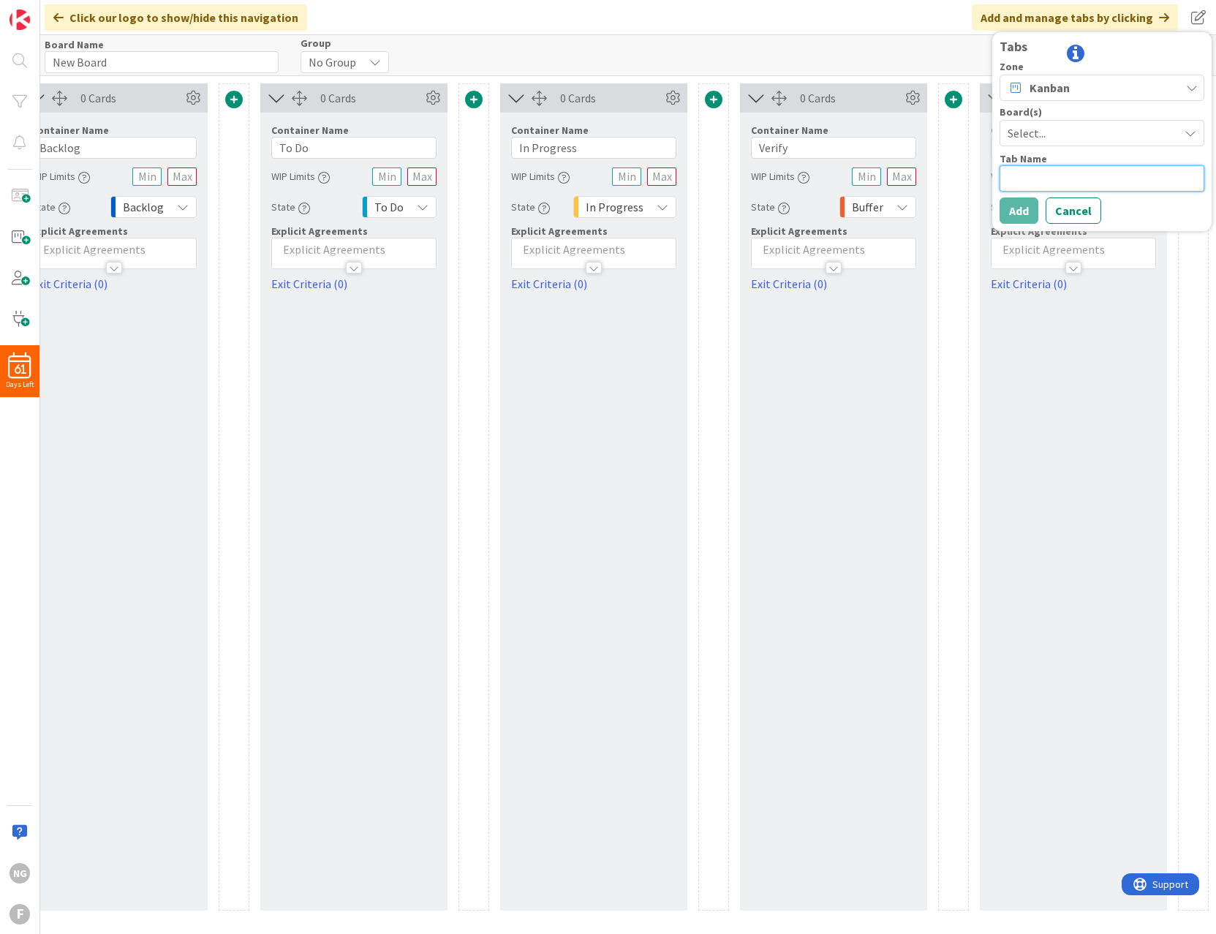
click at [1043, 182] on textarea at bounding box center [1102, 178] width 205 height 26
click at [1029, 129] on span "Select..." at bounding box center [1090, 133] width 164 height 20
click at [1082, 50] on icon at bounding box center [1076, 54] width 18 height 18
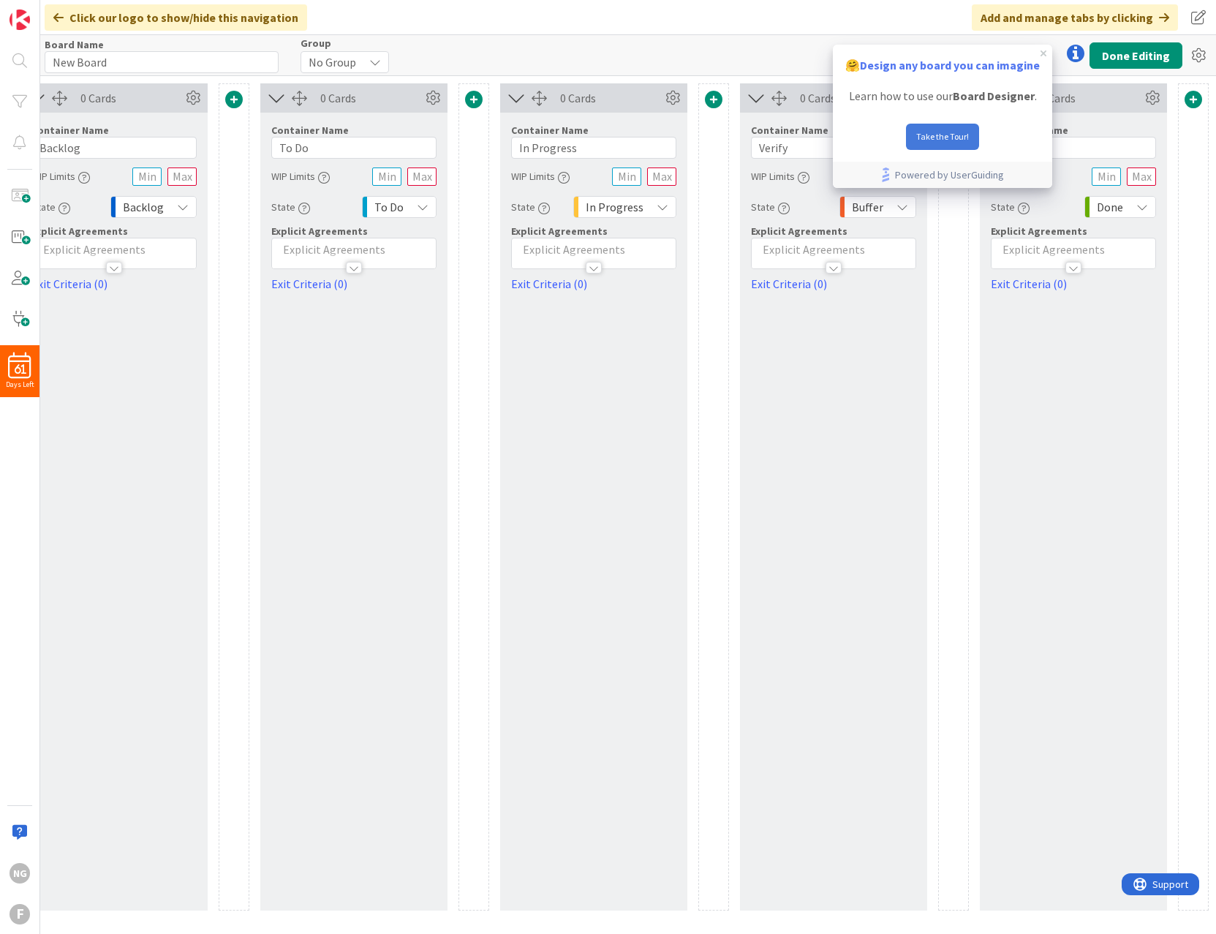
scroll to position [0, 0]
click at [840, 469] on div "0 Cards Container Name 6 / 64 Verify WIP Limits State State Each column of a Ka…" at bounding box center [833, 496] width 187 height 827
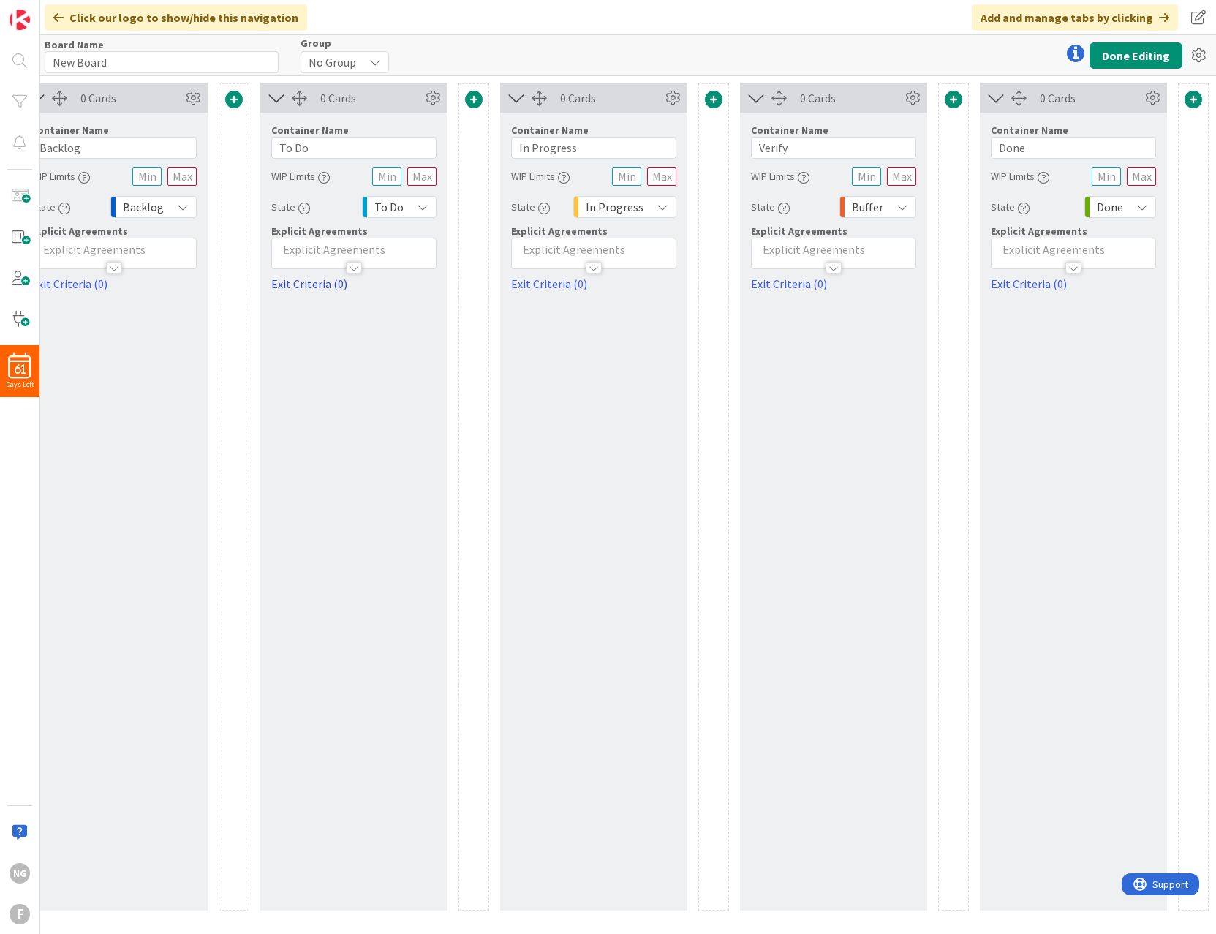
click at [302, 282] on link "Exit Criteria (0)" at bounding box center [353, 284] width 165 height 18
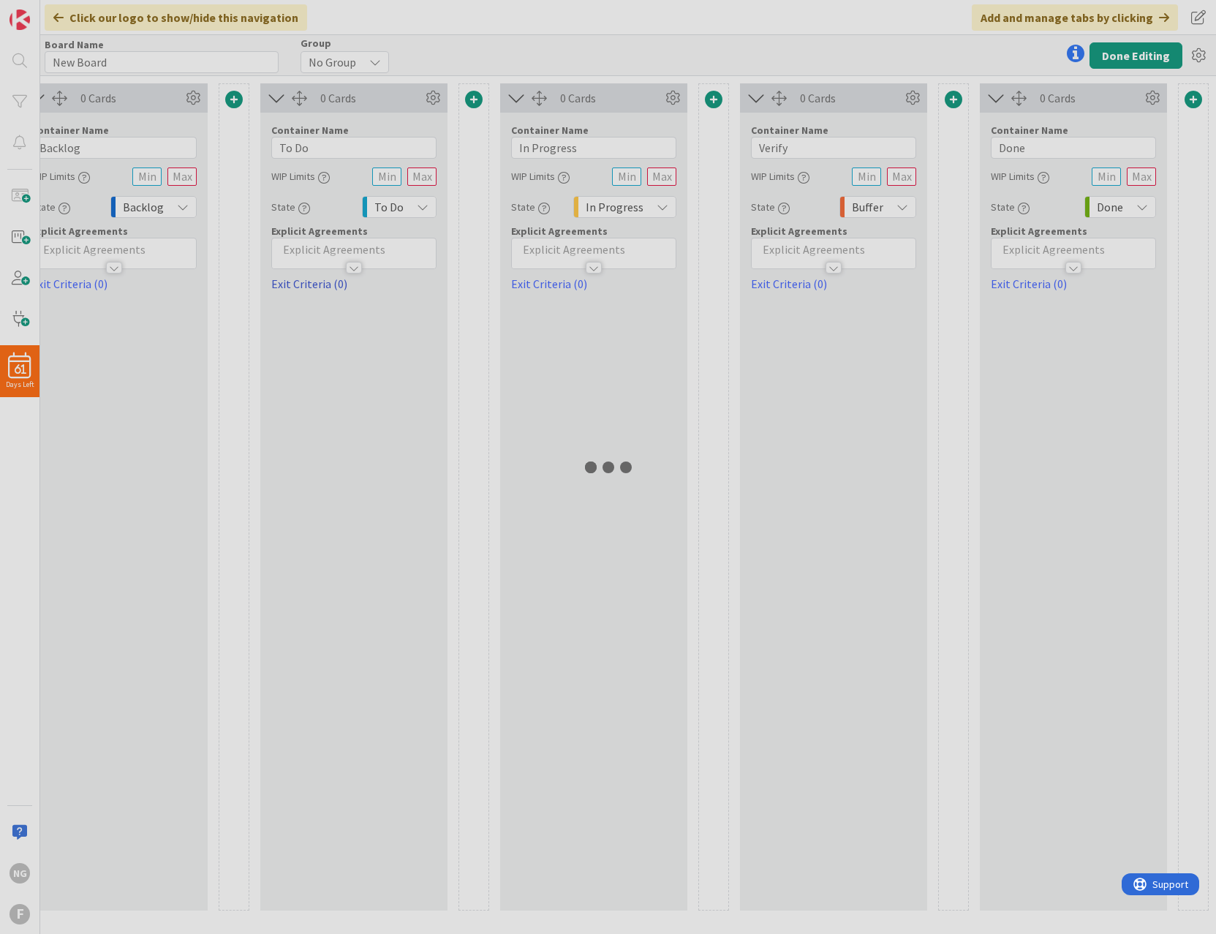
type textarea "x"
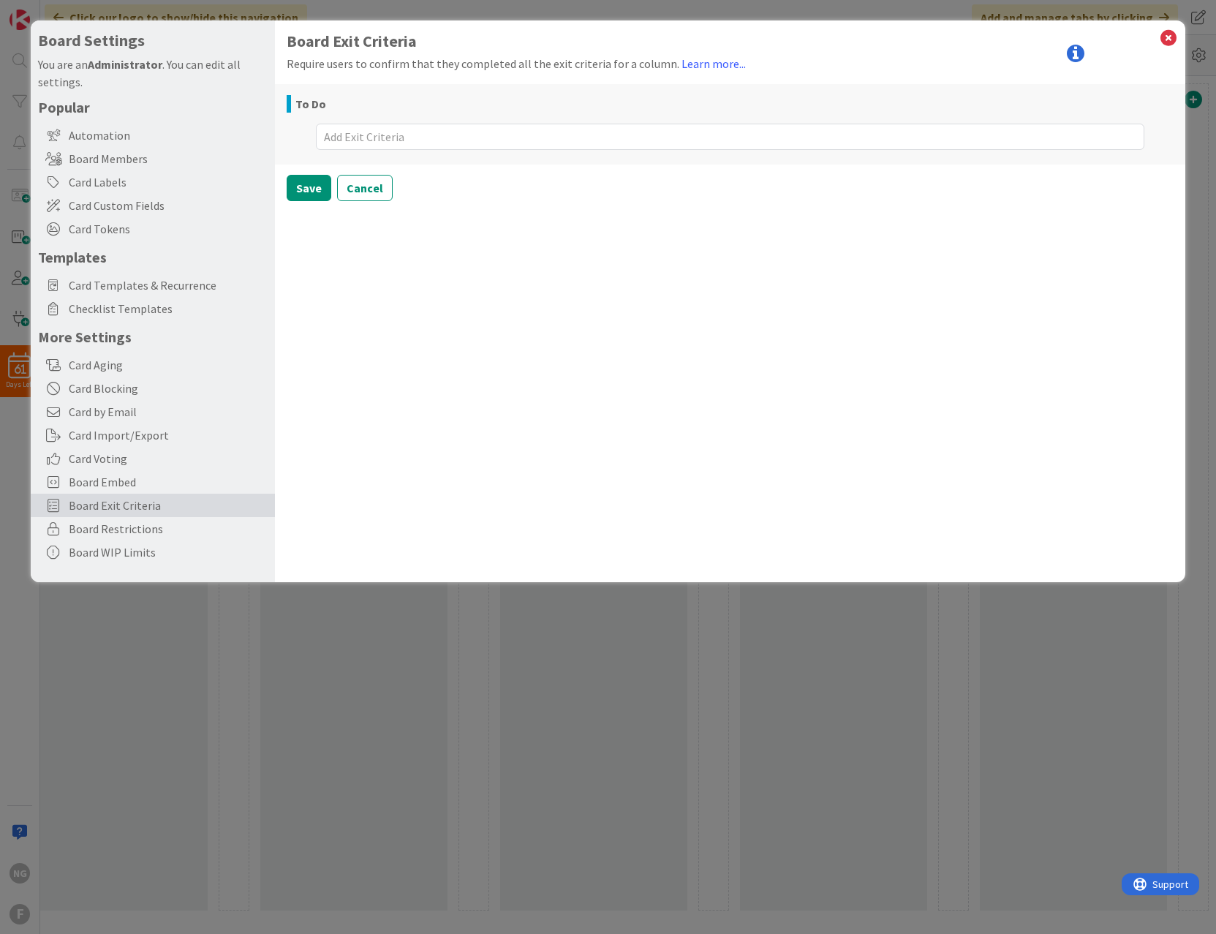
click at [548, 409] on div "Board Exit Criteria Require users to confirm that they completed all the exit c…" at bounding box center [730, 301] width 911 height 562
click at [1164, 37] on icon at bounding box center [1168, 38] width 19 height 20
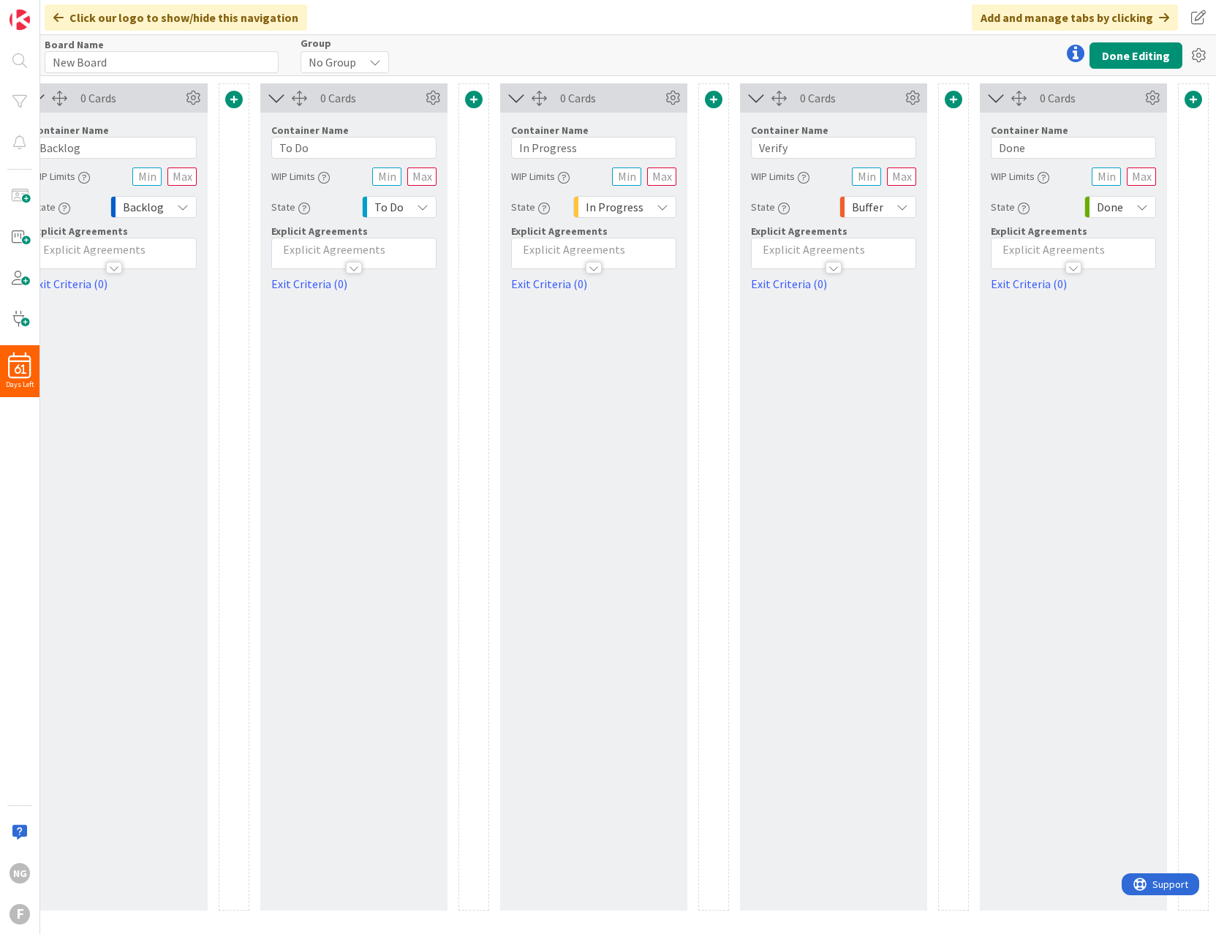
click at [820, 448] on div "0 Cards Container Name 6 / 64 Verify WIP Limits State State Each column of a Ka…" at bounding box center [833, 496] width 187 height 827
click at [834, 265] on div at bounding box center [833, 268] width 16 height 12
click at [792, 474] on div "0 Cards Container Name 6 / 64 Verify WIP Limits State State Each column of a Ka…" at bounding box center [833, 496] width 187 height 827
click at [852, 643] on div "0 Cards Container Name 6 / 64 Verify WIP Limits State State Each column of a Ka…" at bounding box center [833, 496] width 187 height 827
